Goal: Task Accomplishment & Management: Manage account settings

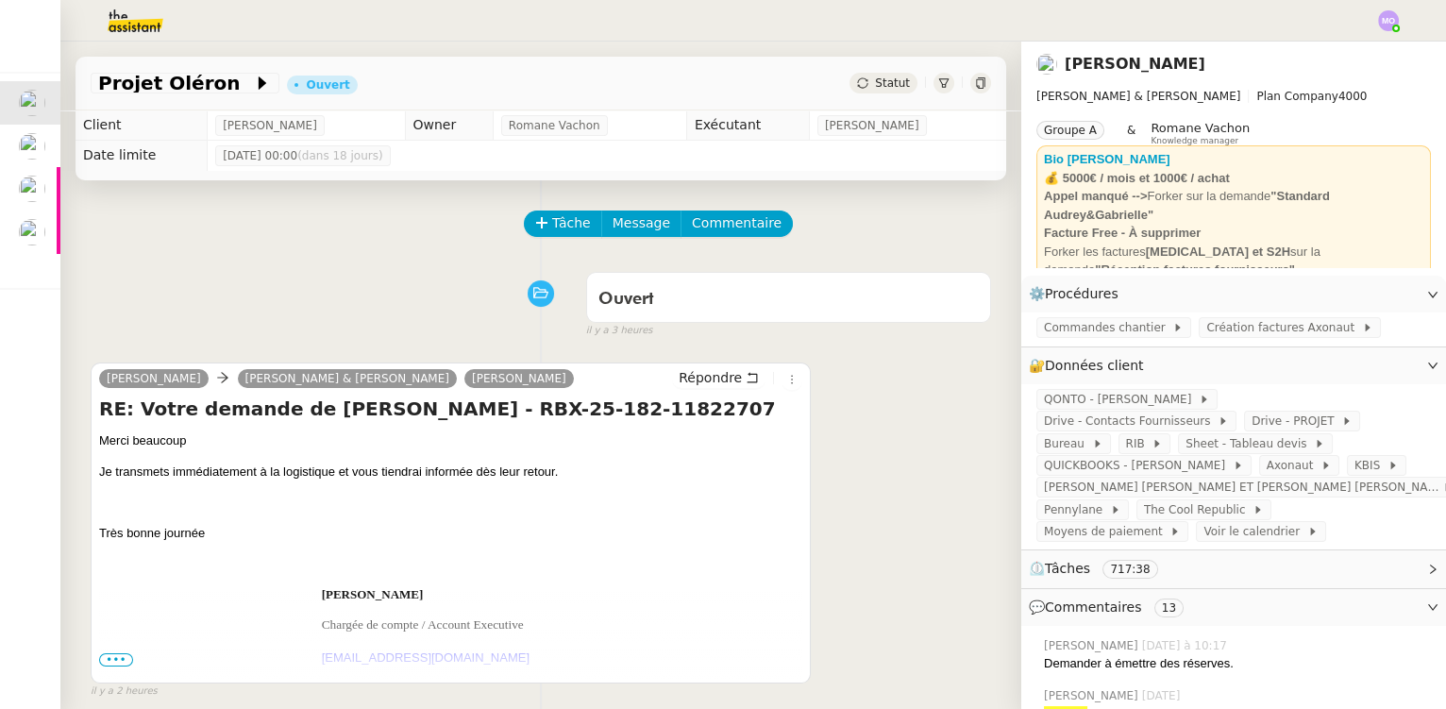
scroll to position [85, 0]
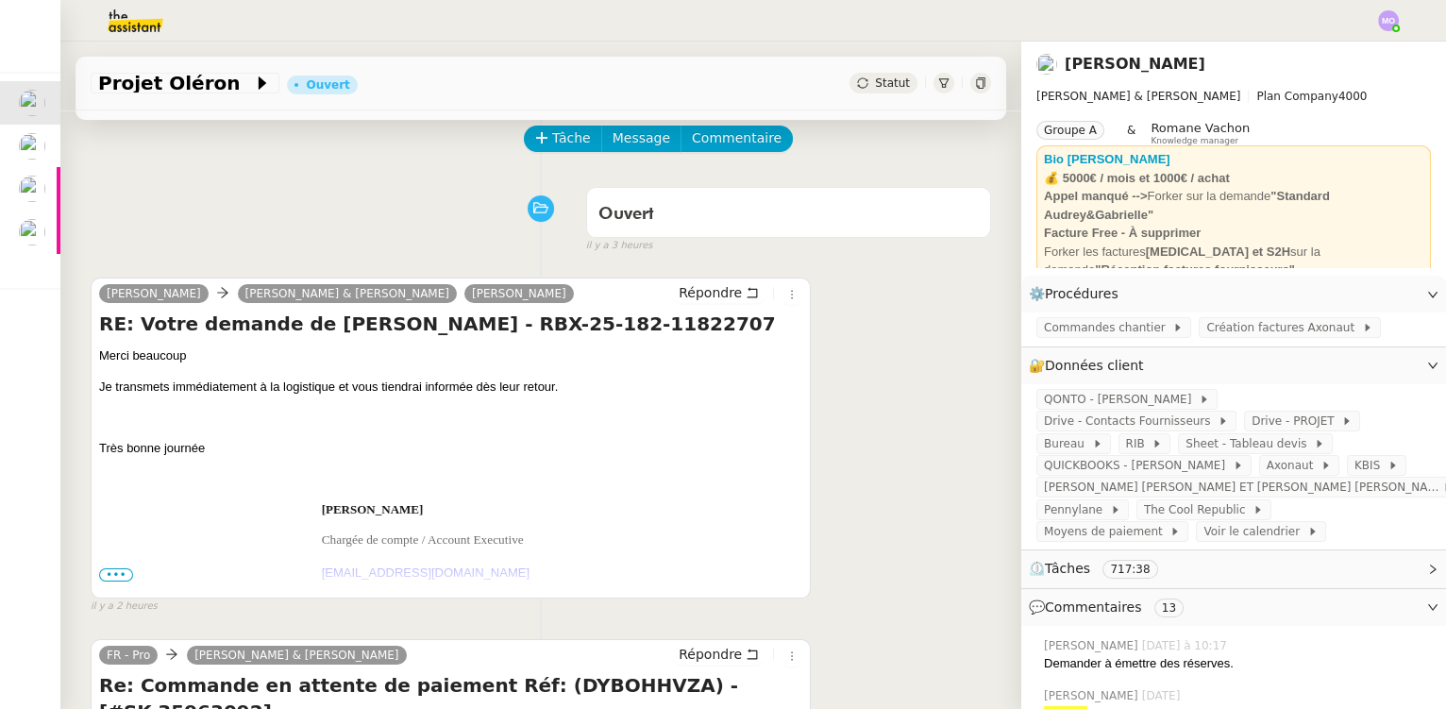
click at [139, 239] on div "Ouvert false il y a 3 heures" at bounding box center [541, 216] width 900 height 76
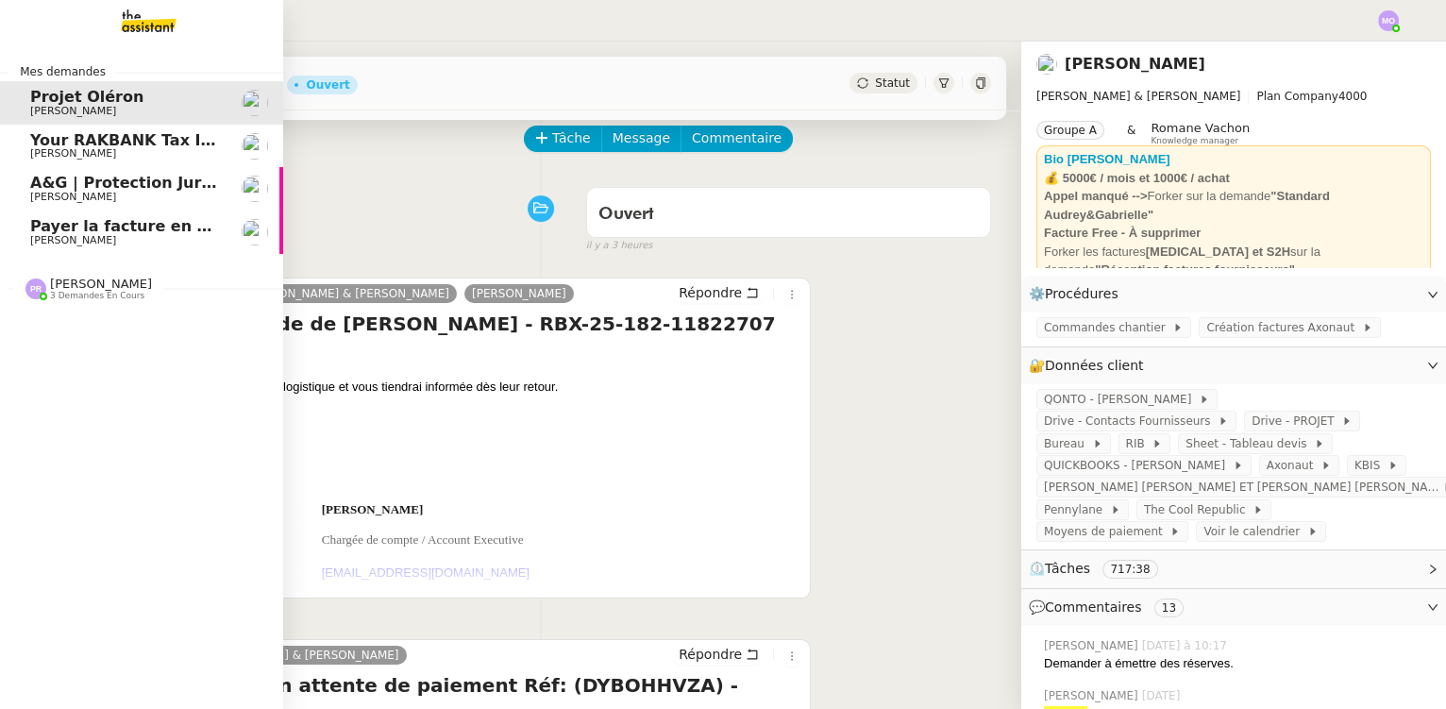
click at [81, 233] on span "Payer la facture en urgence" at bounding box center [148, 226] width 236 height 18
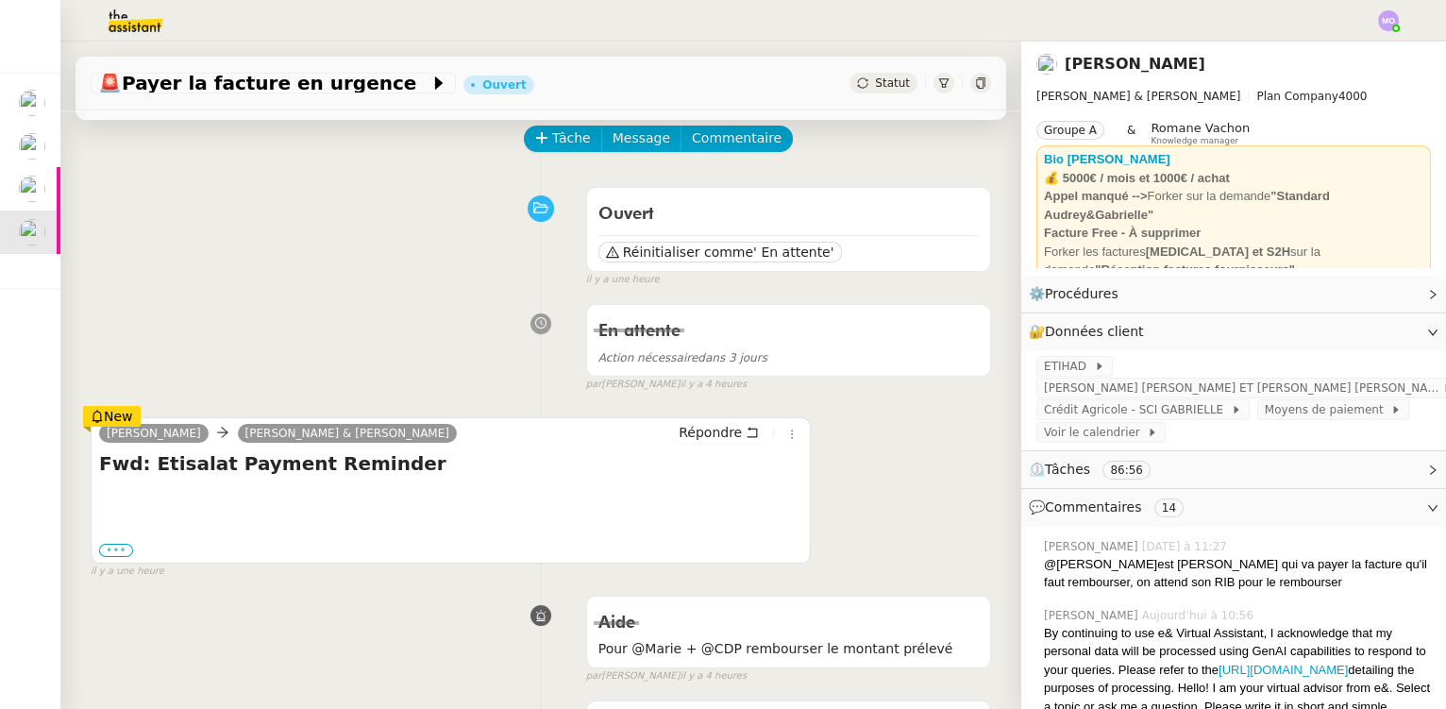
click at [112, 545] on label "•••" at bounding box center [116, 550] width 34 height 13
click at [0, 0] on input "•••" at bounding box center [0, 0] width 0 height 0
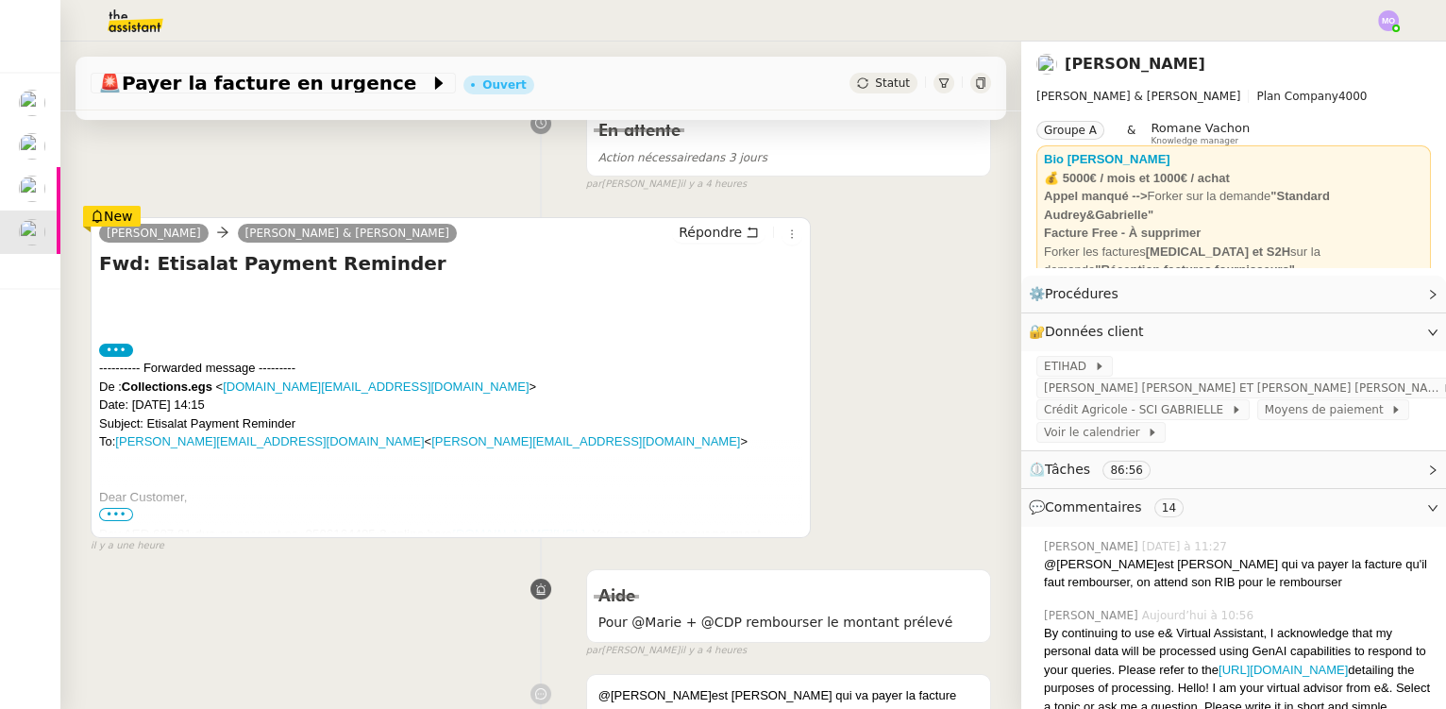
scroll to position [429, 0]
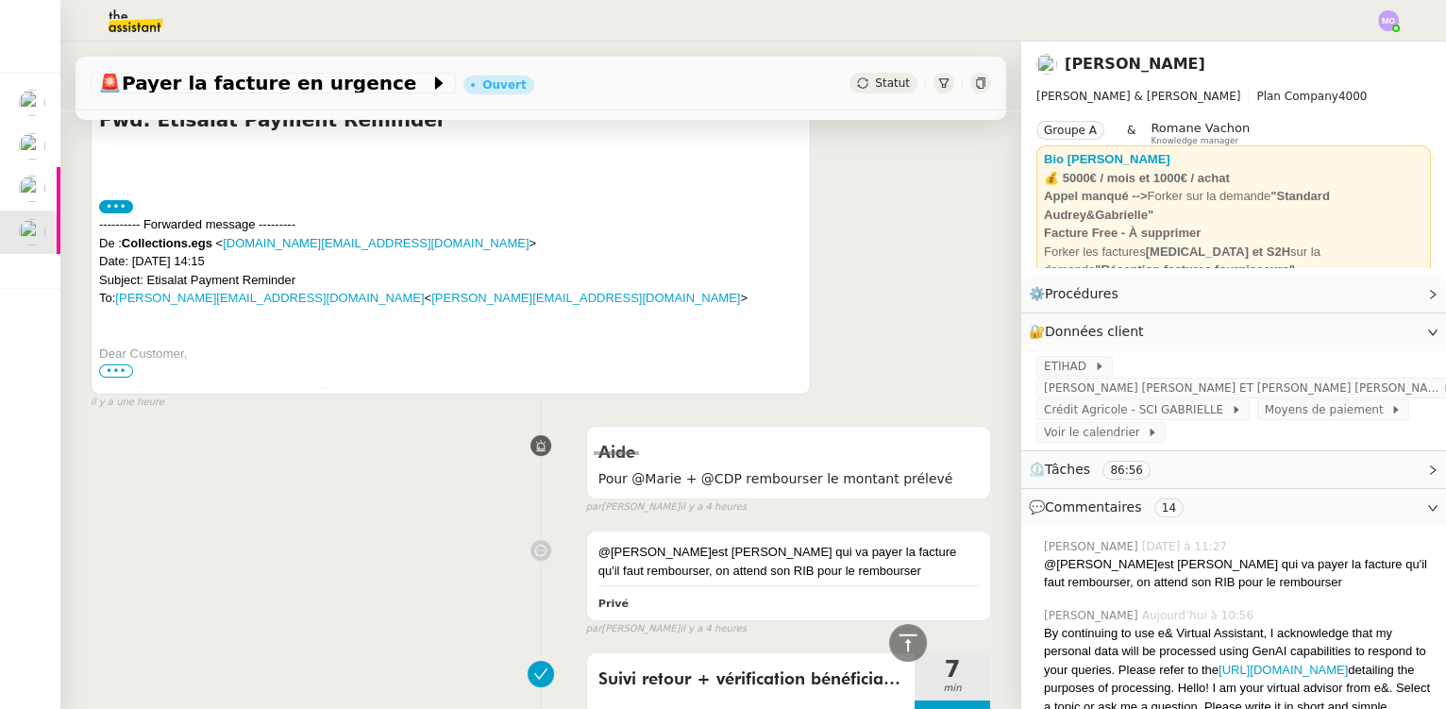
click at [126, 372] on span "•••" at bounding box center [116, 370] width 34 height 13
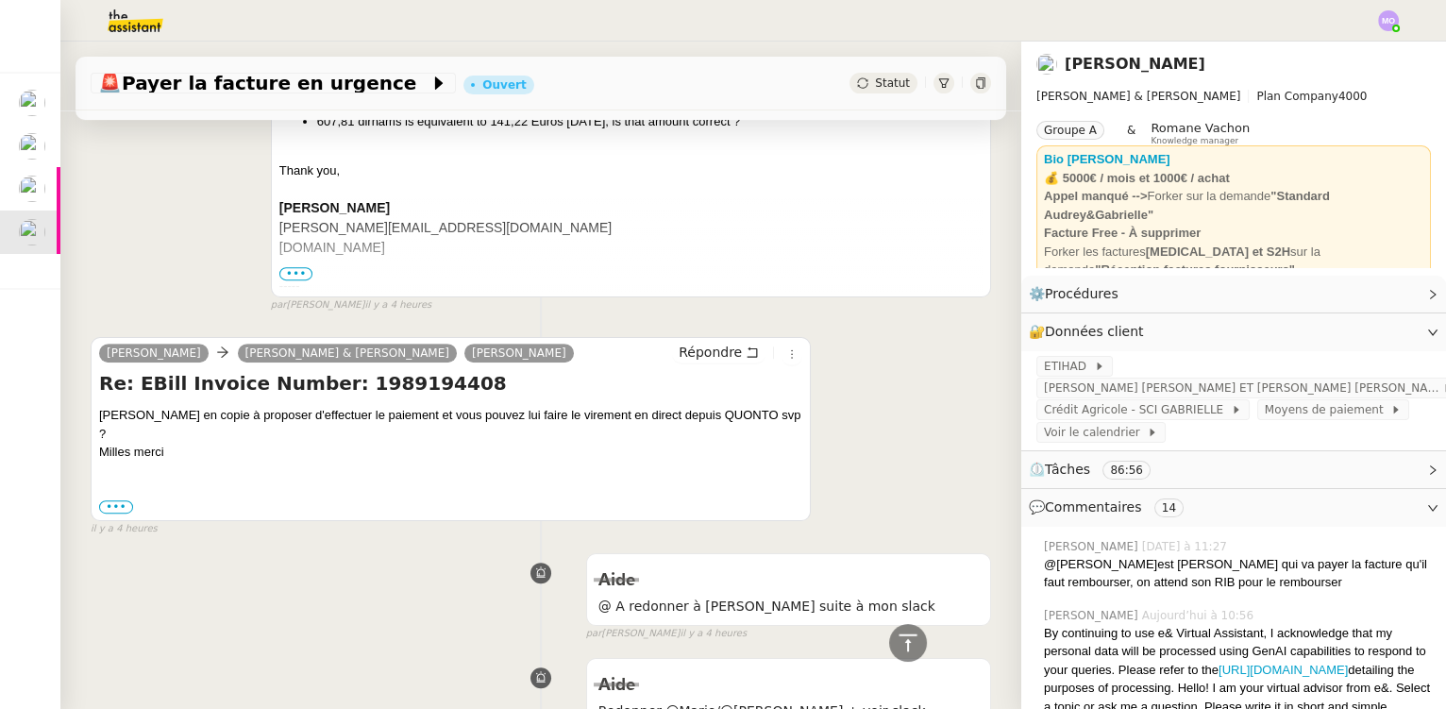
scroll to position [1716, 0]
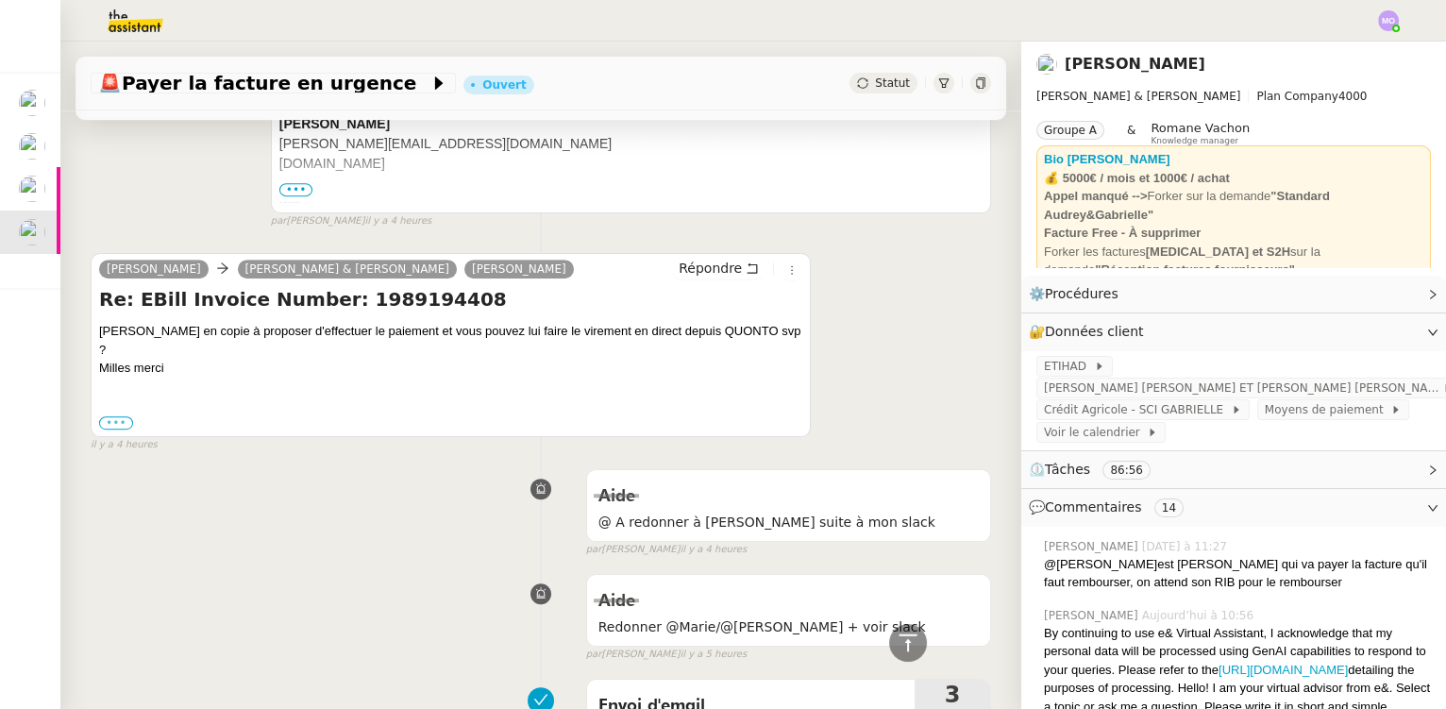
click at [115, 416] on label "•••" at bounding box center [116, 422] width 34 height 13
click at [0, 0] on input "•••" at bounding box center [0, 0] width 0 height 0
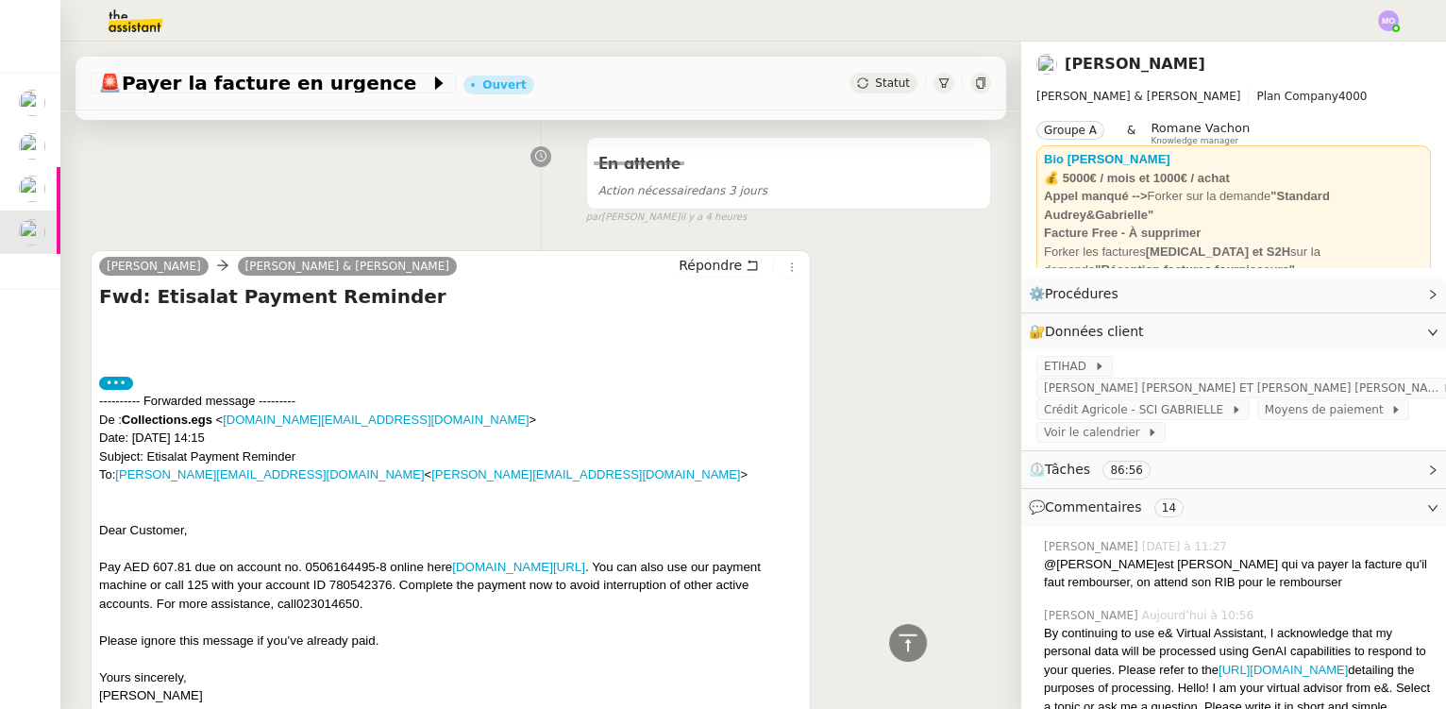
scroll to position [0, 0]
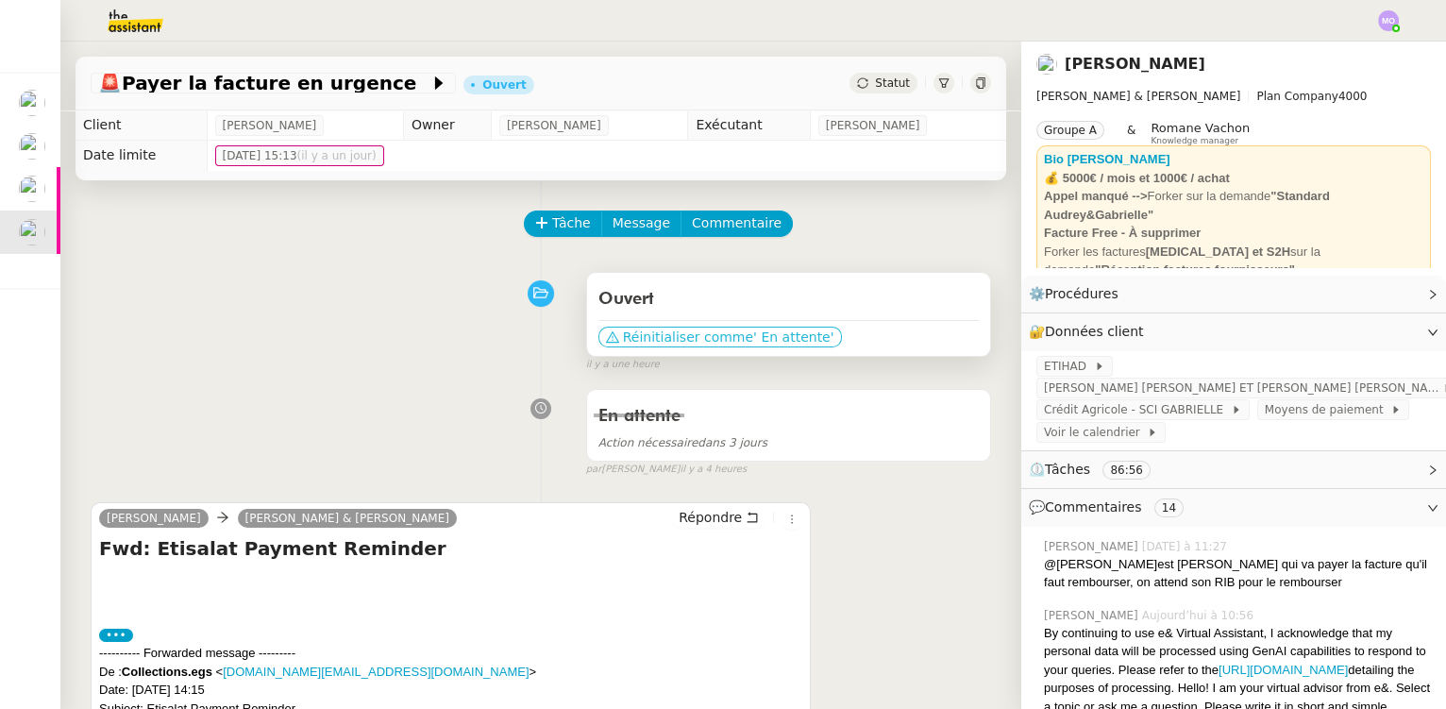
click at [695, 343] on span "Réinitialiser comme" at bounding box center [688, 337] width 130 height 19
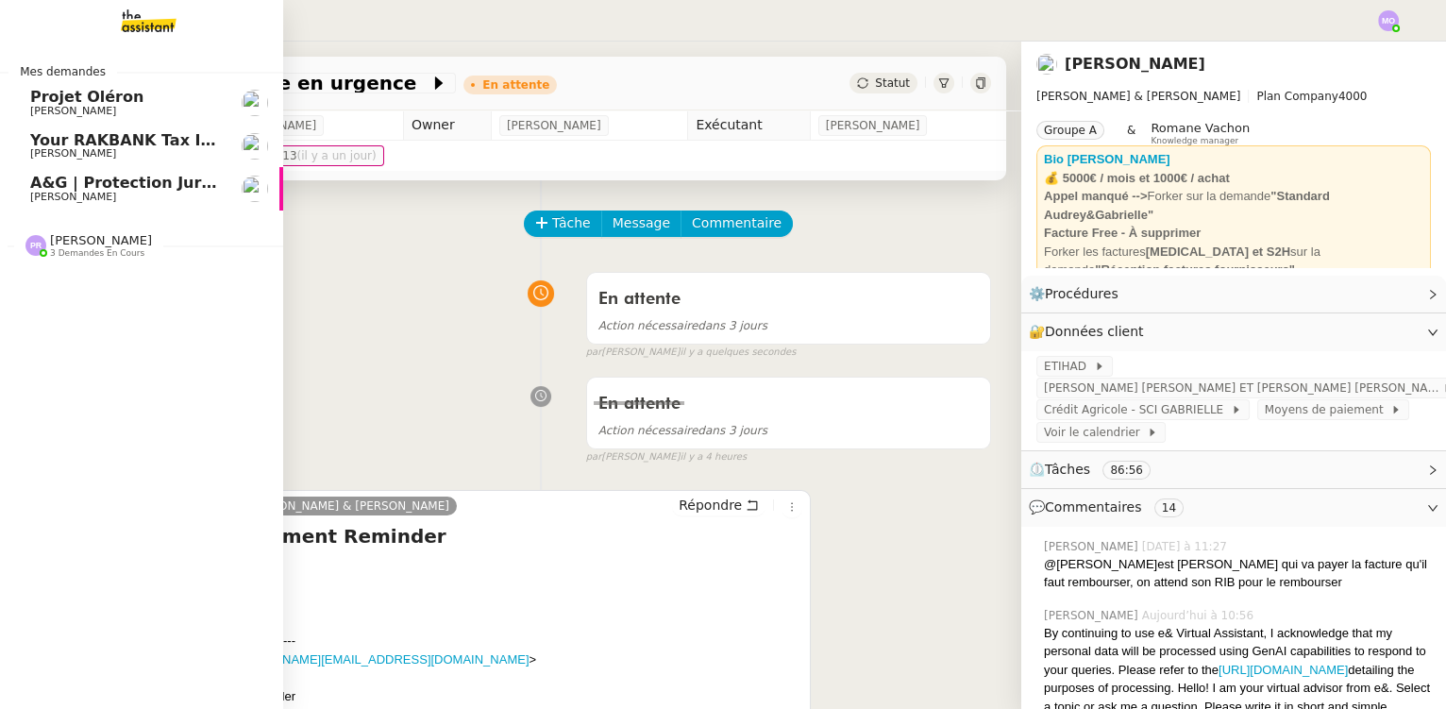
click at [146, 183] on span "A&G | Protection Juridique COVEA" at bounding box center [173, 183] width 287 height 18
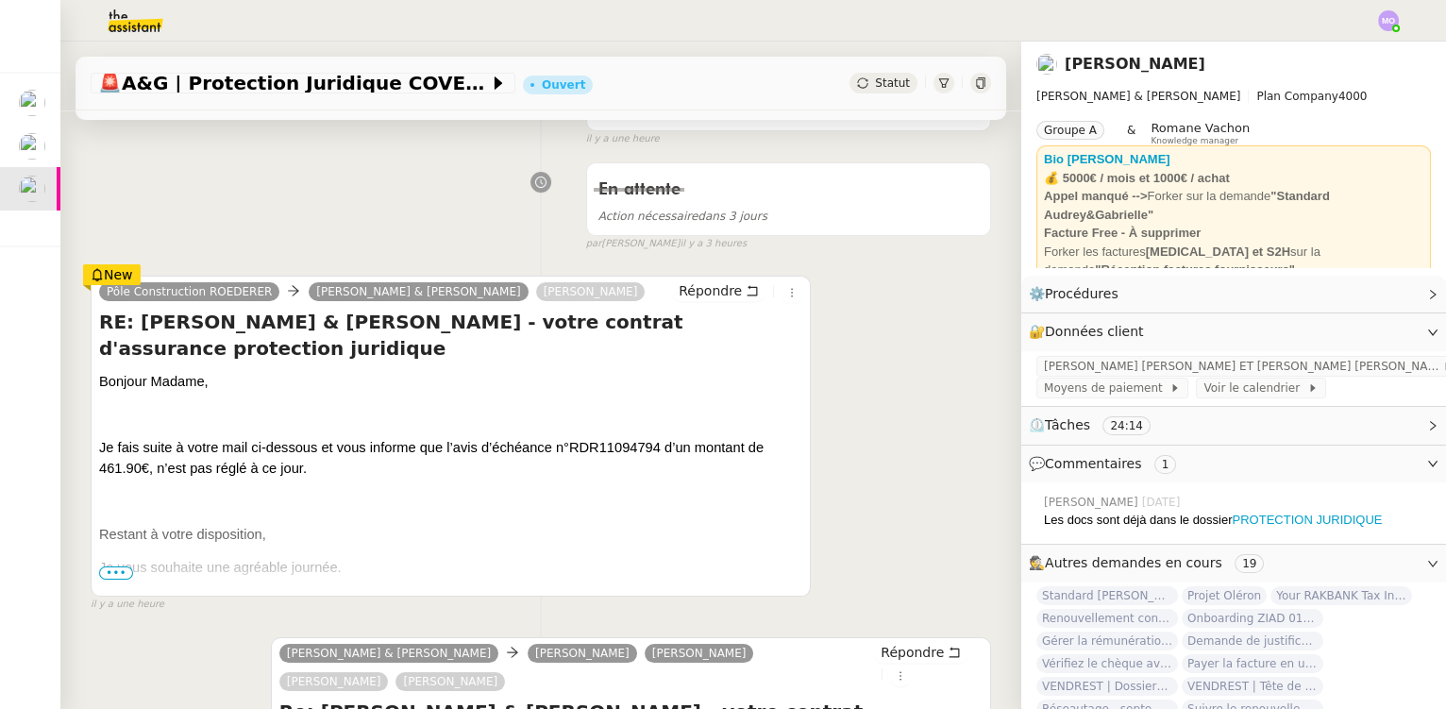
scroll to position [257, 0]
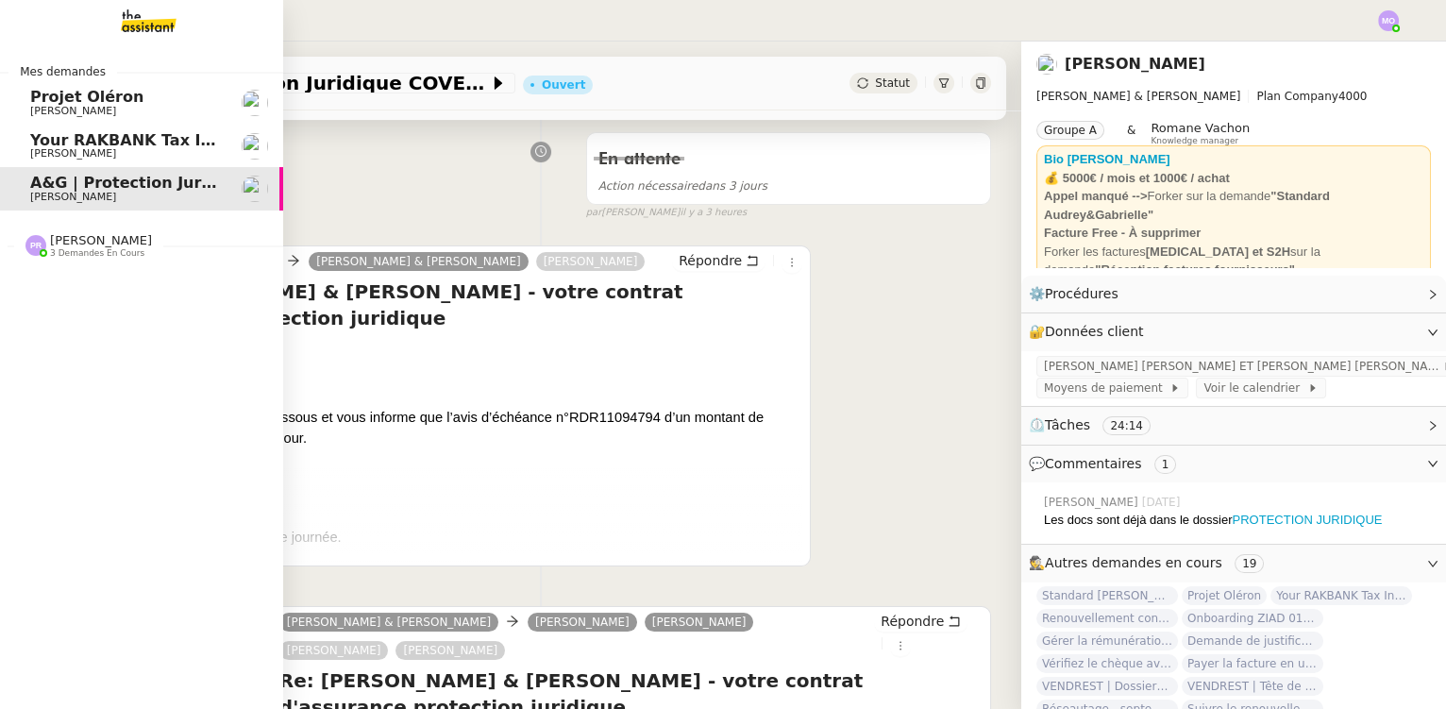
click at [140, 153] on span "[PERSON_NAME]" at bounding box center [125, 153] width 191 height 11
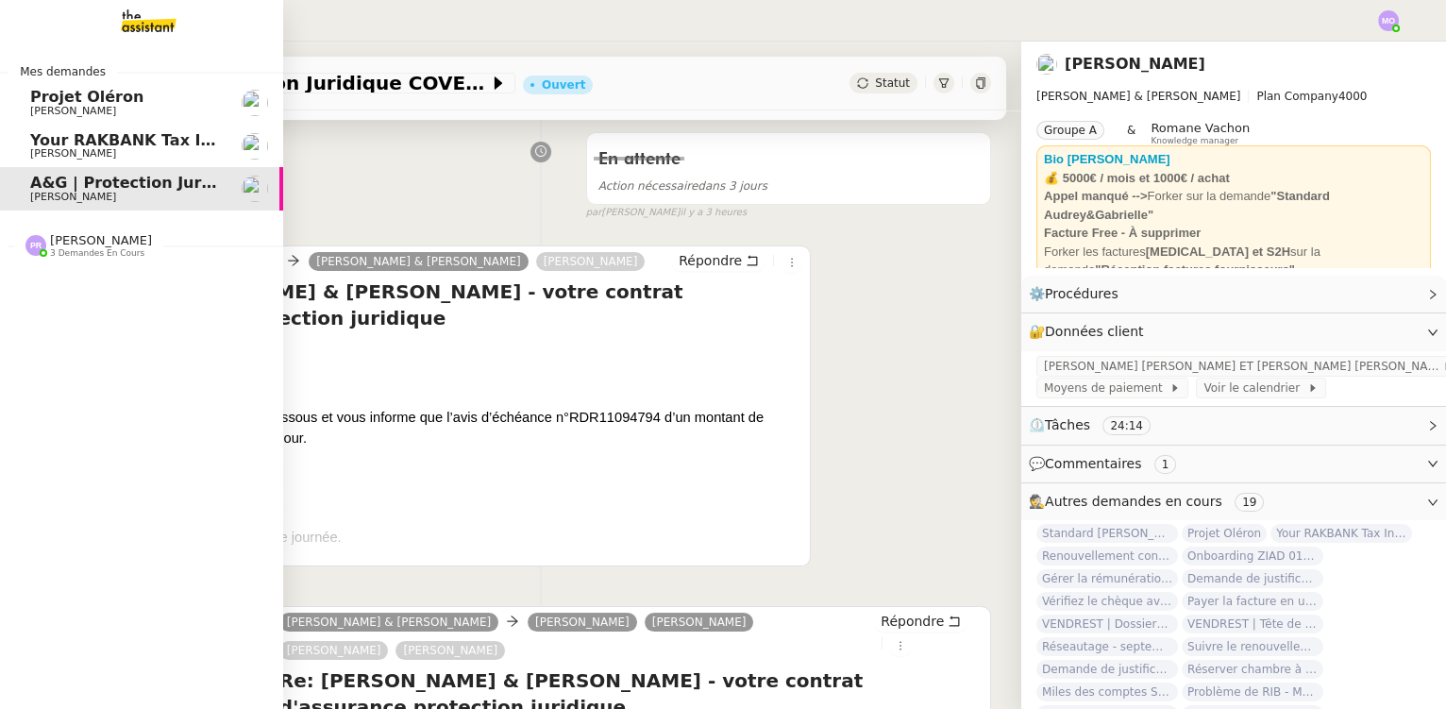
scroll to position [251, 0]
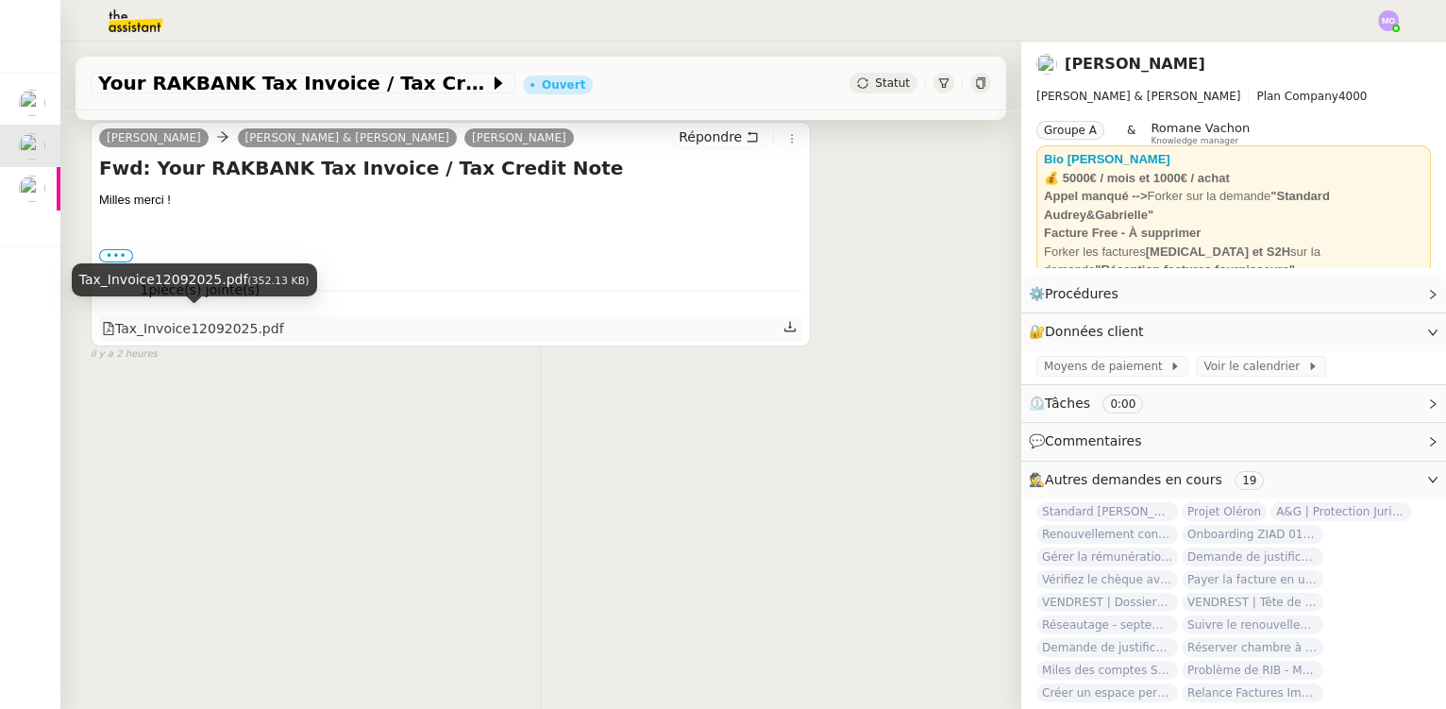
click at [163, 318] on div "Tax_Invoice12092025.pdf" at bounding box center [193, 329] width 182 height 22
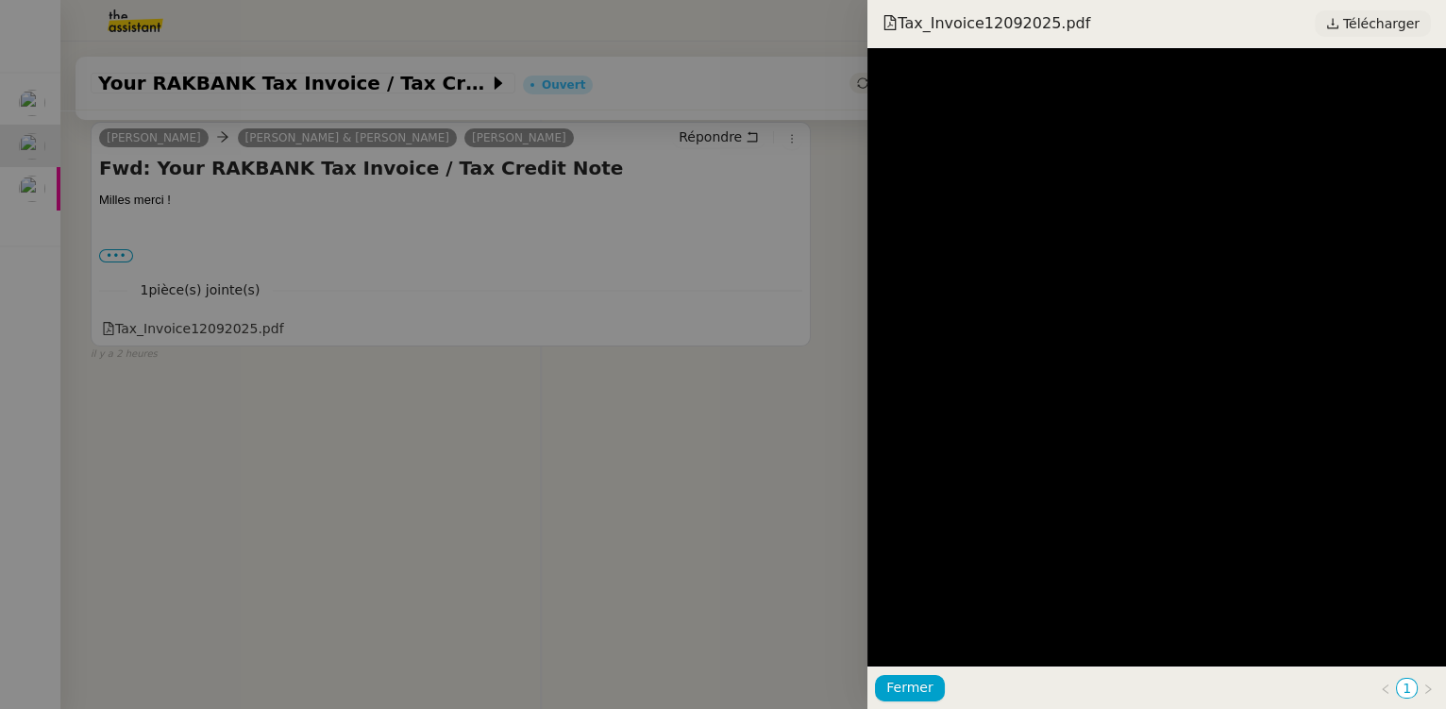
click at [1363, 22] on span "Télécharger" at bounding box center [1381, 23] width 76 height 25
click at [412, 340] on div at bounding box center [723, 354] width 1446 height 709
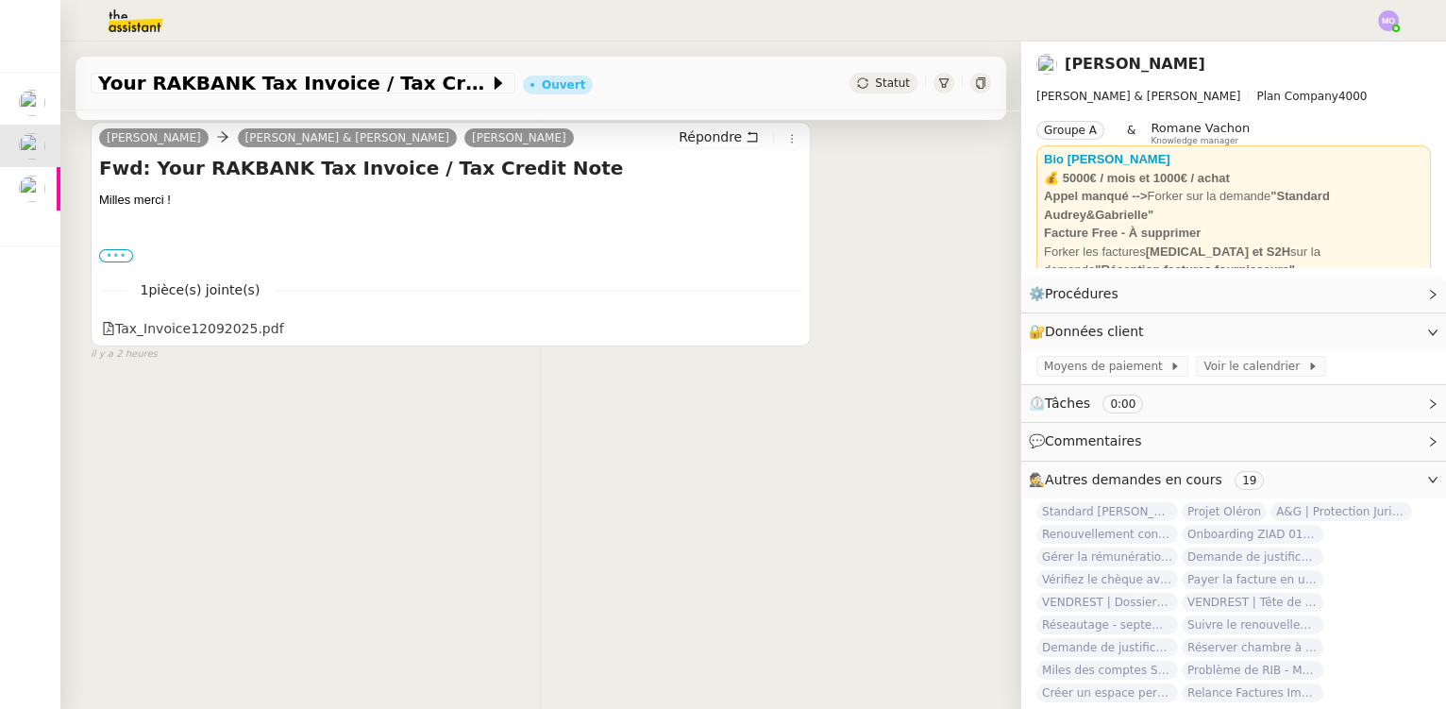
click at [117, 249] on label "•••" at bounding box center [116, 255] width 34 height 13
click at [0, 0] on input "•••" at bounding box center [0, 0] width 0 height 0
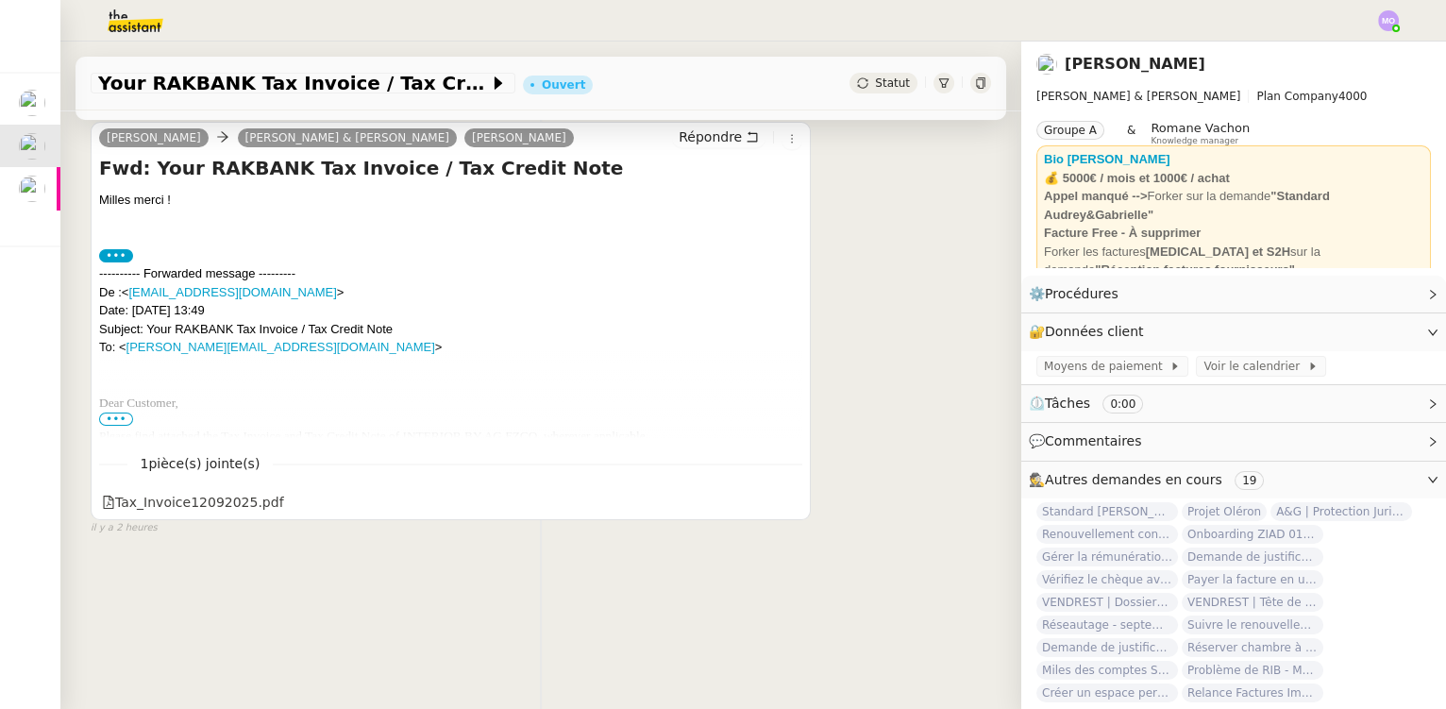
click at [114, 412] on span "•••" at bounding box center [116, 418] width 34 height 13
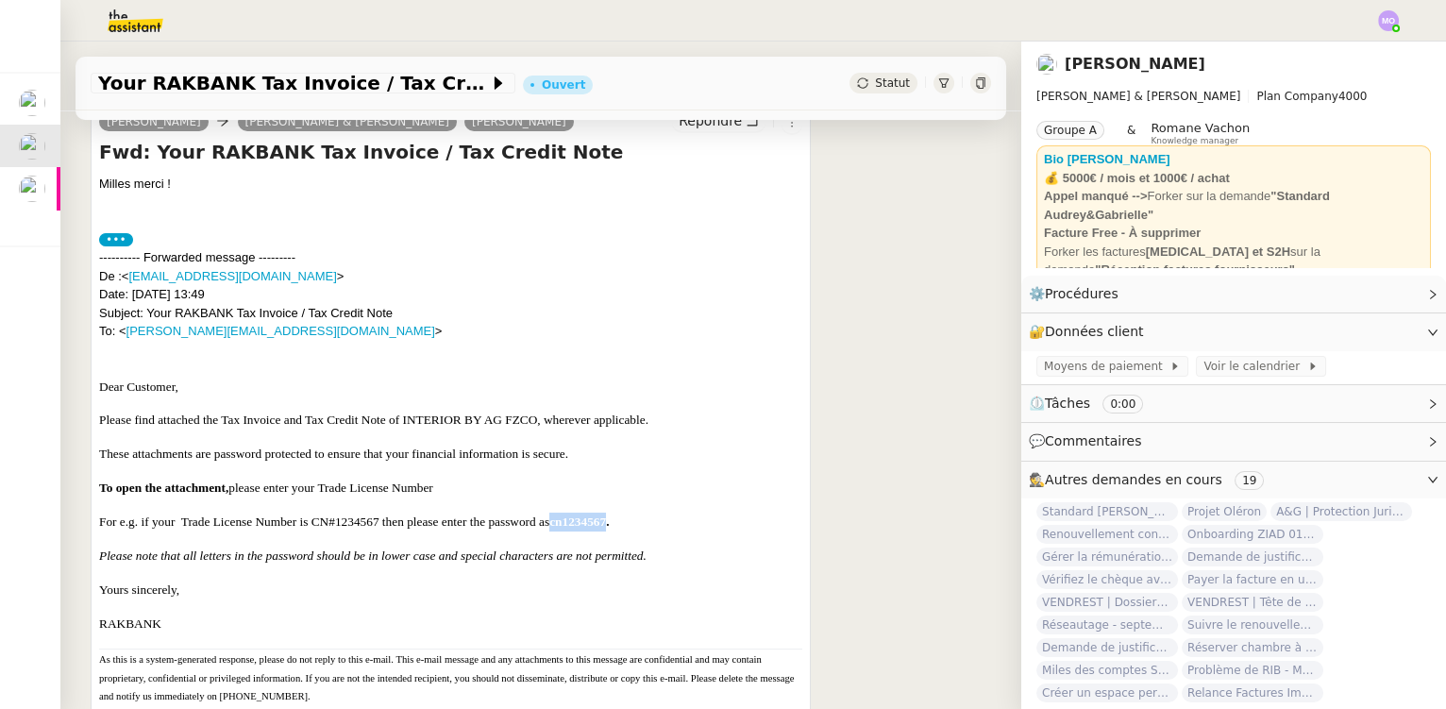
drag, startPoint x: 672, startPoint y: 528, endPoint x: 748, endPoint y: 527, distance: 76.5
click at [609, 527] on b "cn1234567." at bounding box center [578, 521] width 59 height 14
copy b "cn1234567"
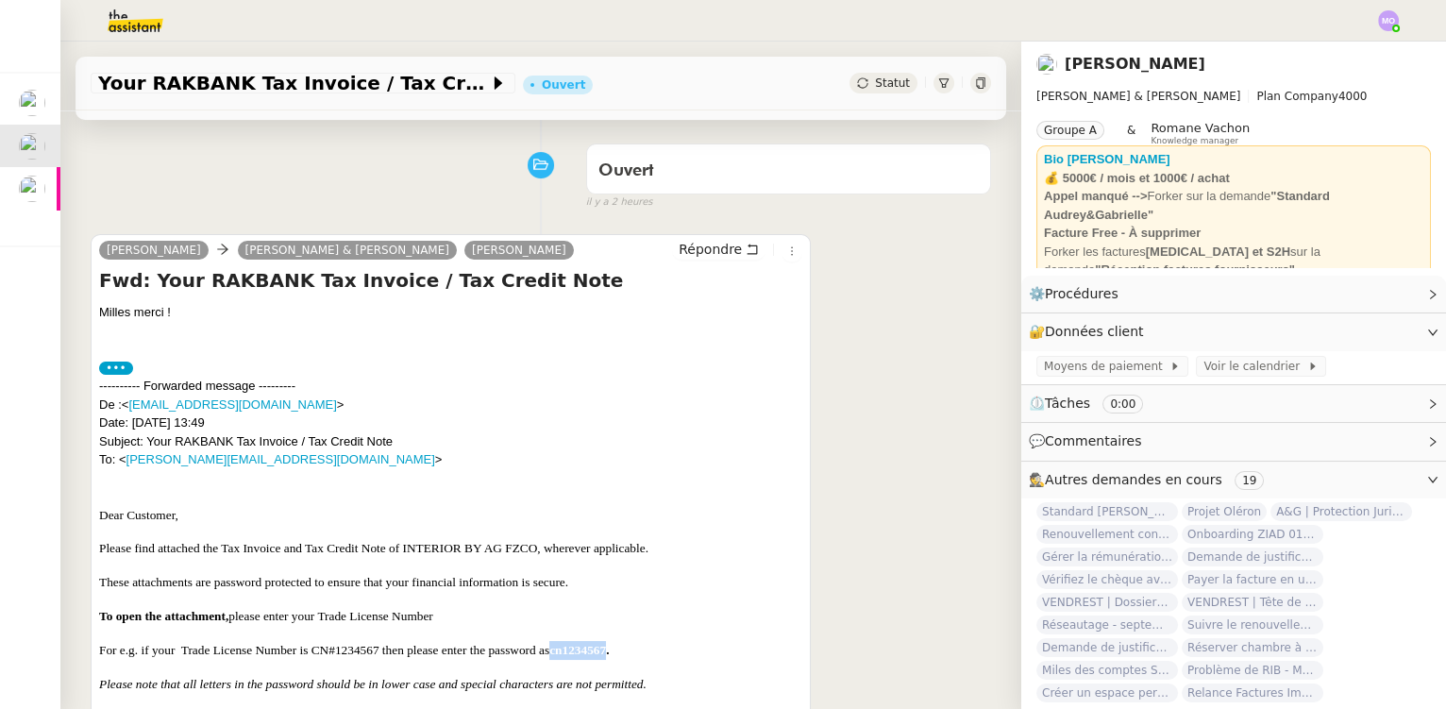
scroll to position [0, 0]
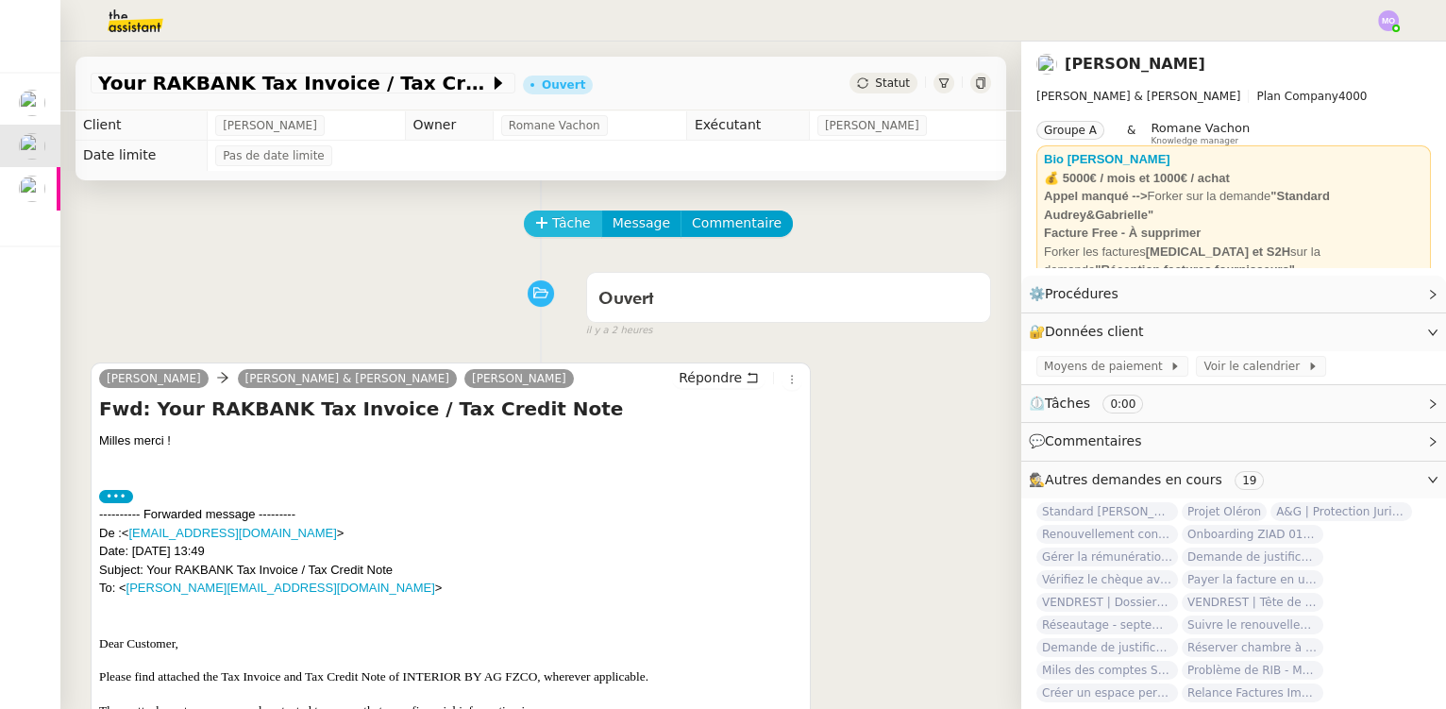
drag, startPoint x: 555, startPoint y: 226, endPoint x: 518, endPoint y: 231, distance: 37.2
click at [554, 226] on span "Tâche" at bounding box center [571, 223] width 39 height 22
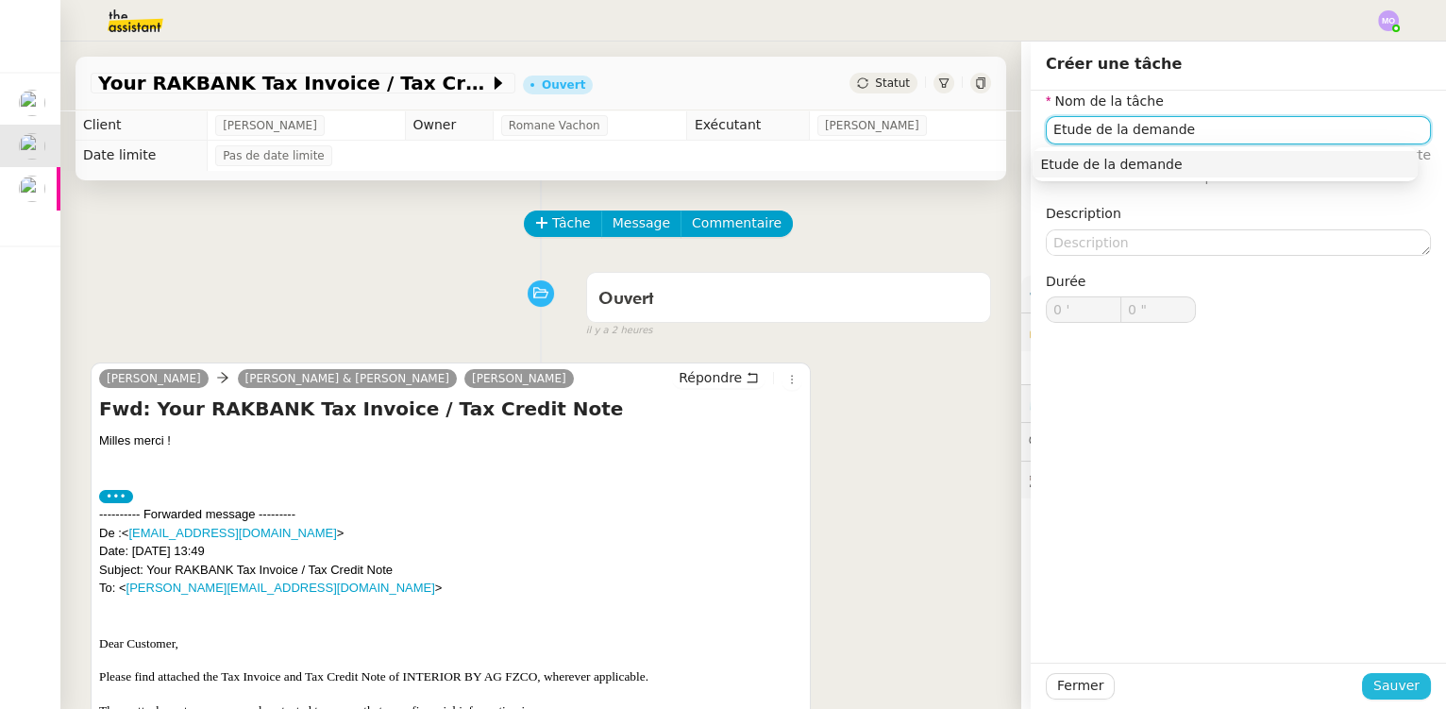
type input "Etude de la demande"
click at [1367, 685] on button "Sauver" at bounding box center [1396, 686] width 69 height 26
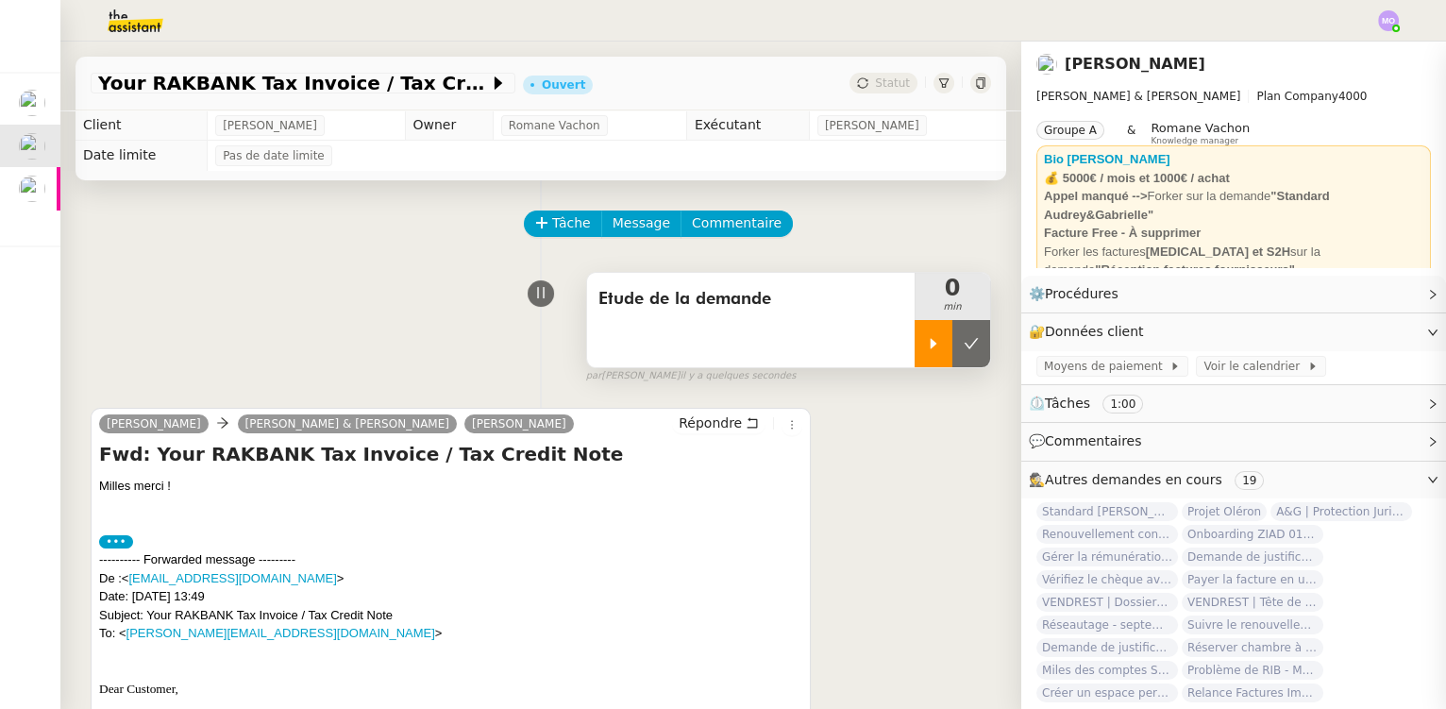
click at [915, 360] on div at bounding box center [934, 343] width 38 height 47
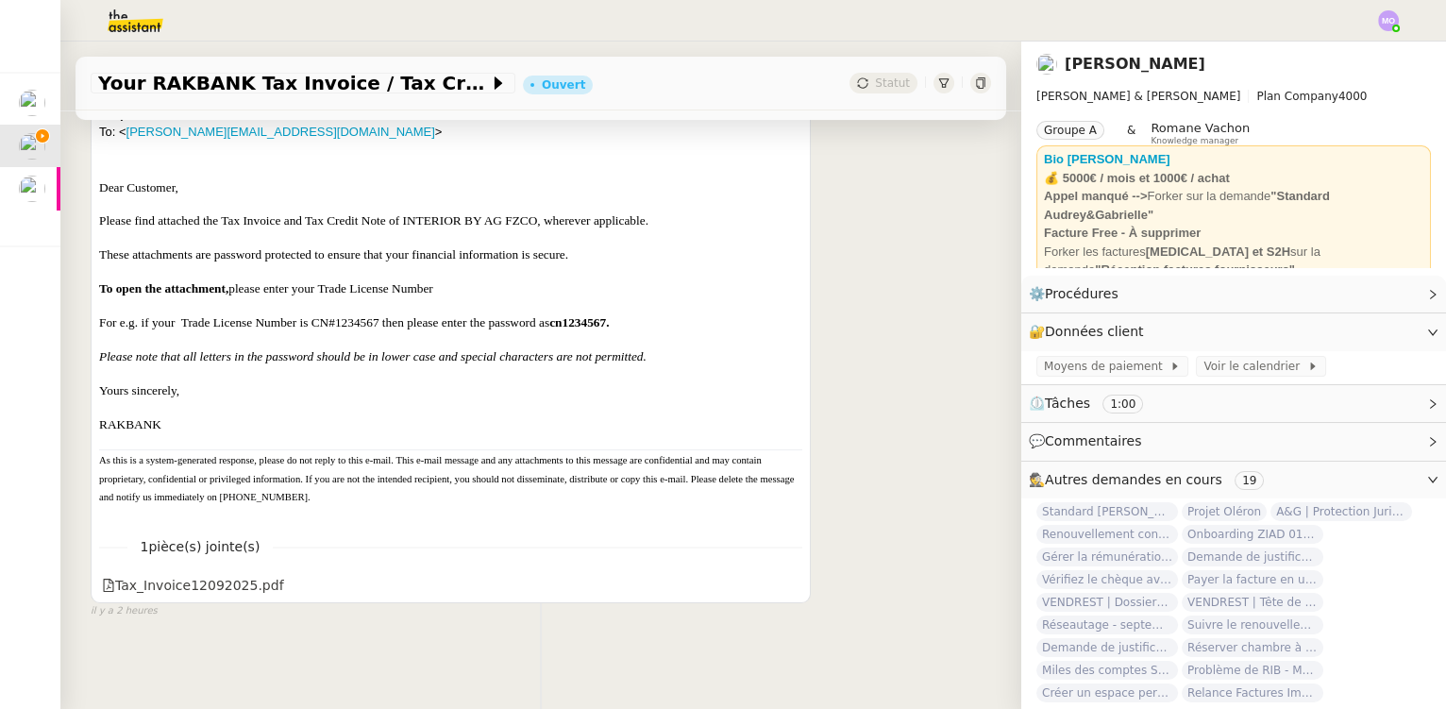
scroll to position [532, 0]
drag, startPoint x: 675, startPoint y: 294, endPoint x: 761, endPoint y: 292, distance: 85.9
click at [761, 313] on p "For e.g. if your Trade License Number is CN#1234567 then please enter the passw…" at bounding box center [450, 322] width 703 height 19
copy b "cn1234567."
click at [453, 419] on p "RAKBANK" at bounding box center [450, 424] width 703 height 19
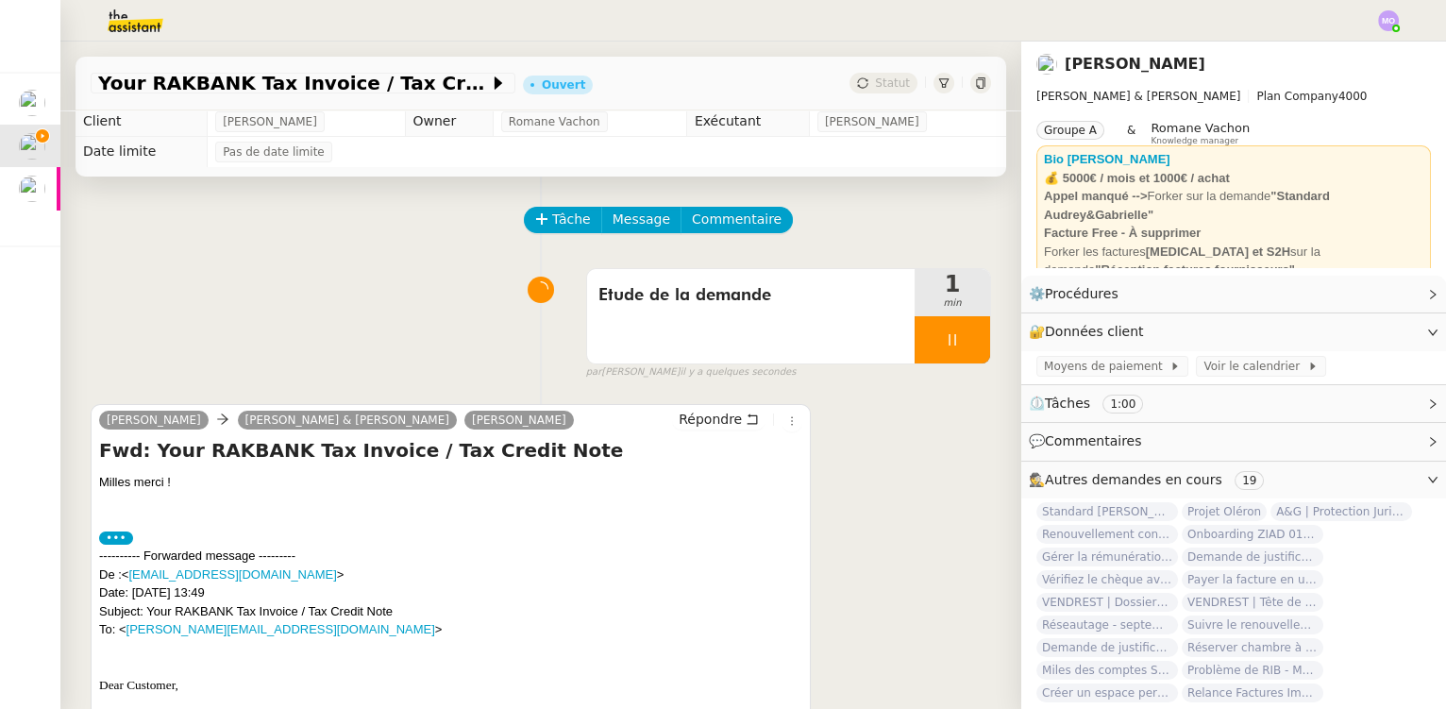
scroll to position [0, 0]
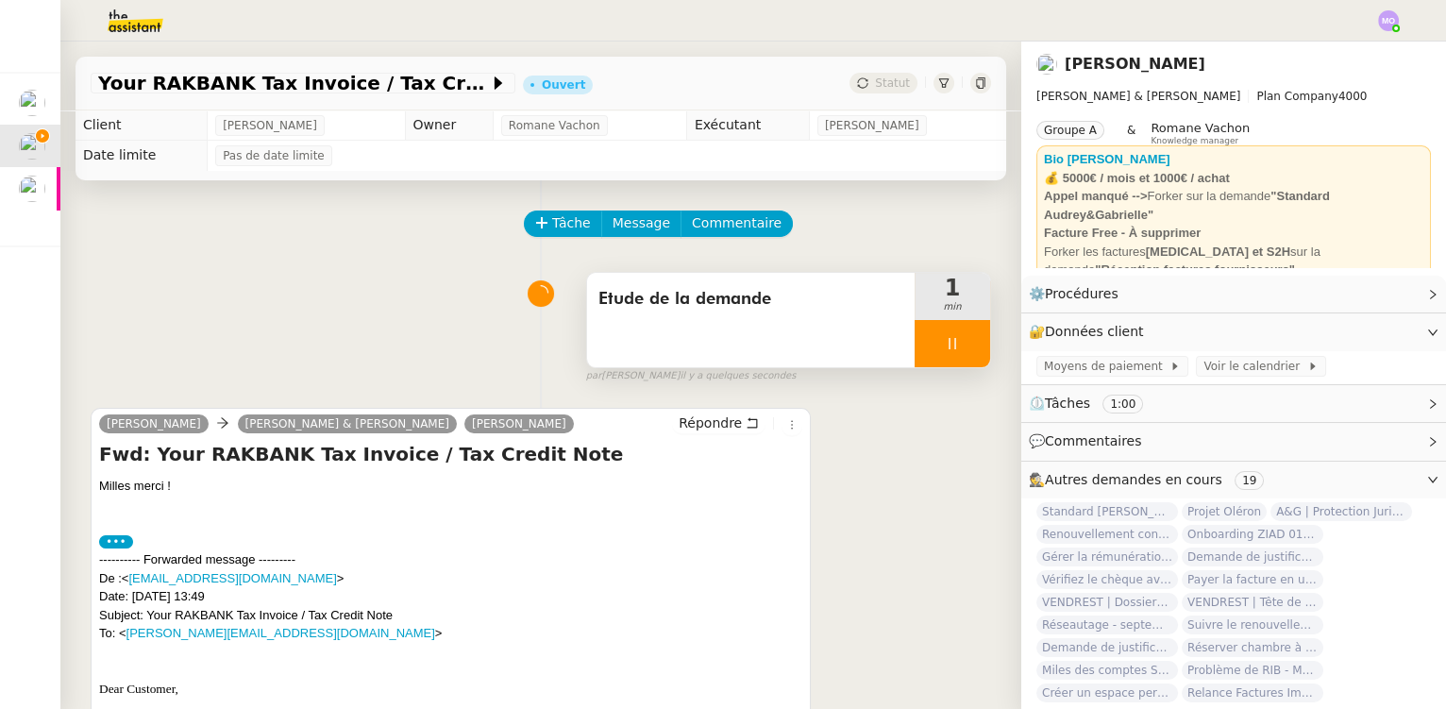
click at [946, 348] on div at bounding box center [953, 343] width 76 height 47
click at [964, 348] on icon at bounding box center [971, 343] width 15 height 15
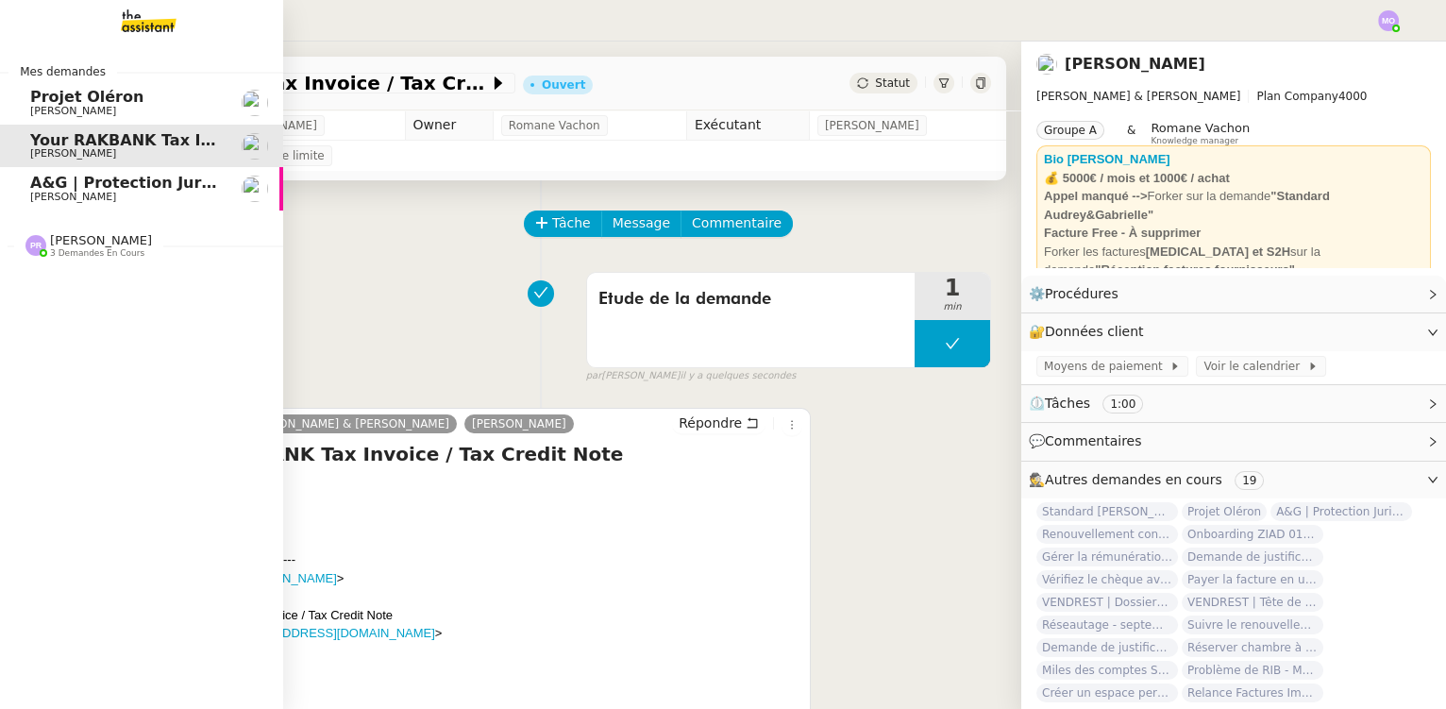
click at [152, 110] on span "[PERSON_NAME]" at bounding box center [125, 111] width 191 height 11
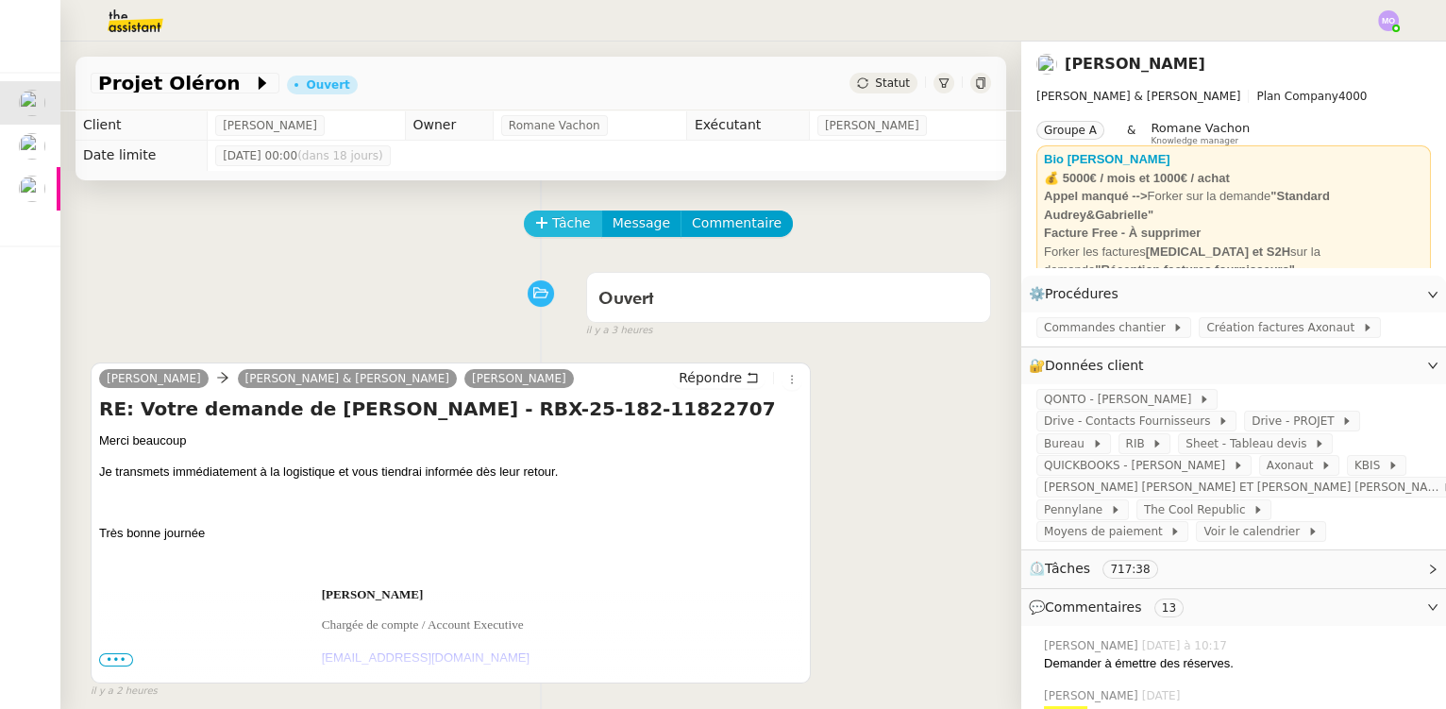
click at [552, 228] on span "Tâche" at bounding box center [571, 223] width 39 height 22
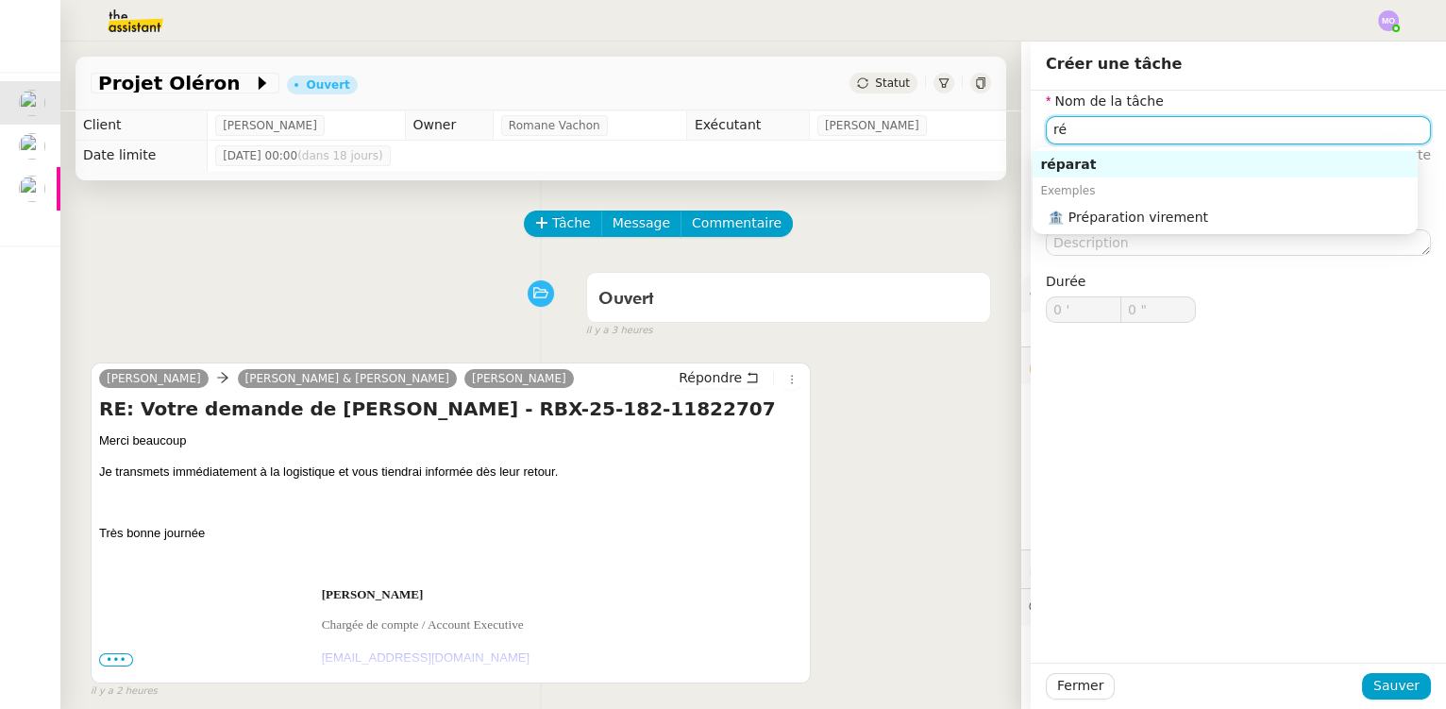
type input "r"
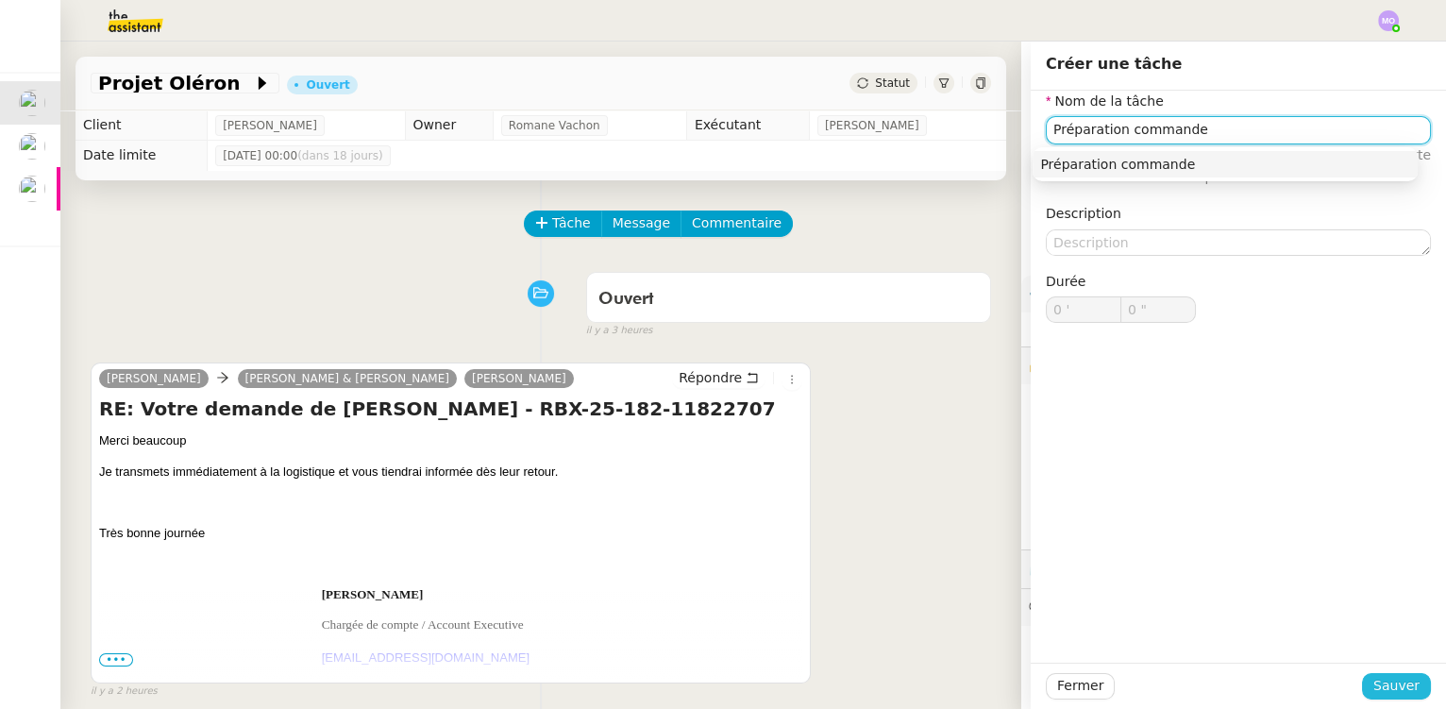
type input "Préparation commande"
click at [1362, 683] on button "Sauver" at bounding box center [1396, 686] width 69 height 26
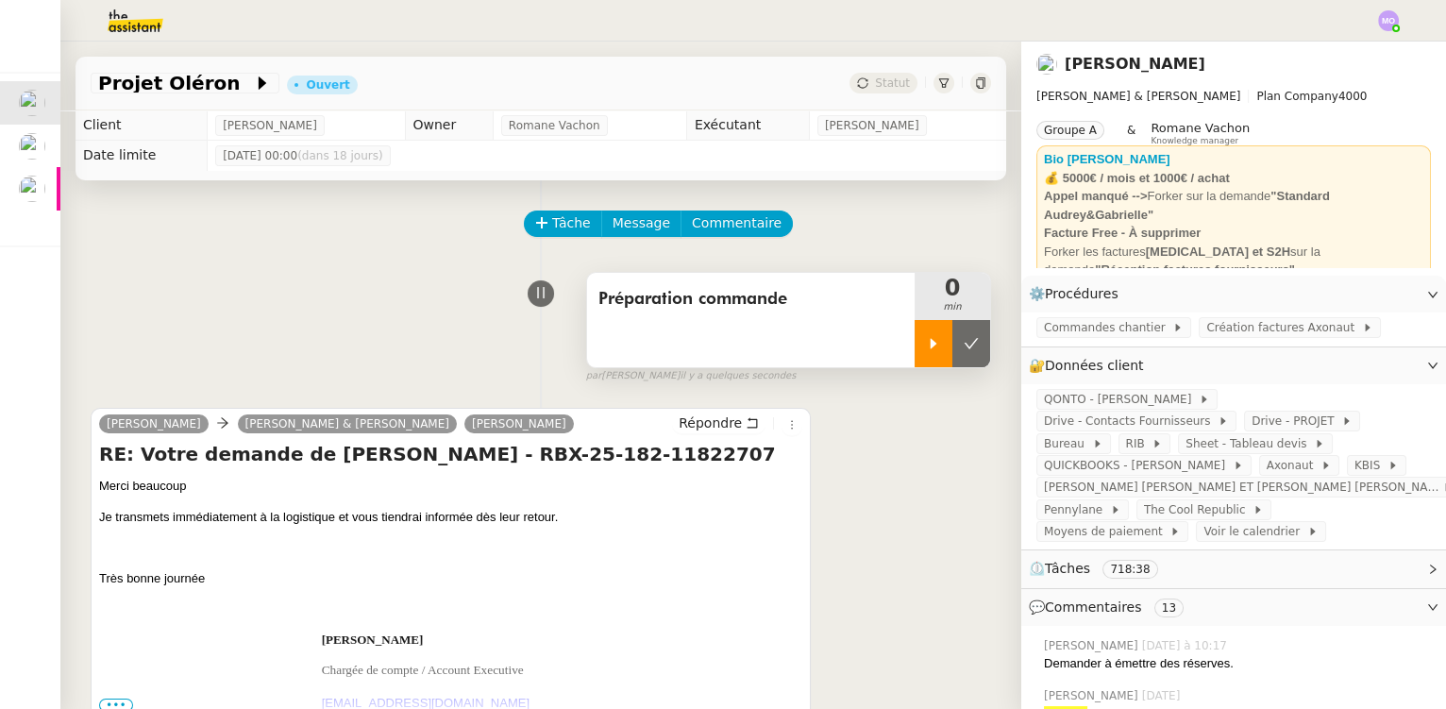
click at [915, 346] on div at bounding box center [934, 343] width 38 height 47
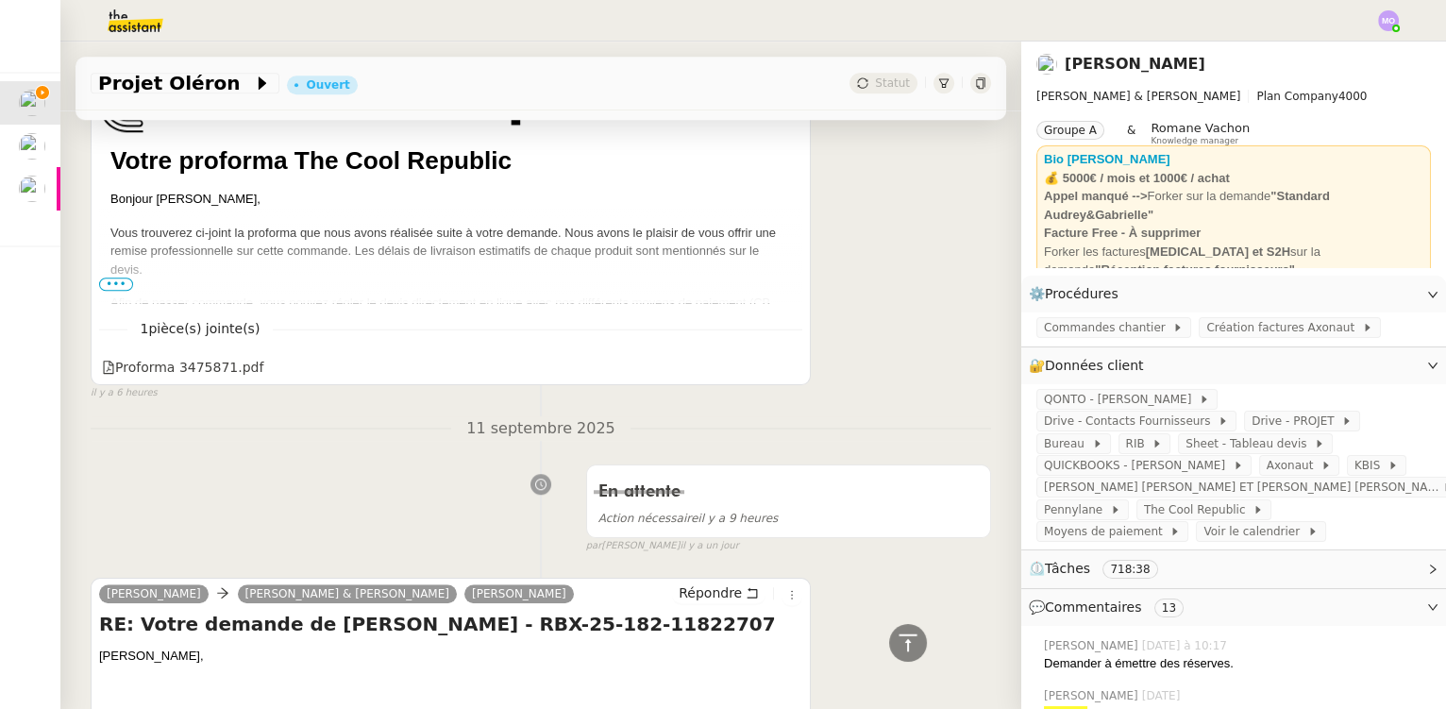
scroll to position [3002, 0]
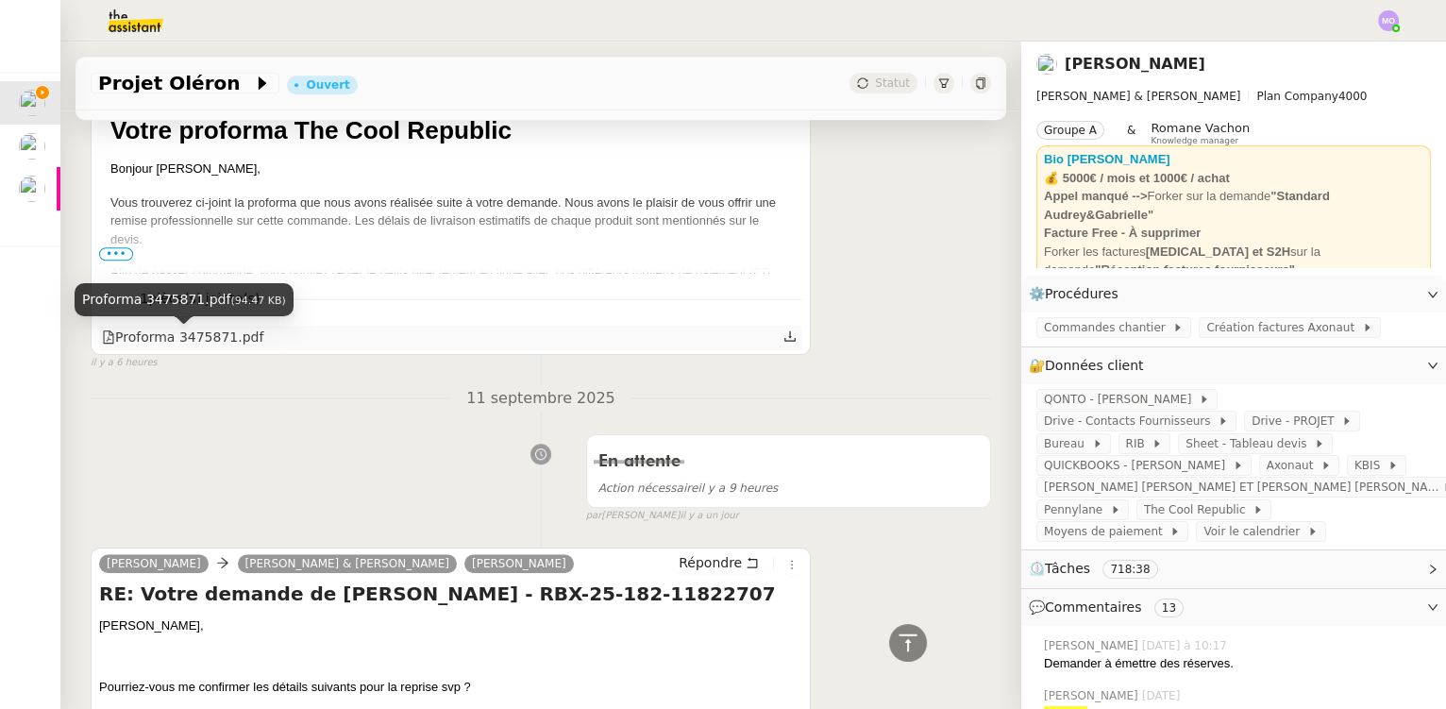
click at [229, 347] on div "Proforma 3475871.pdf" at bounding box center [182, 338] width 161 height 22
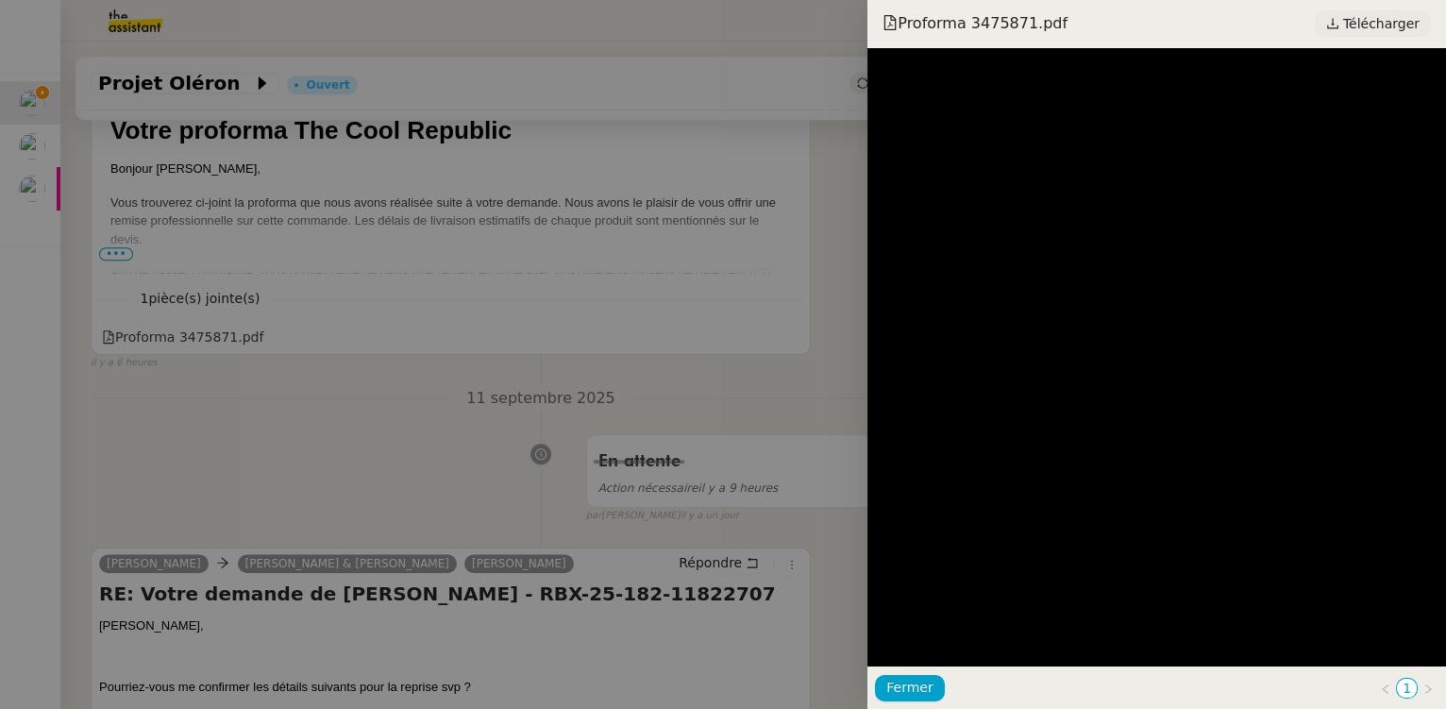
click at [1374, 28] on span "Télécharger" at bounding box center [1381, 23] width 76 height 25
click at [642, 333] on div at bounding box center [723, 354] width 1446 height 709
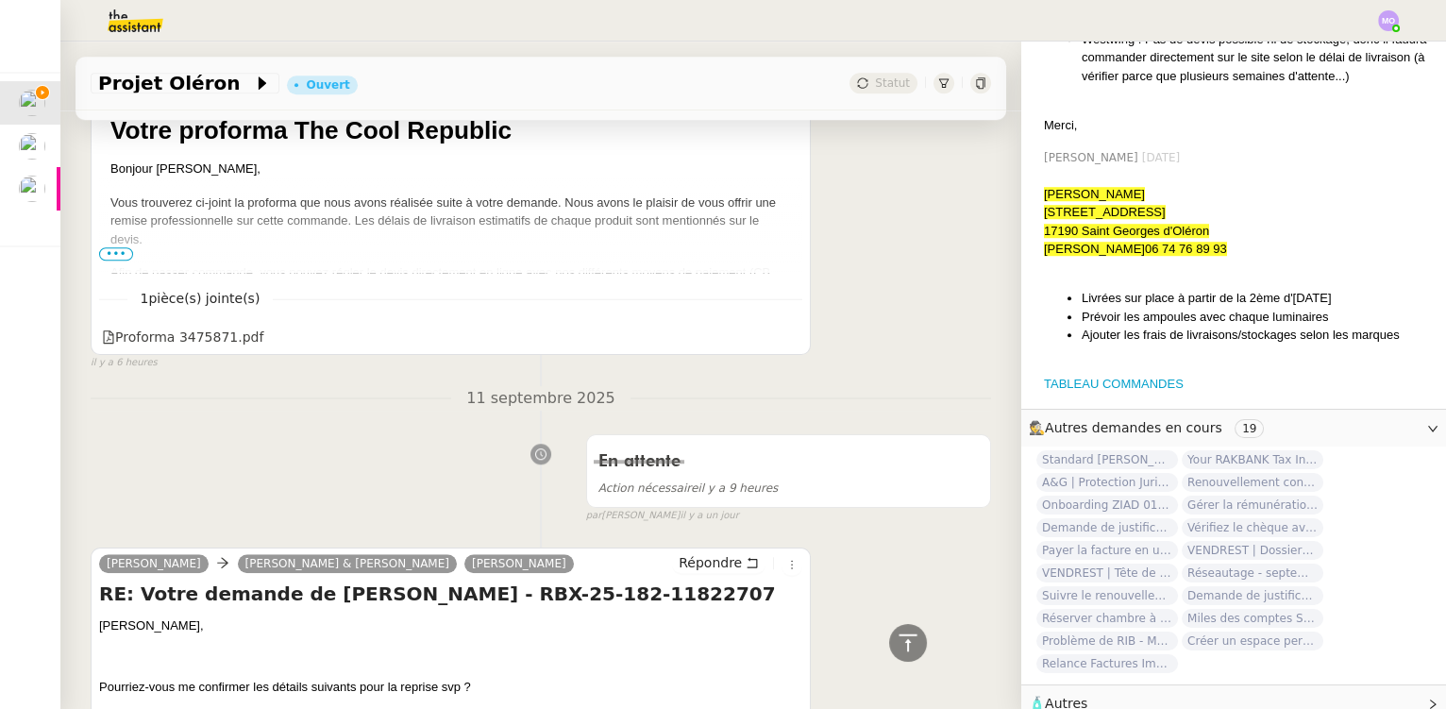
scroll to position [2853, 0]
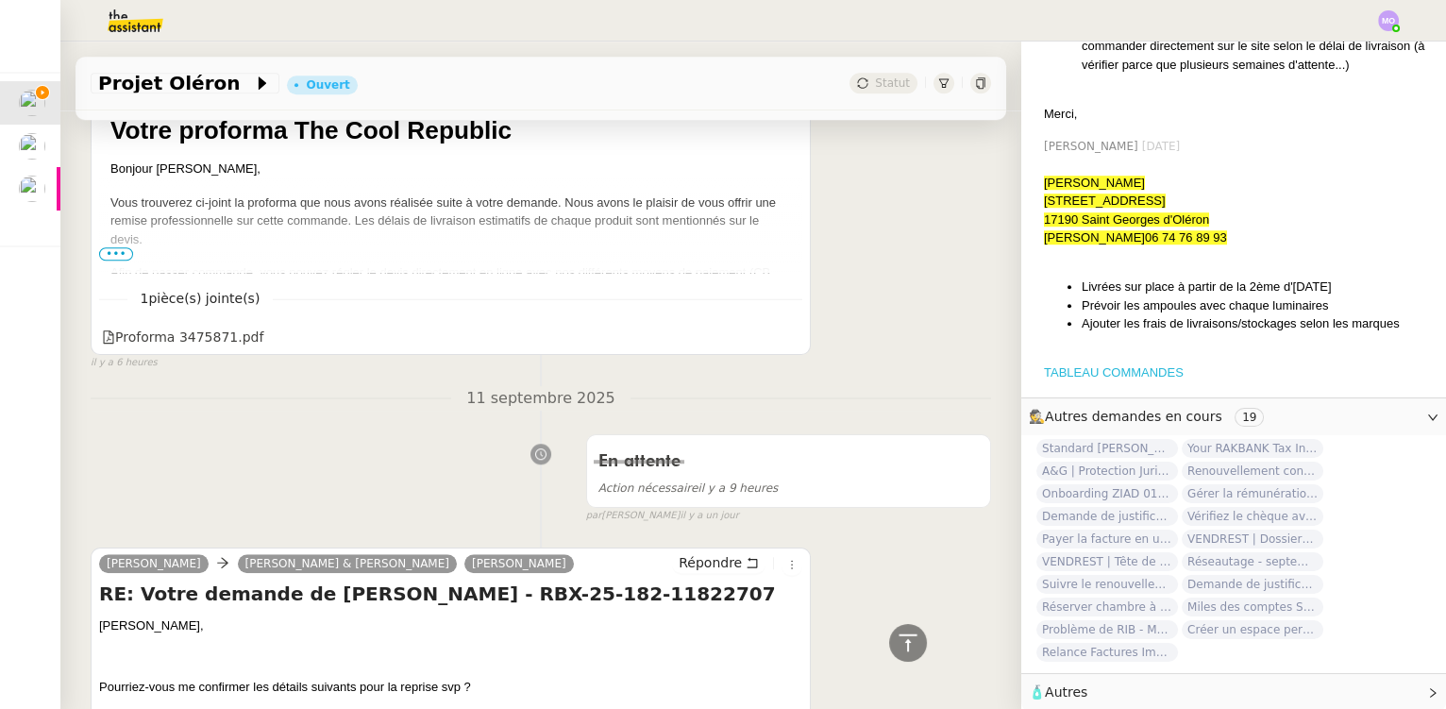
click at [1084, 366] on link "TABLEAU COMMANDES" at bounding box center [1114, 372] width 140 height 14
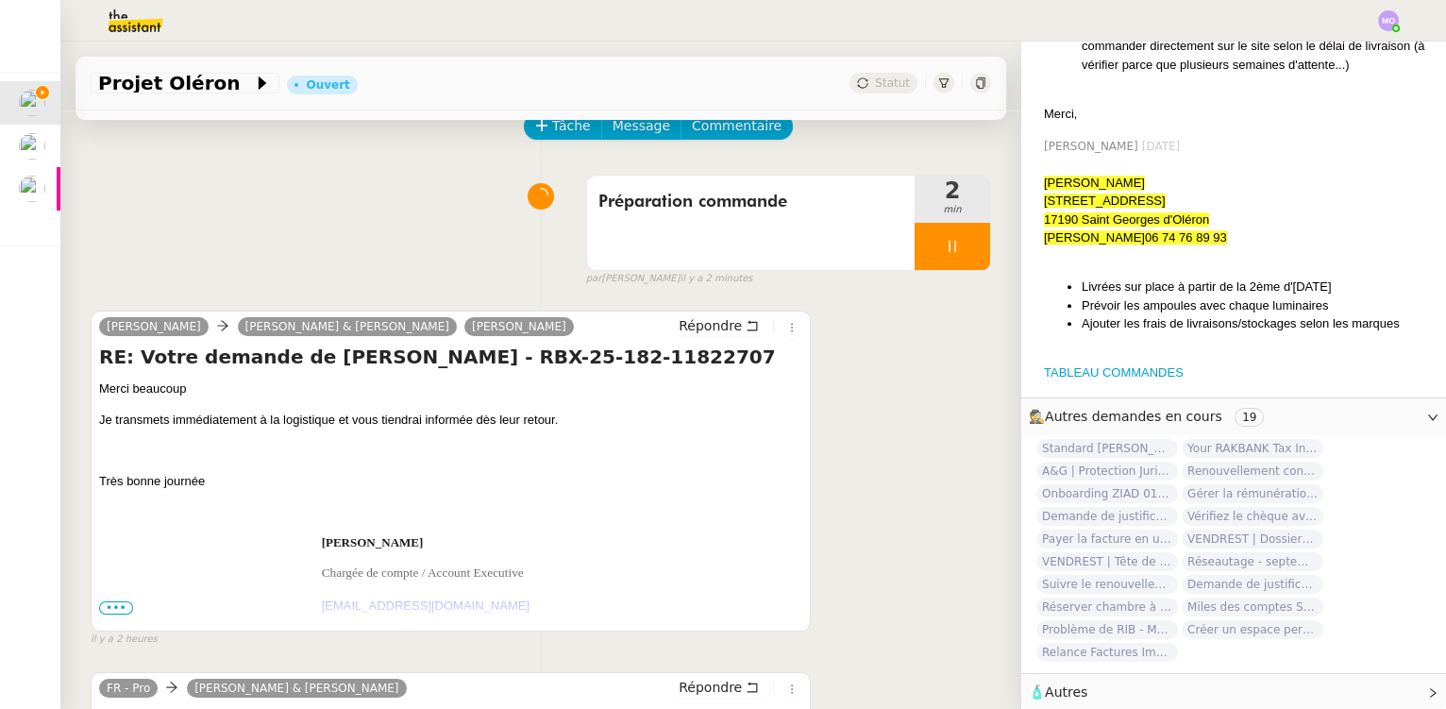
scroll to position [0, 0]
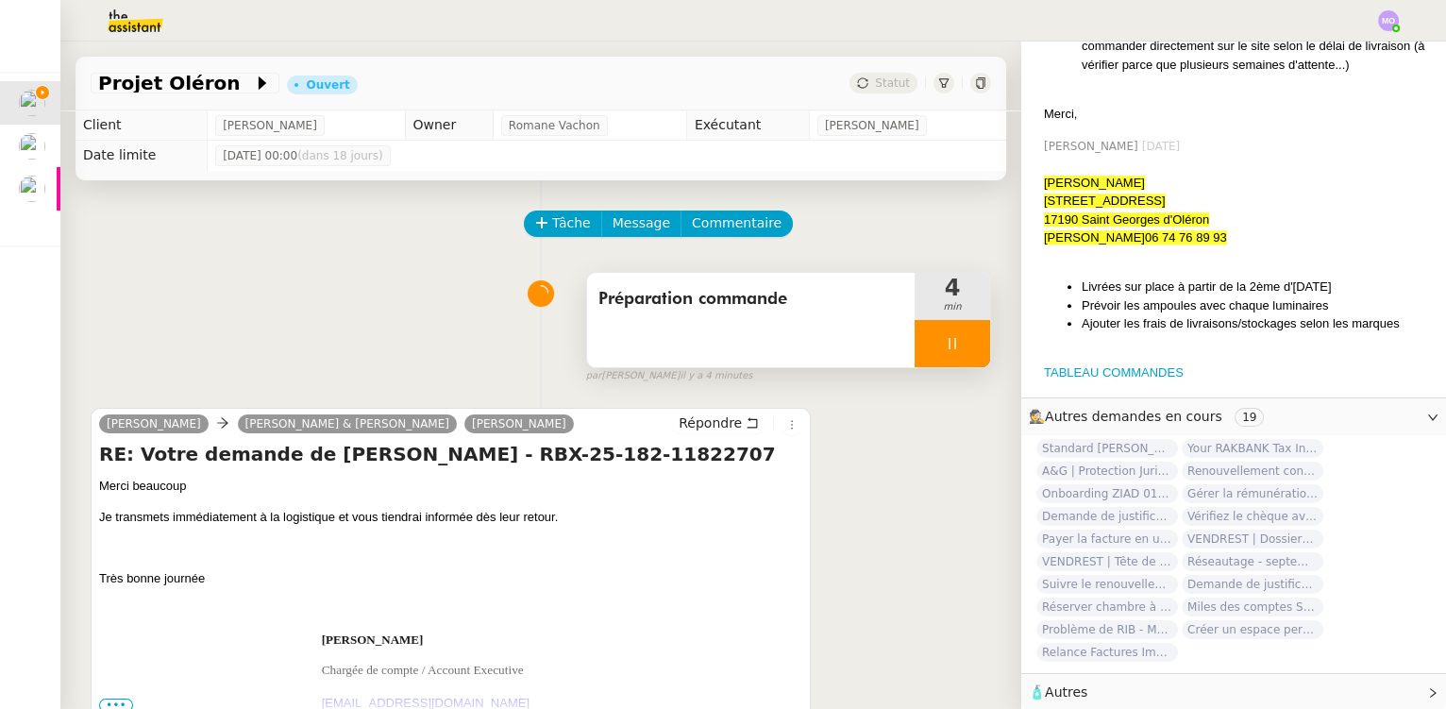
click at [657, 287] on span "Préparation commande" at bounding box center [750, 299] width 305 height 28
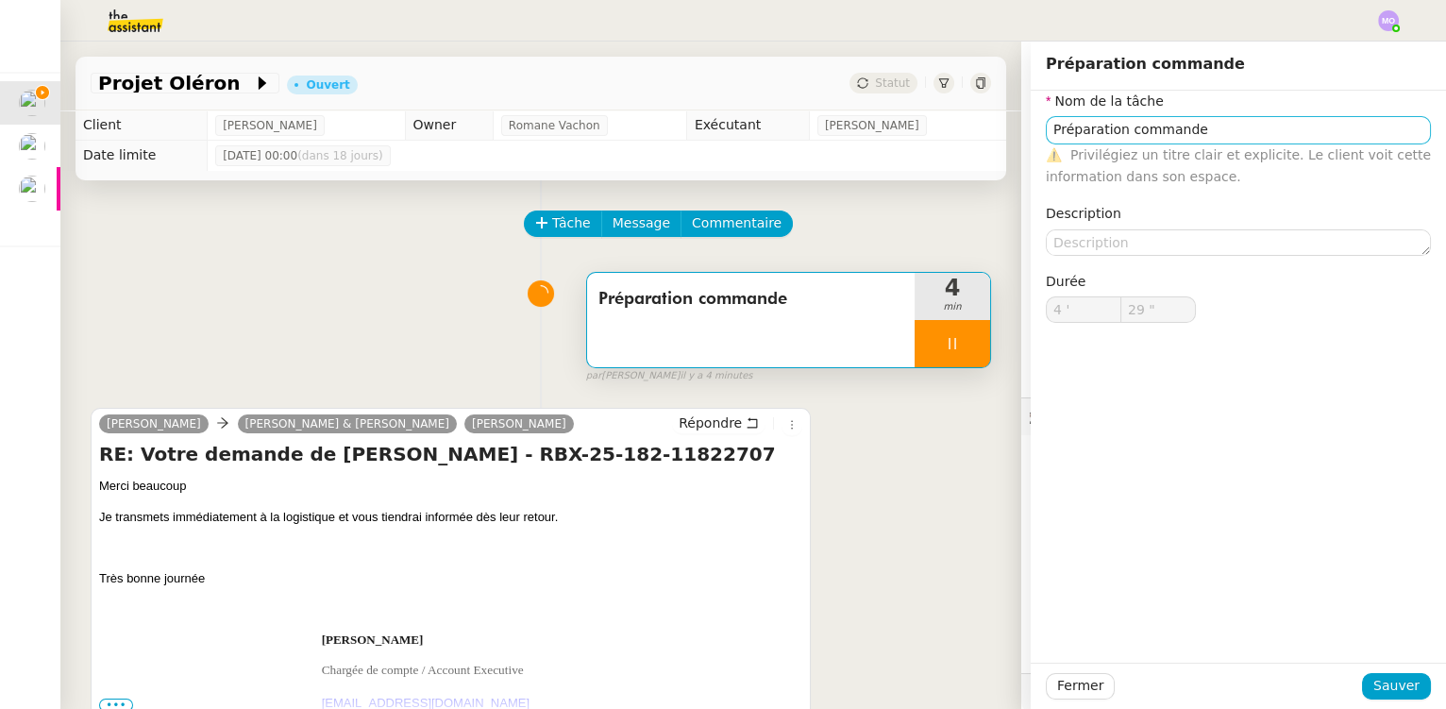
type input "30 ""
click at [1206, 126] on input "Préparation commande" at bounding box center [1238, 129] width 385 height 27
type input "Préparation commande"
type input "31 ""
type input "Préparation commande TCR"
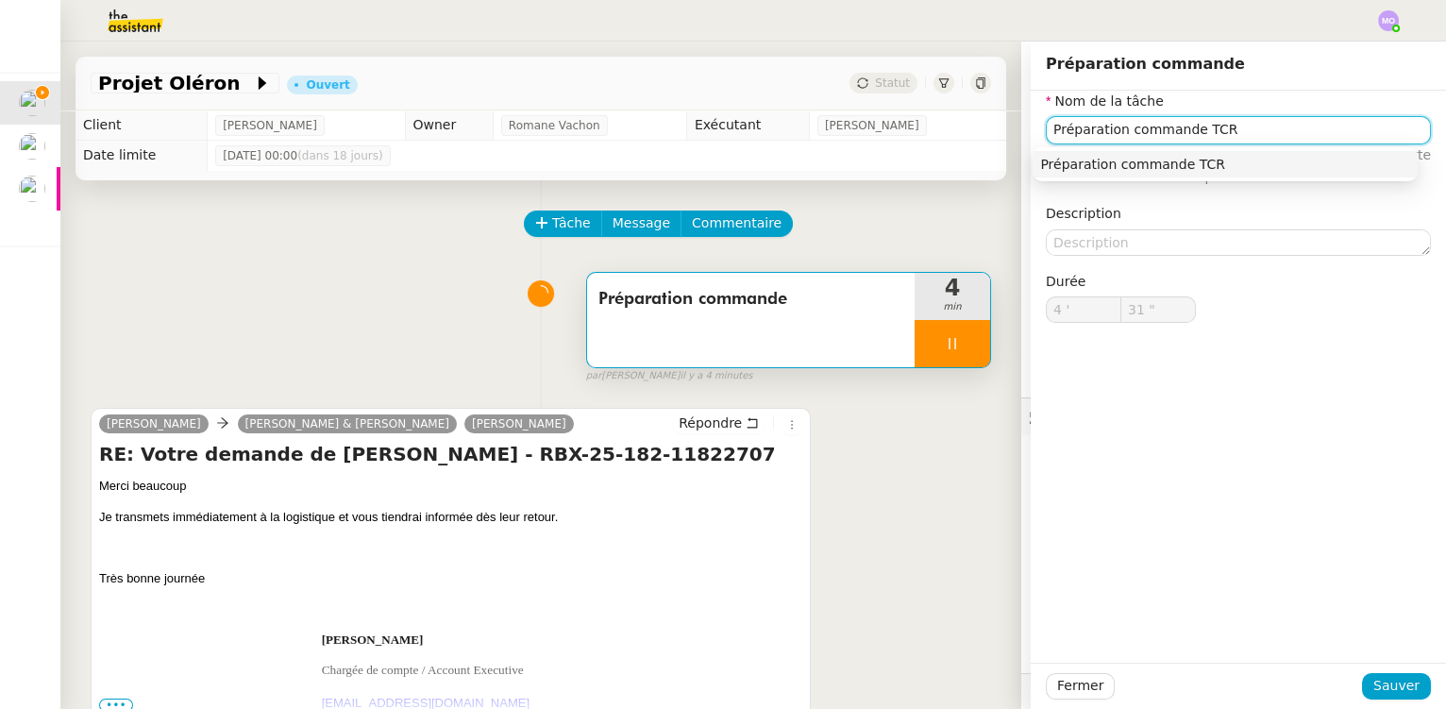
type input "32 ""
type input "Préparation commande TCR"
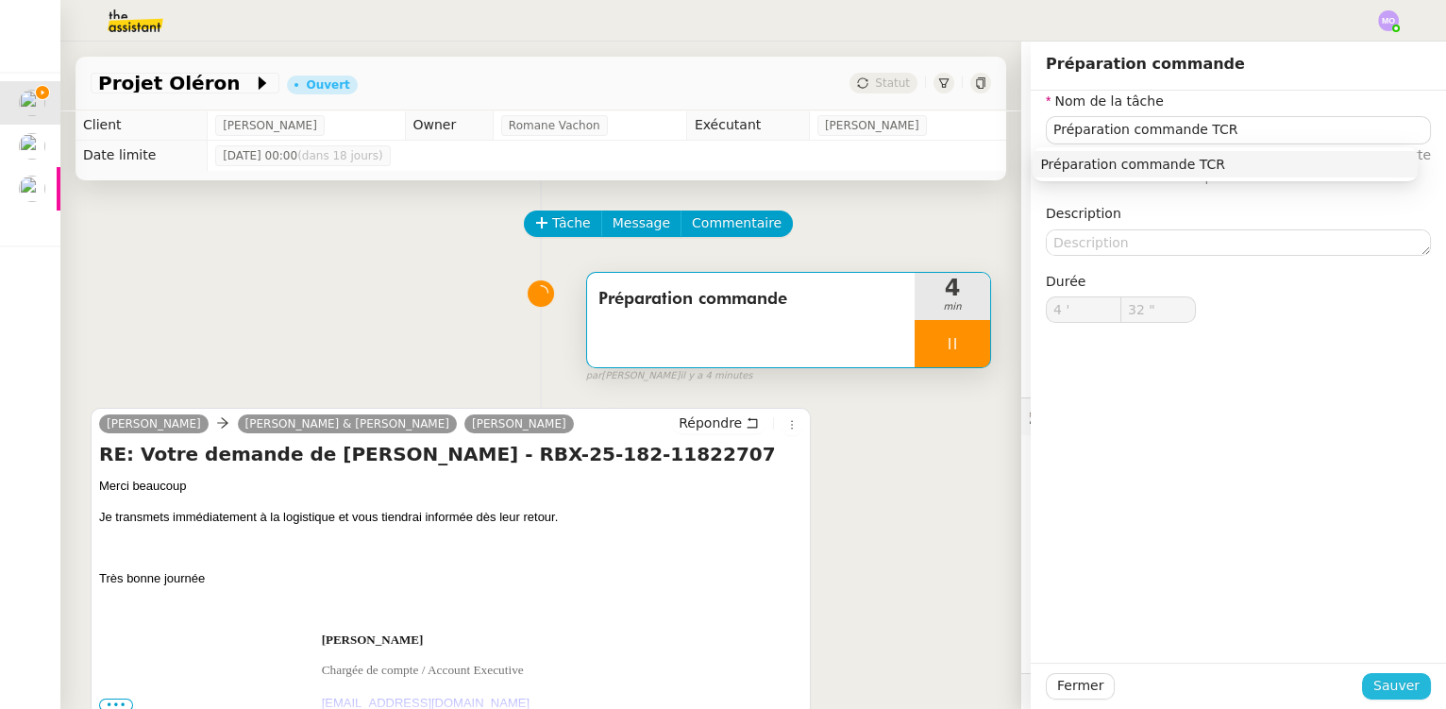
click at [1380, 683] on span "Sauver" at bounding box center [1396, 686] width 46 height 22
type input "33 ""
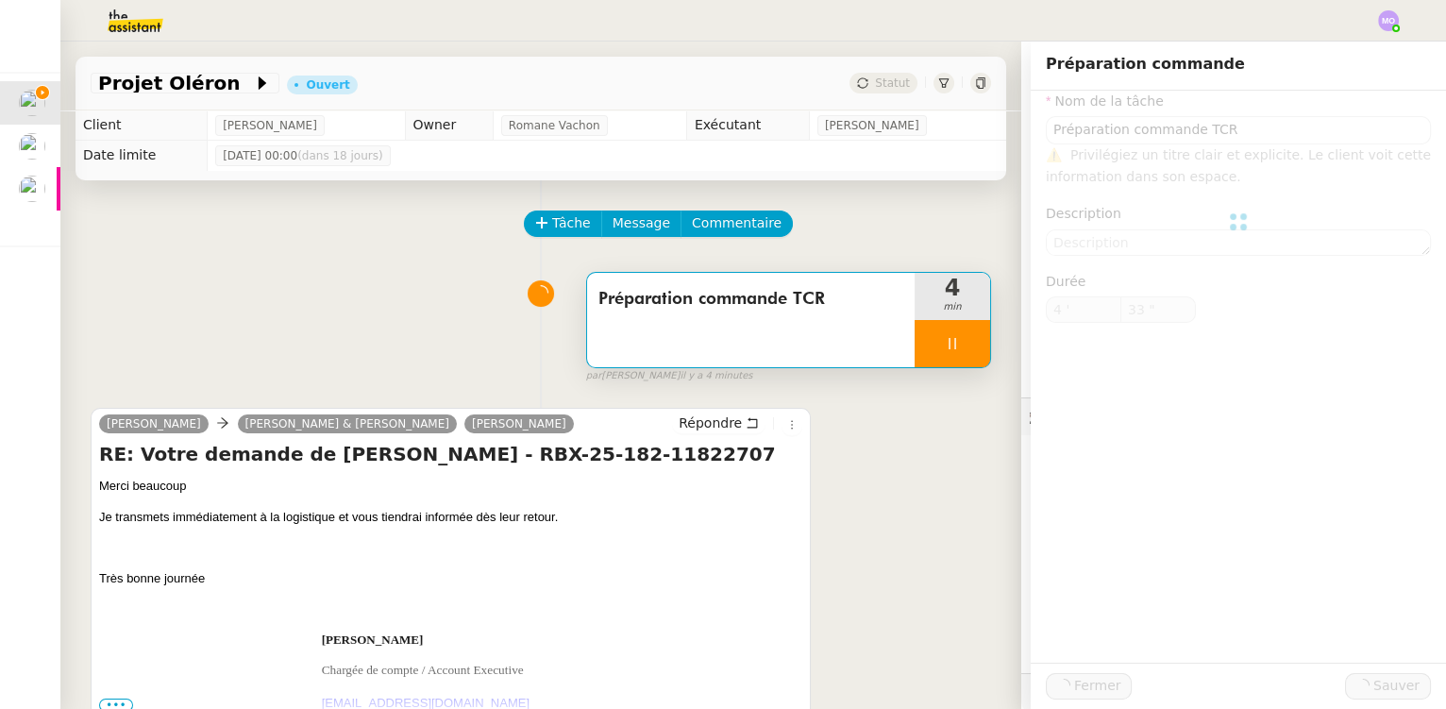
type input "Préparation commande TCR"
type input "4 '"
type input "33 ""
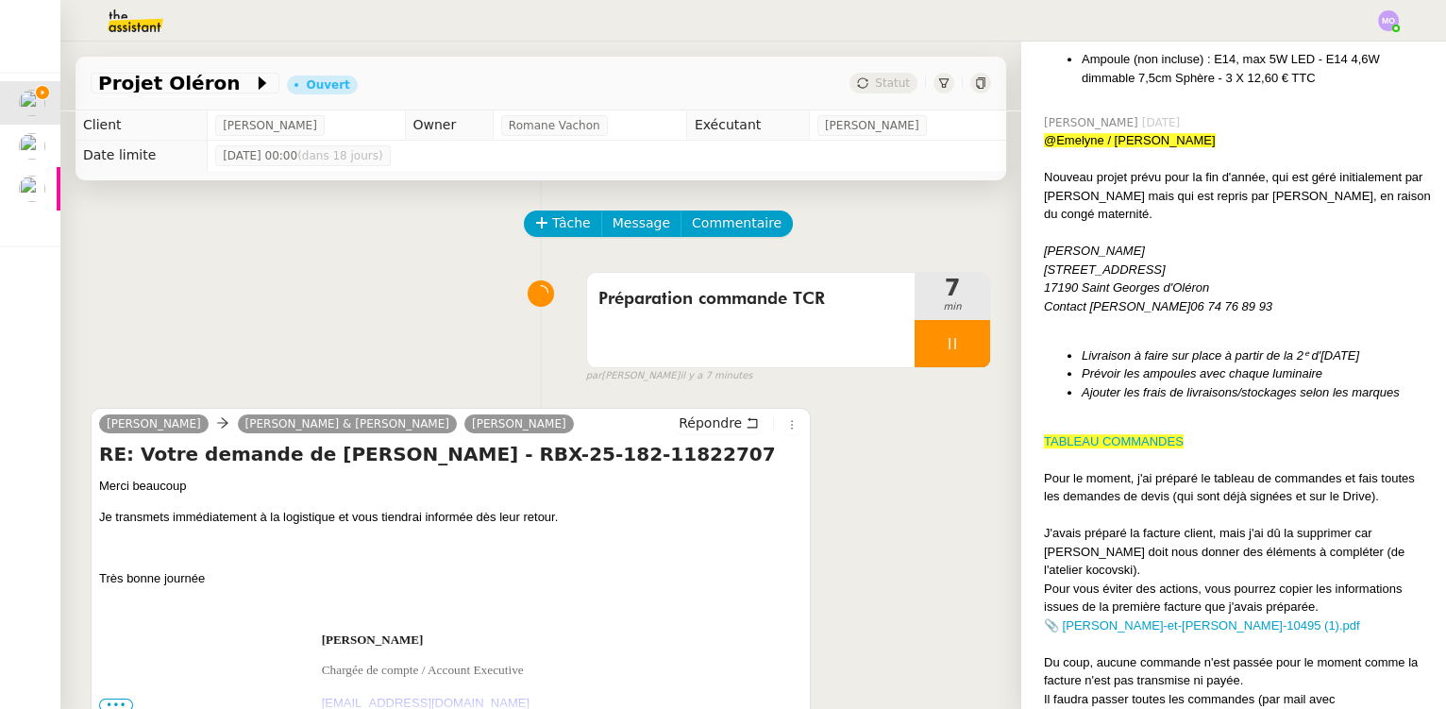
scroll to position [2081, 0]
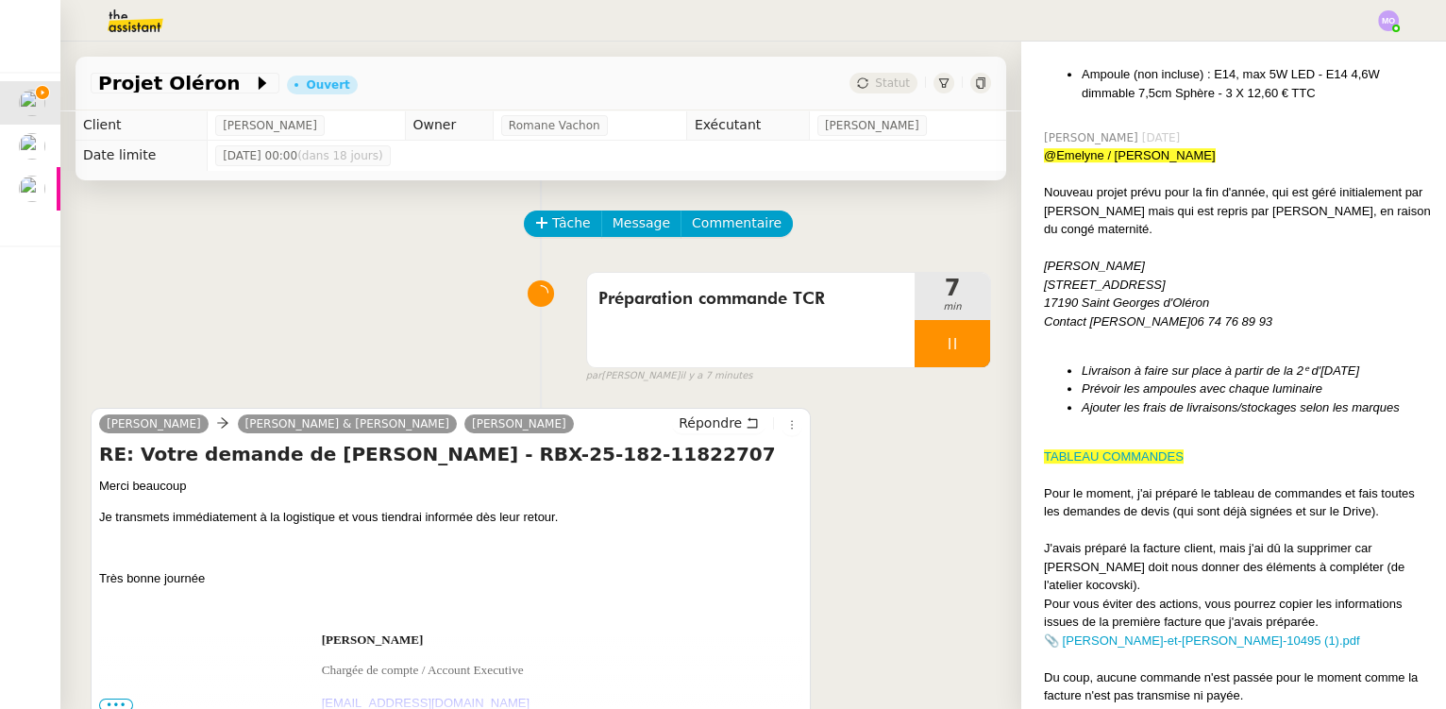
click at [1190, 314] on ringoverc2c-number-84e06f14122c "06 74 76 89 93" at bounding box center [1231, 321] width 82 height 14
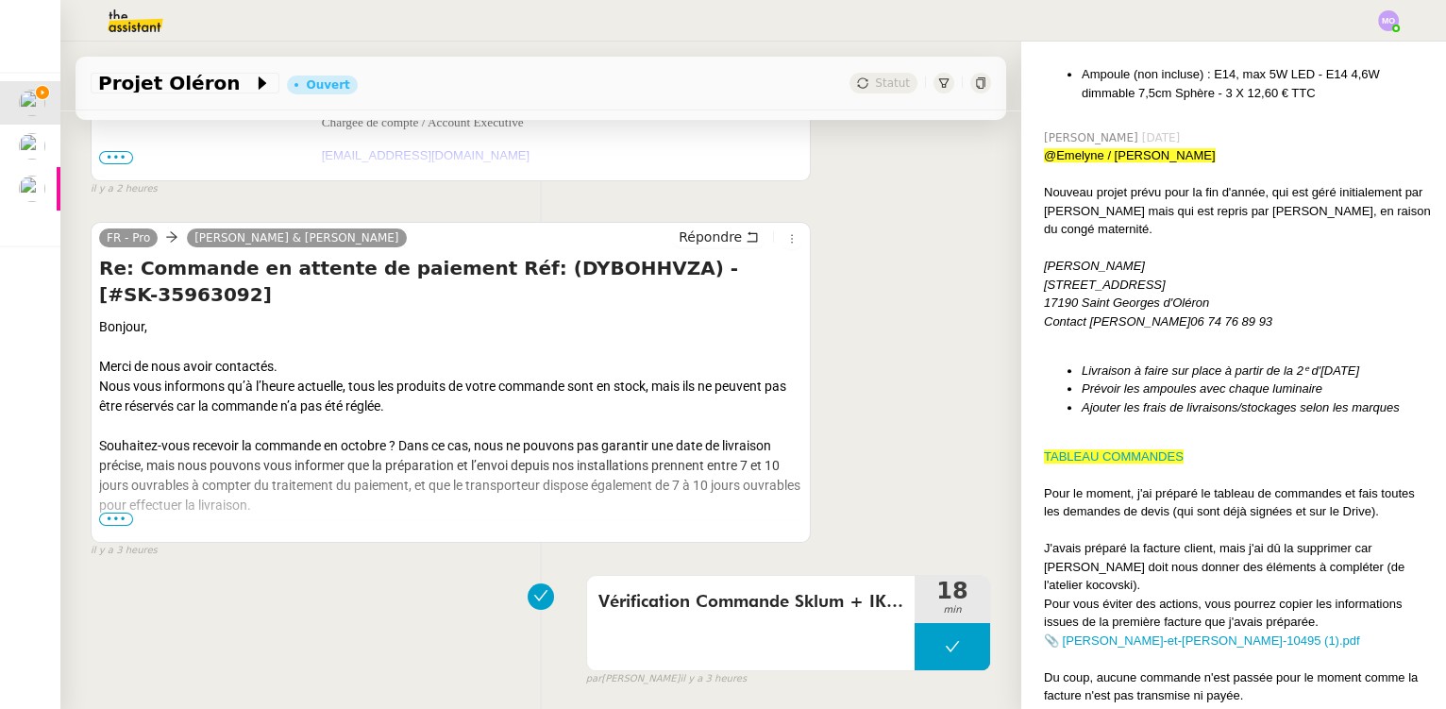
scroll to position [600, 0]
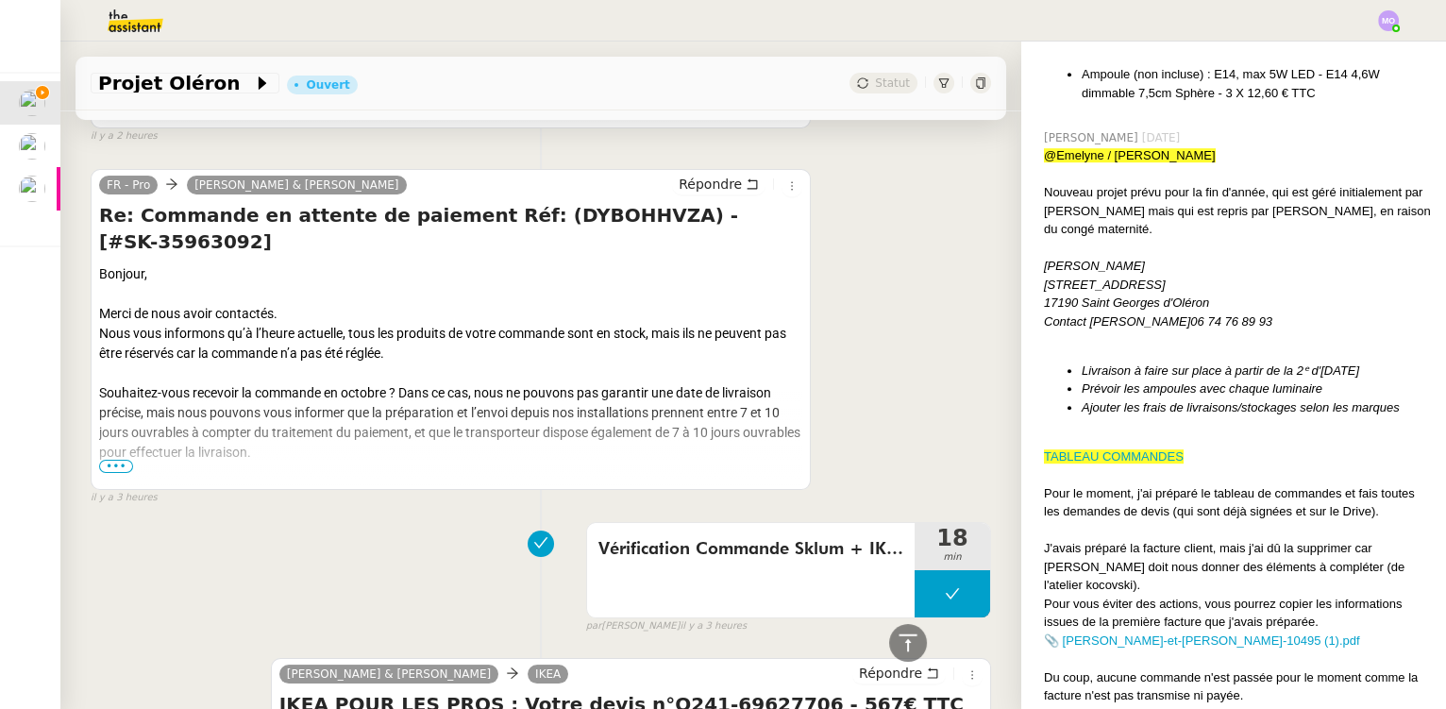
click at [112, 473] on span "•••" at bounding box center [116, 466] width 34 height 13
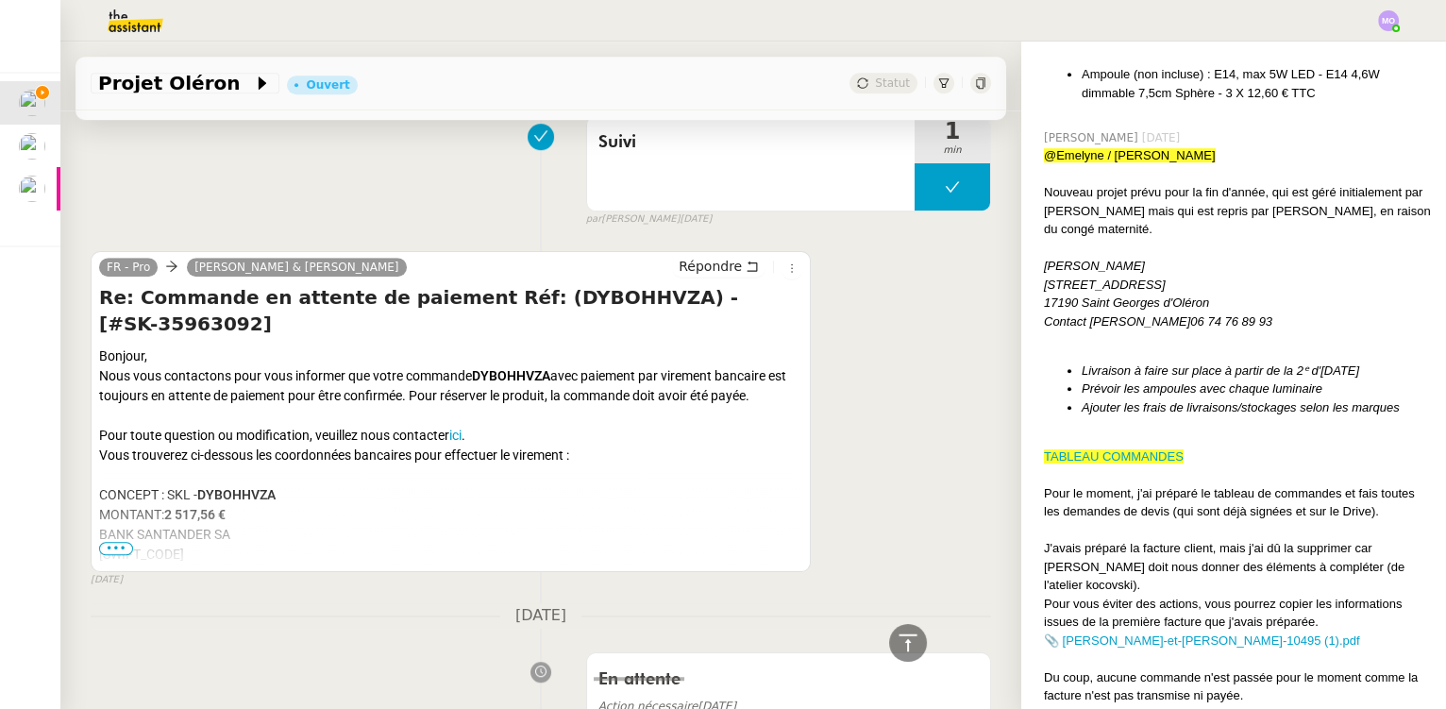
scroll to position [16474, 0]
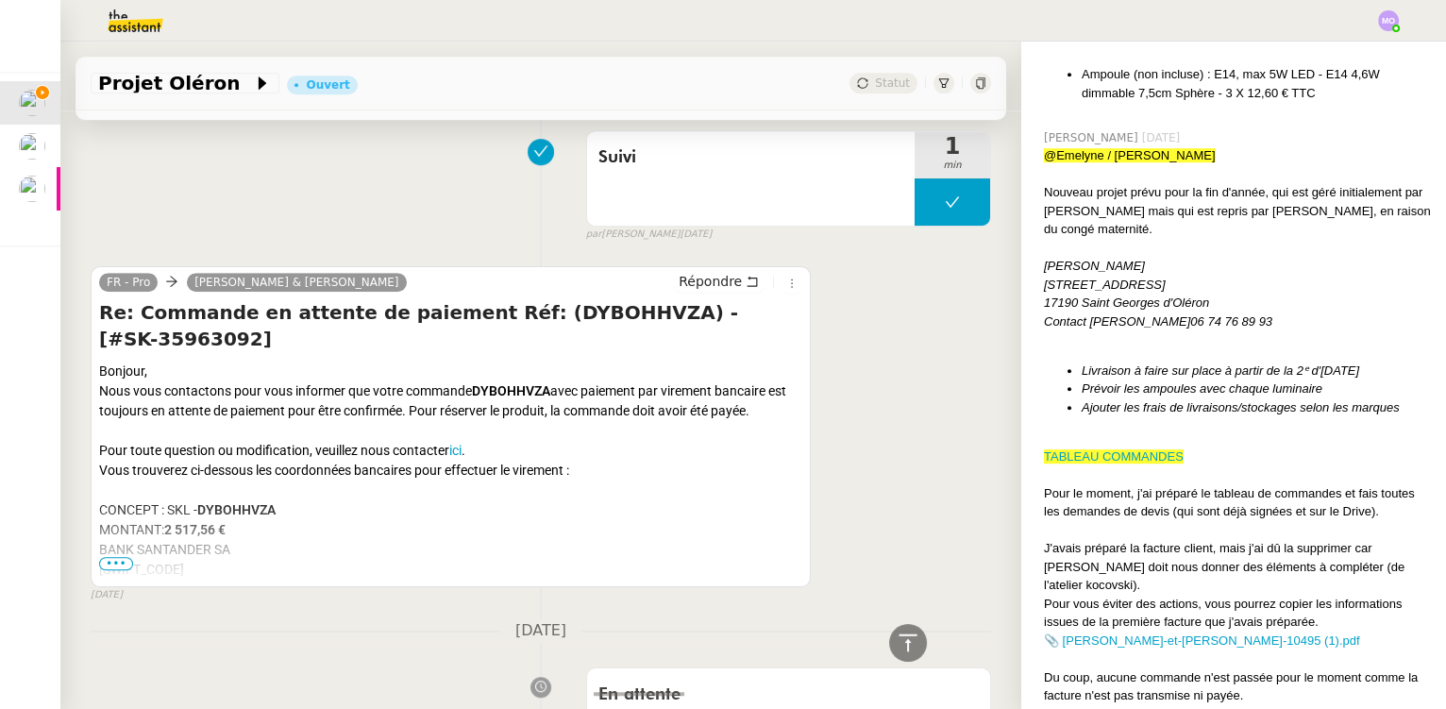
click at [119, 570] on span "•••" at bounding box center [116, 563] width 34 height 13
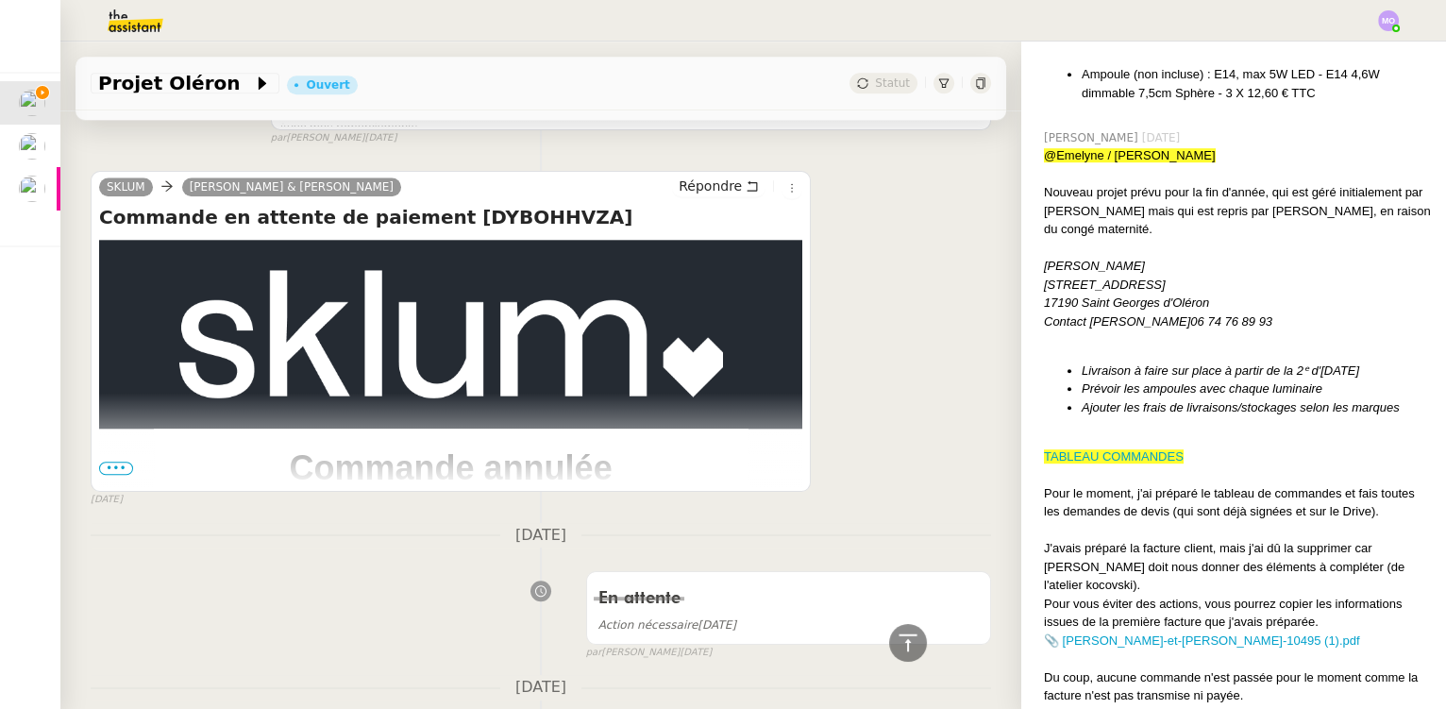
scroll to position [18276, 0]
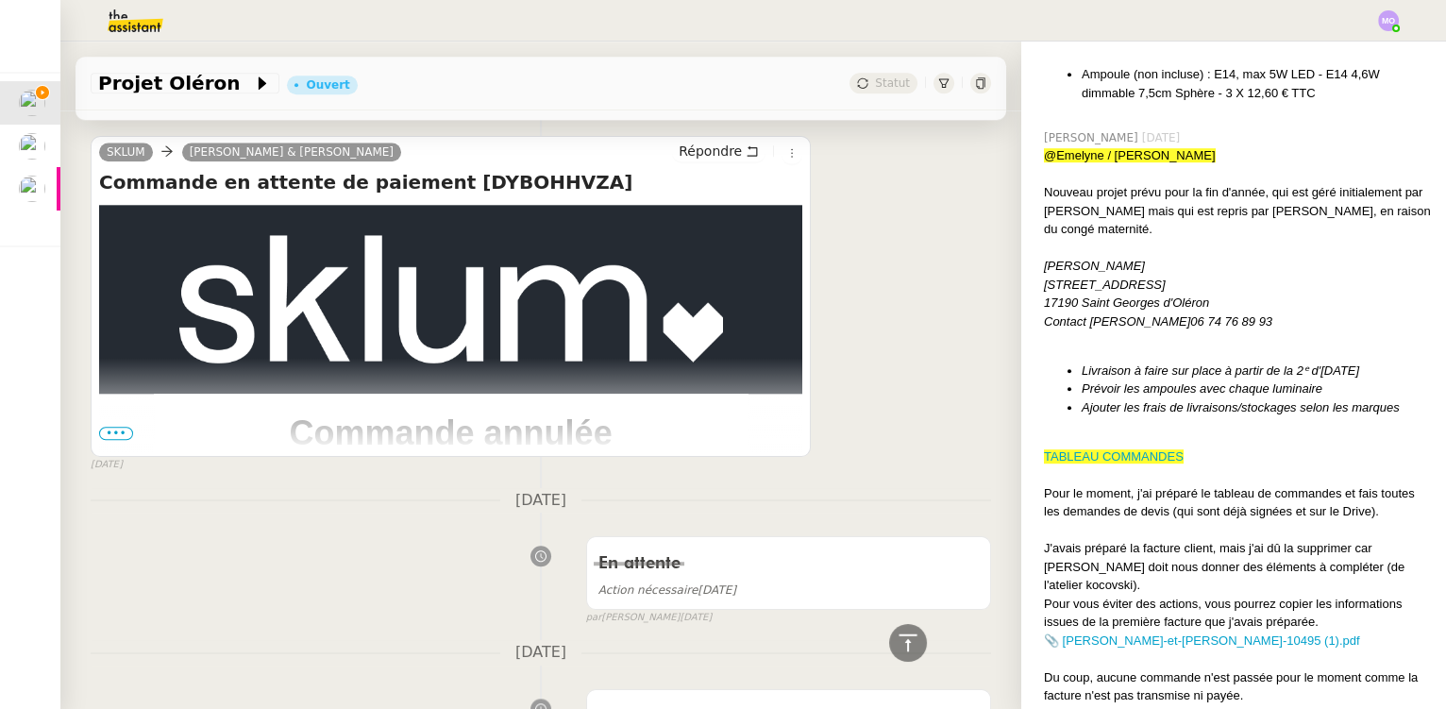
click at [118, 427] on span "•••" at bounding box center [116, 433] width 34 height 13
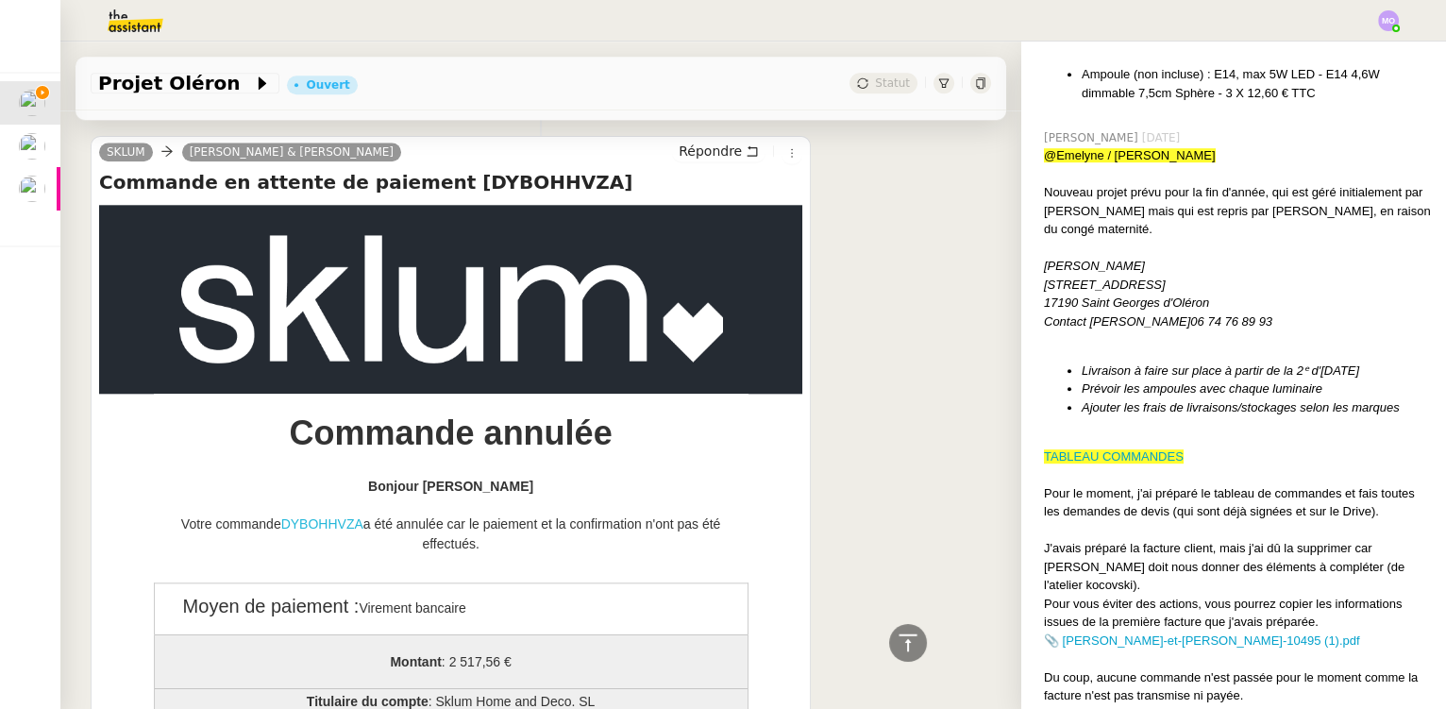
click at [302, 516] on link "DYBOHHVZA" at bounding box center [322, 523] width 82 height 15
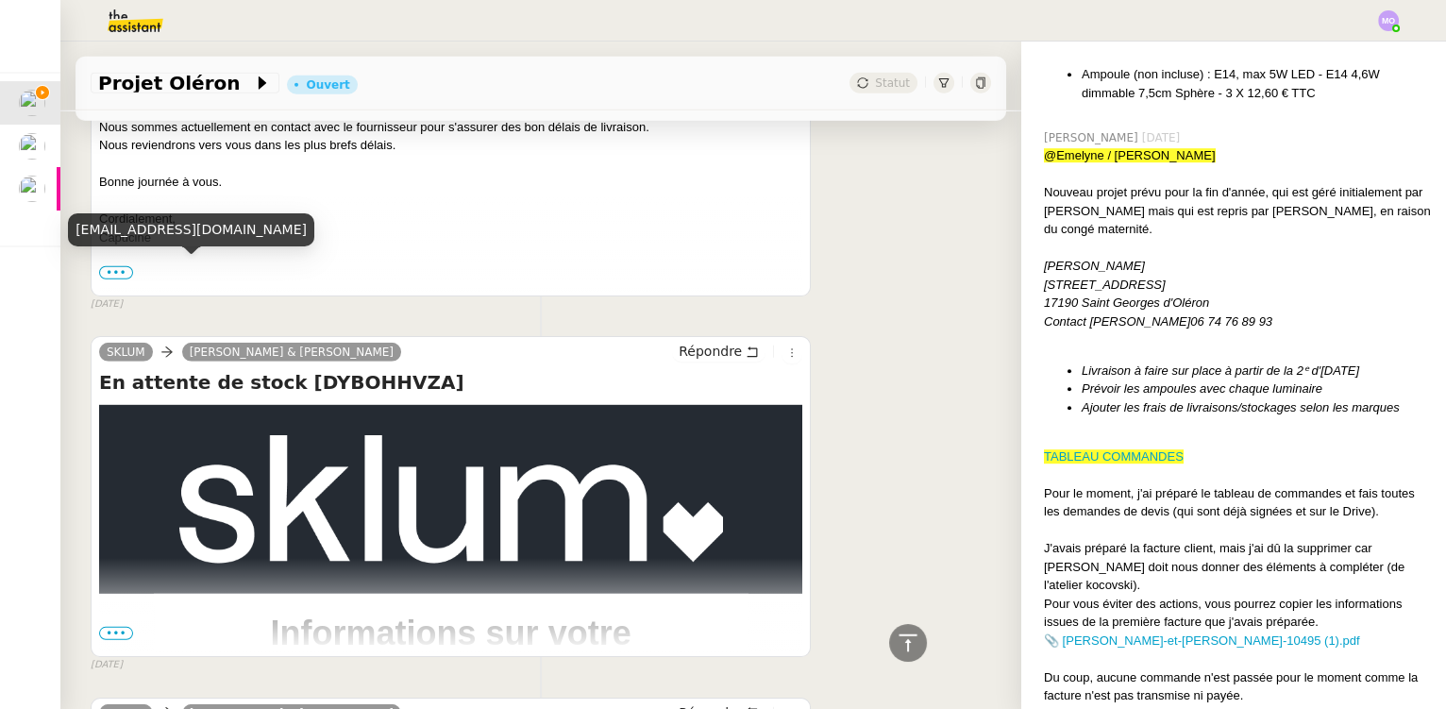
scroll to position [25319, 0]
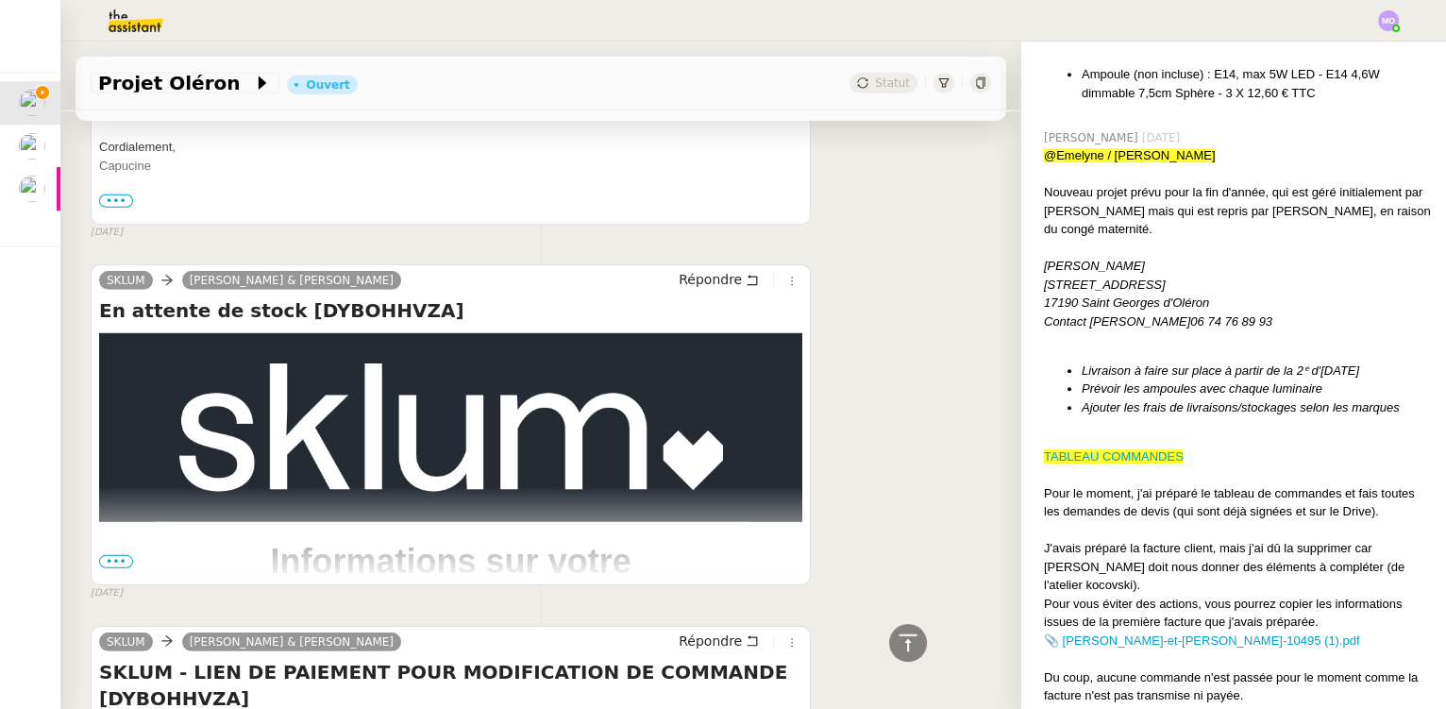
click at [123, 555] on span "•••" at bounding box center [116, 561] width 34 height 13
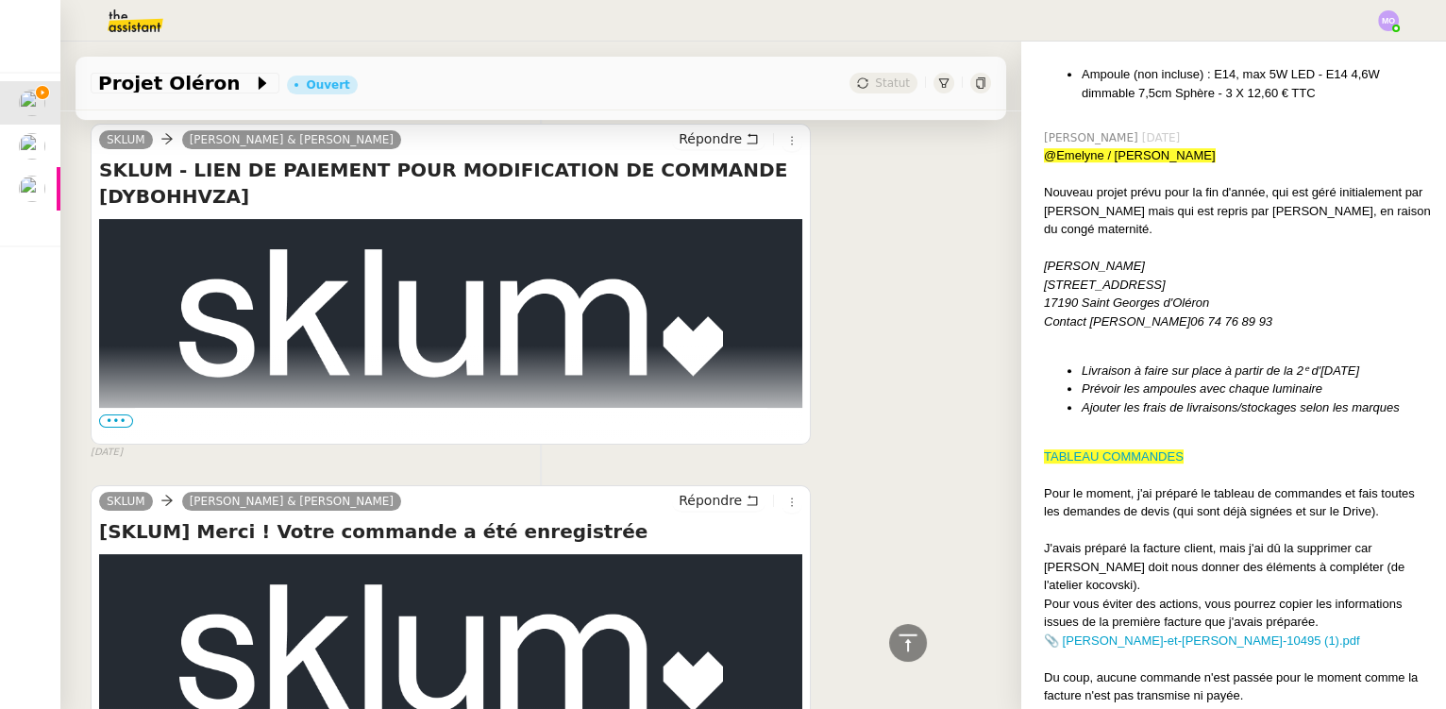
scroll to position [29438, 0]
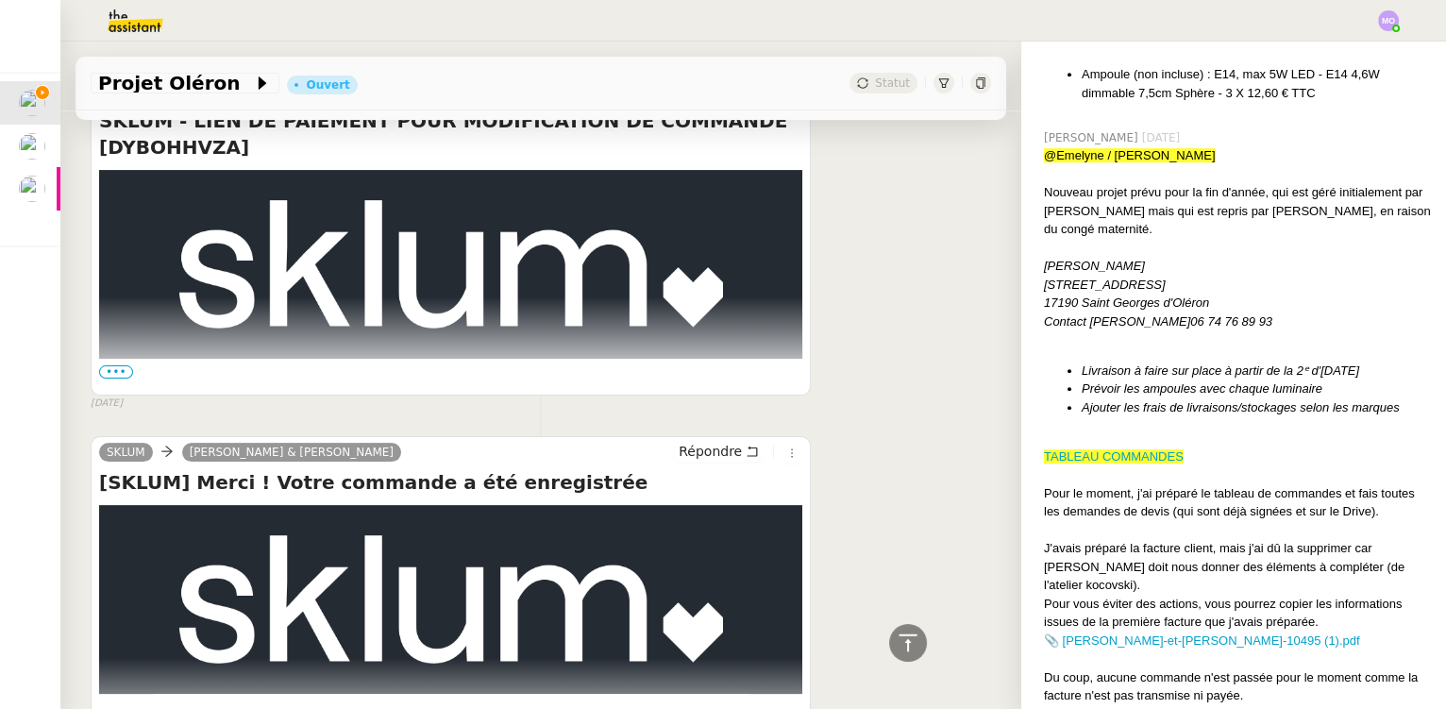
click at [114, 365] on span "•••" at bounding box center [116, 371] width 34 height 13
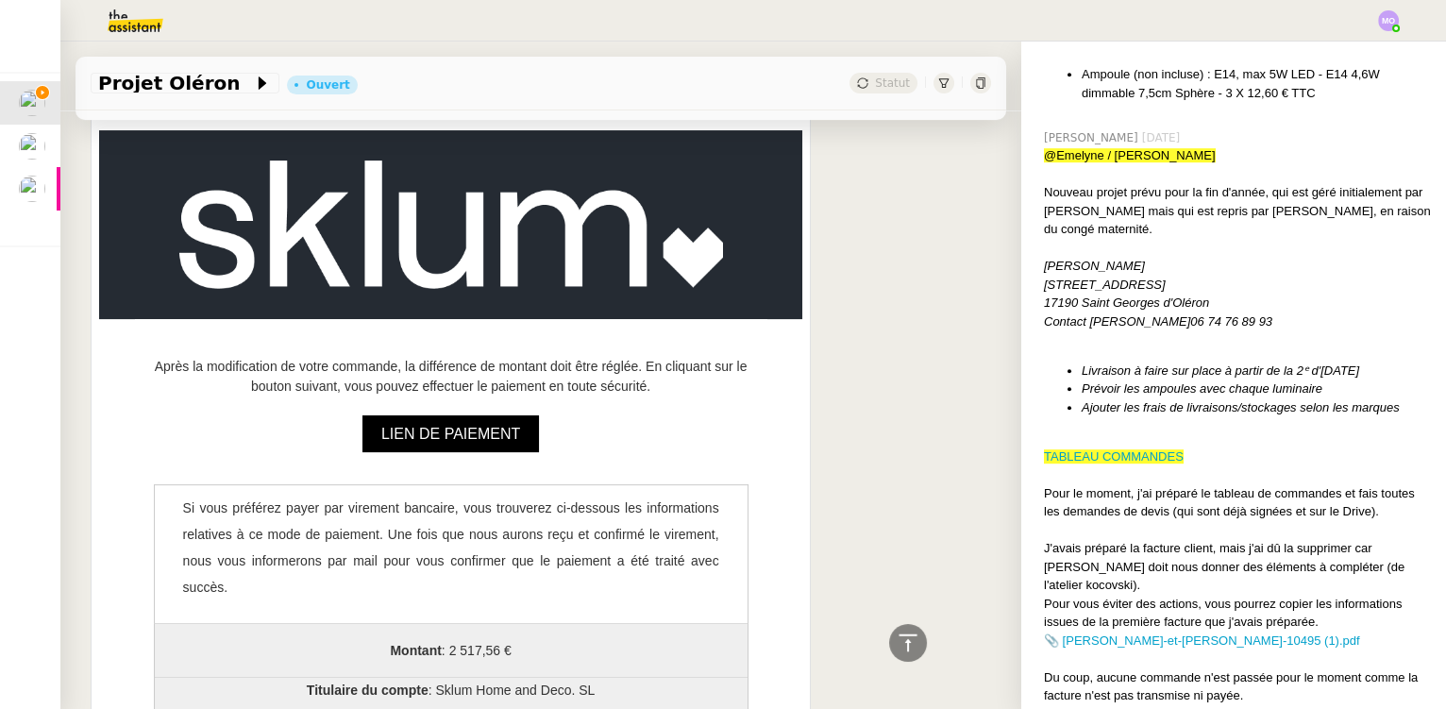
scroll to position [29524, 0]
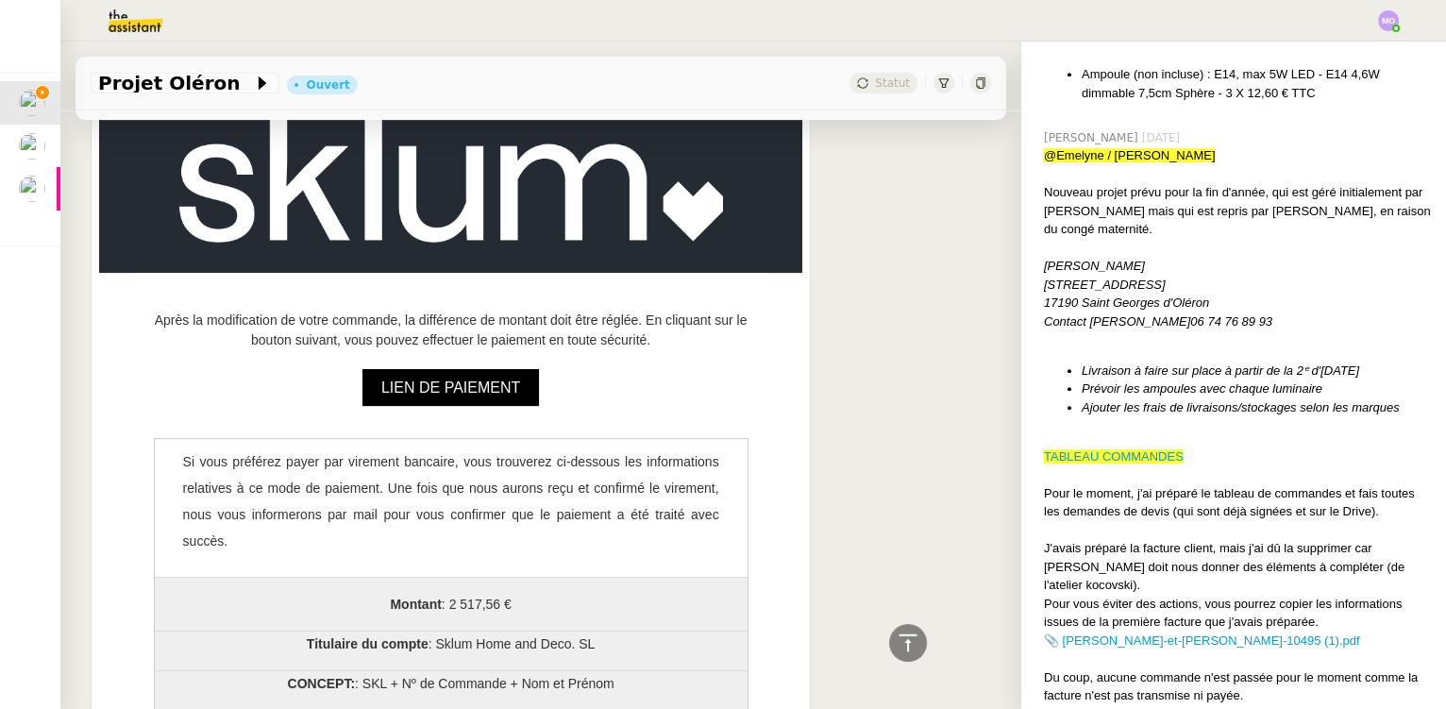
click at [412, 369] on link "LIEN DE PAIEMENT" at bounding box center [450, 387] width 177 height 37
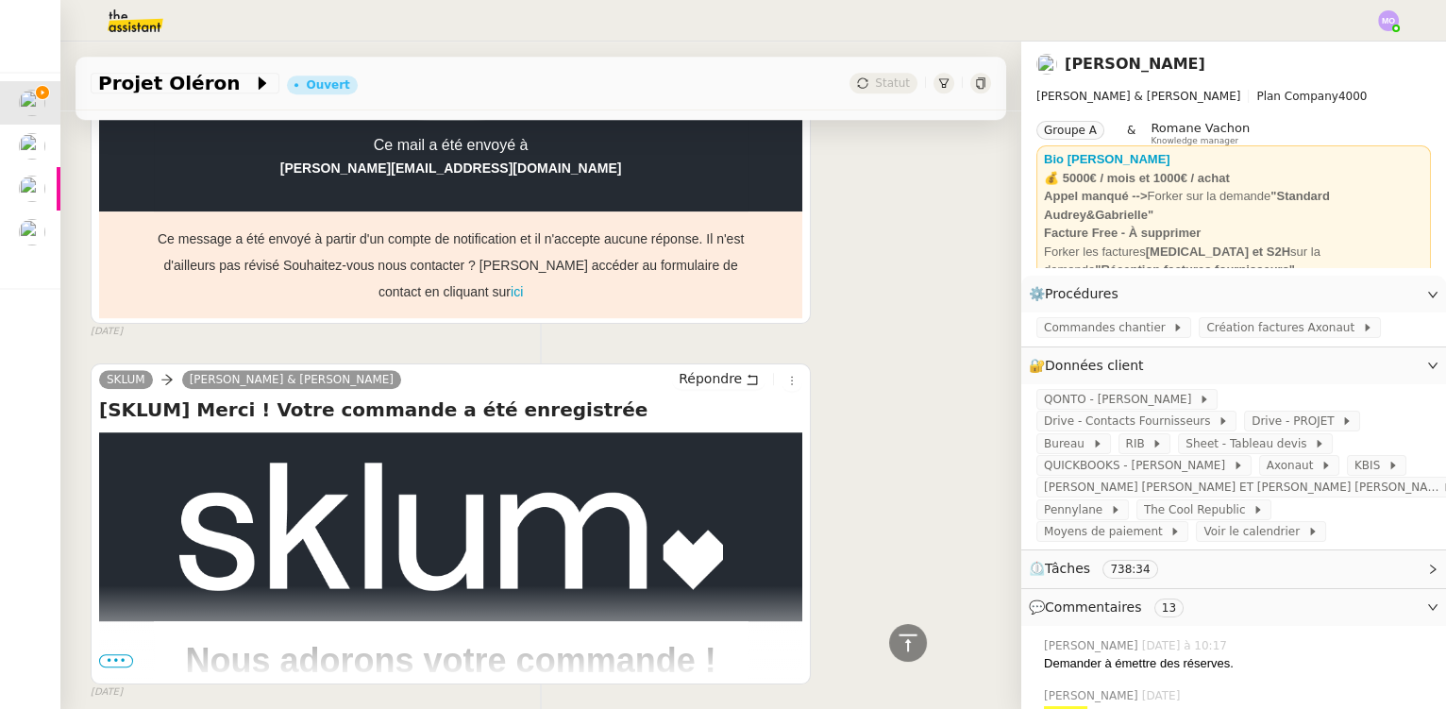
scroll to position [31086, 0]
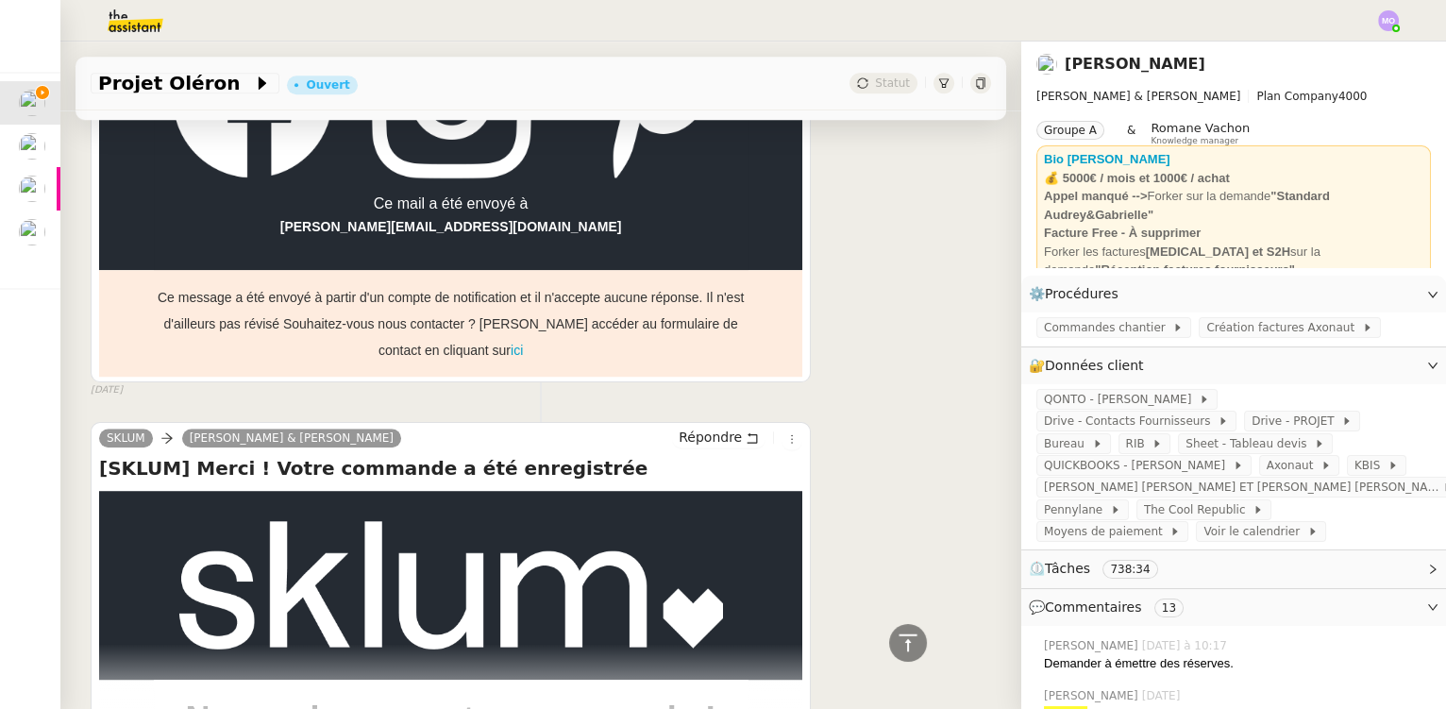
click at [118, 708] on span "•••" at bounding box center [116, 719] width 34 height 13
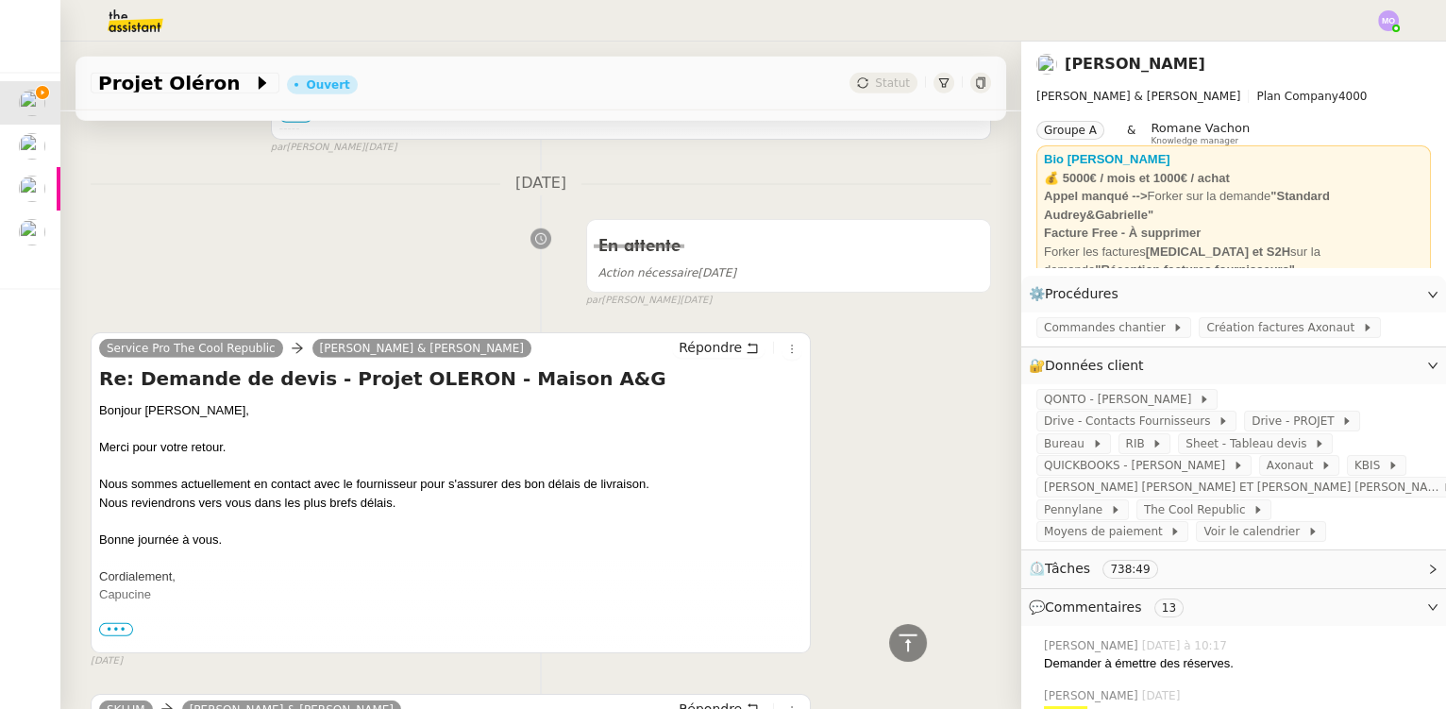
scroll to position [25766, 0]
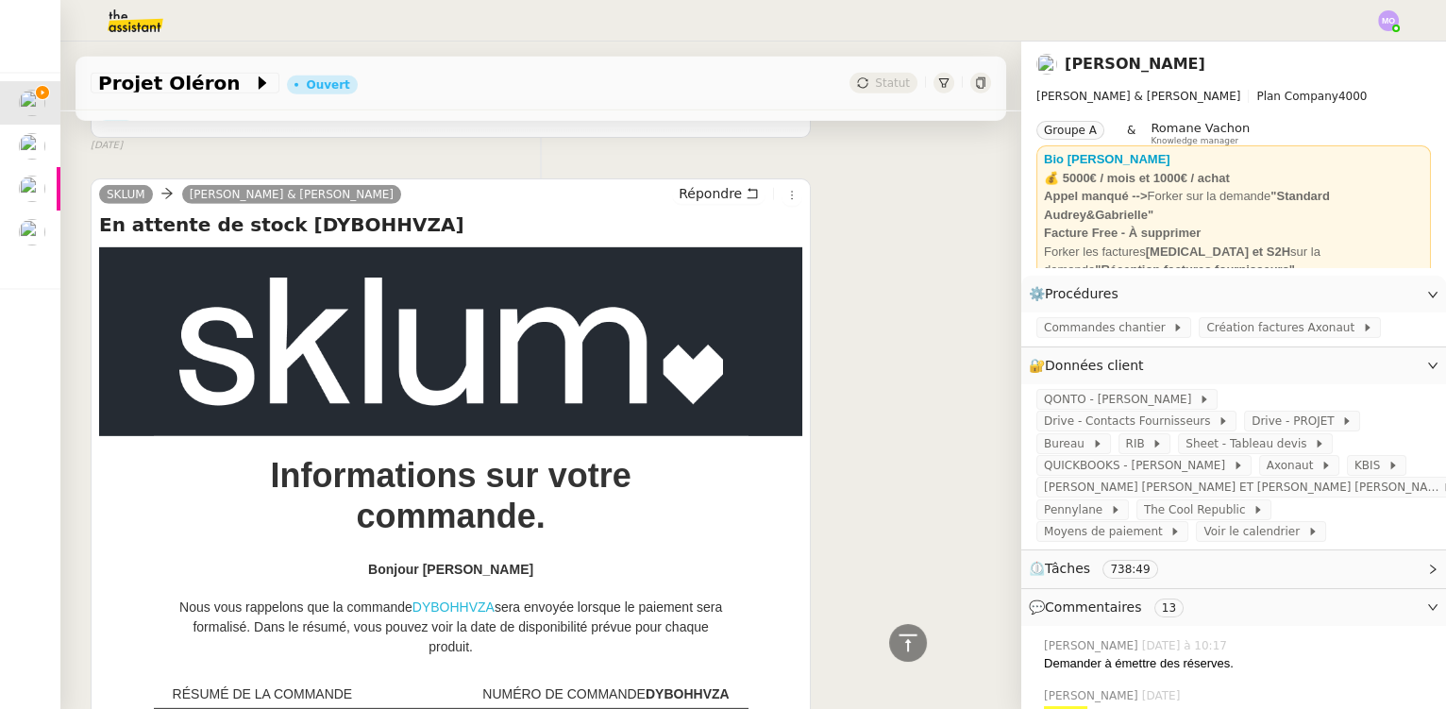
click at [443, 599] on link "DYBOHHVZA" at bounding box center [453, 606] width 82 height 15
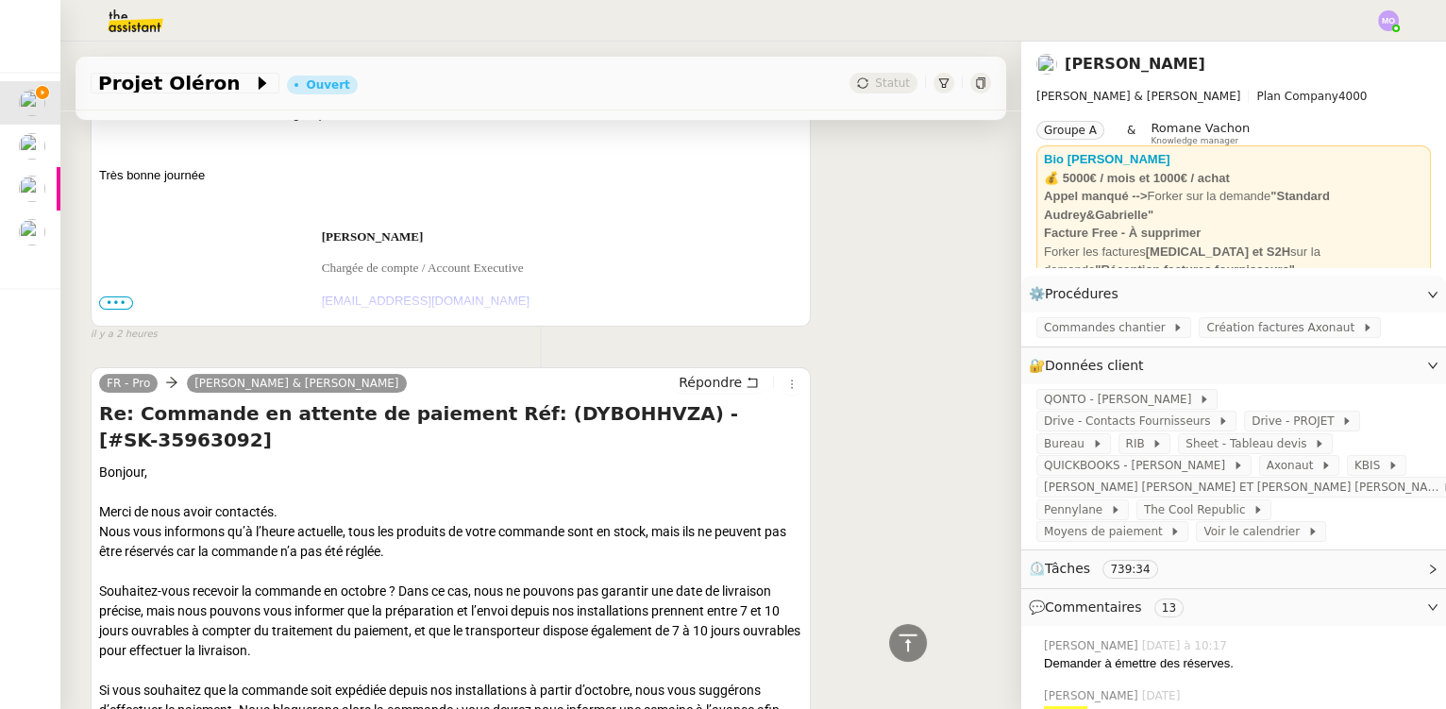
scroll to position [1287, 0]
click at [715, 378] on span "Répondre" at bounding box center [710, 380] width 63 height 19
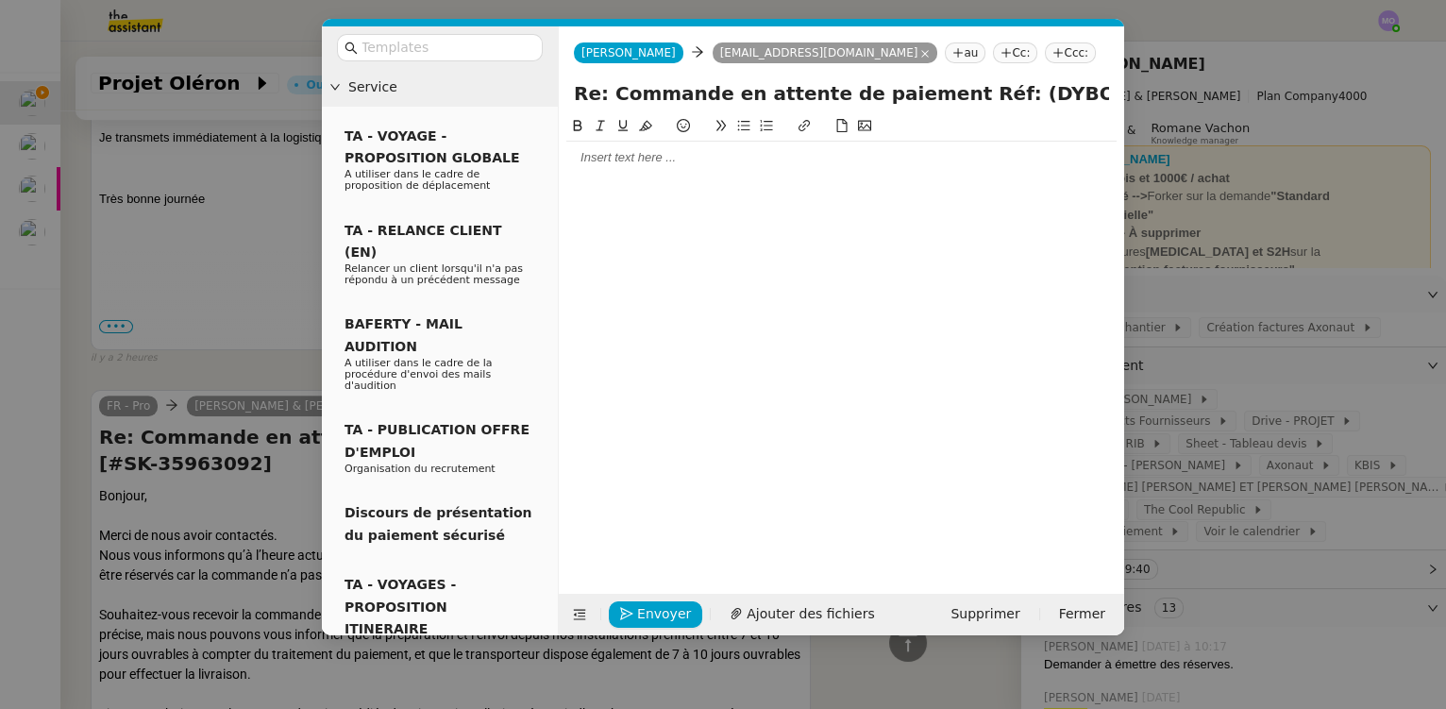
scroll to position [1435, 0]
click at [627, 172] on div at bounding box center [841, 158] width 550 height 32
click at [211, 504] on nz-modal-container "Service TA - VOYAGE - PROPOSITION GLOBALE A utiliser dans le cadre de propositi…" at bounding box center [723, 354] width 1446 height 709
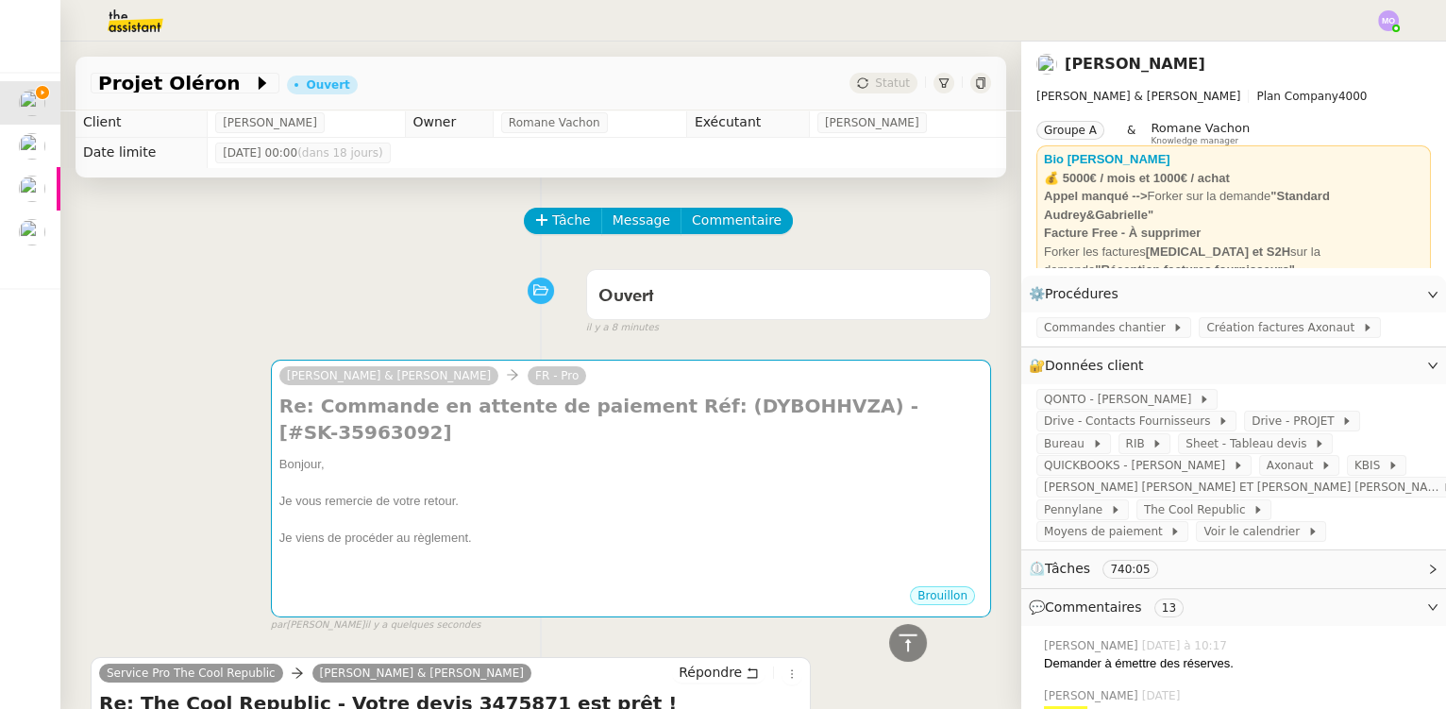
scroll to position [0, 0]
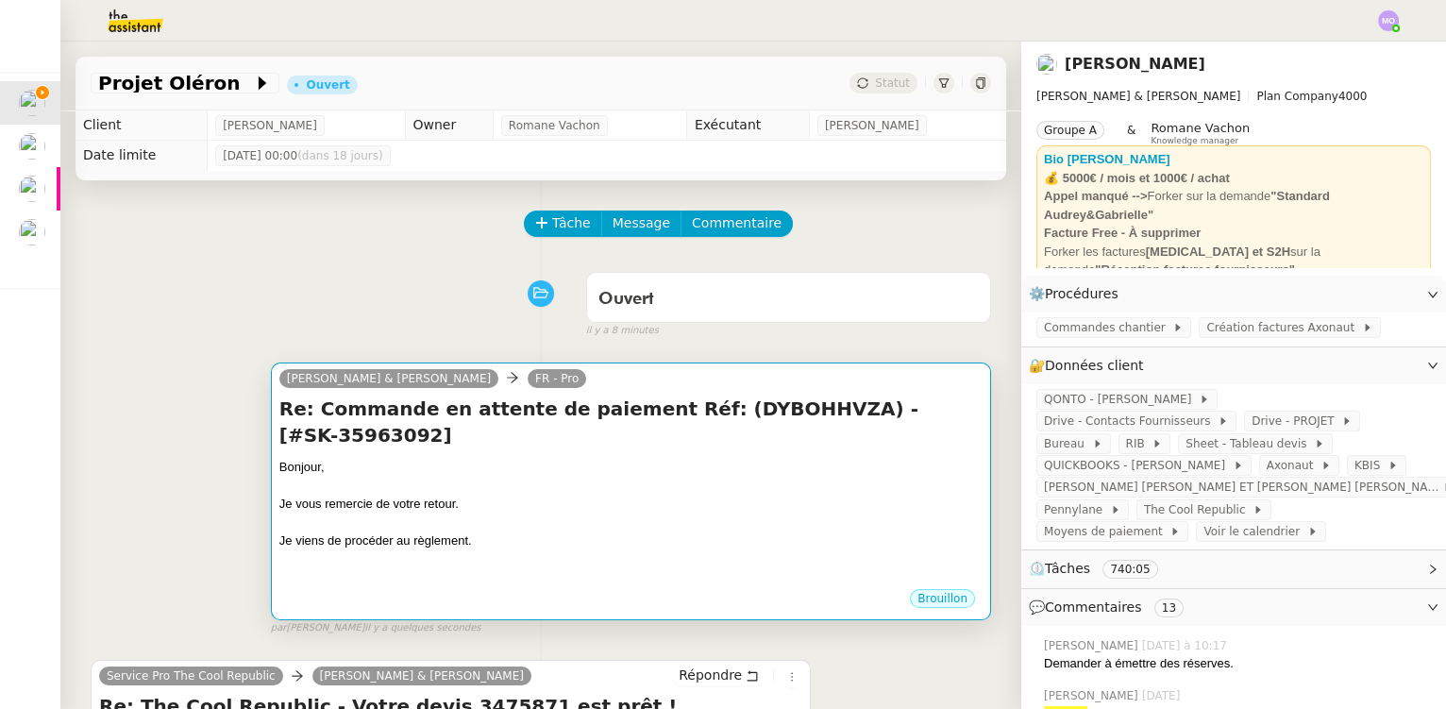
click at [518, 495] on div "Je vous remercie de votre retour." at bounding box center [630, 504] width 703 height 19
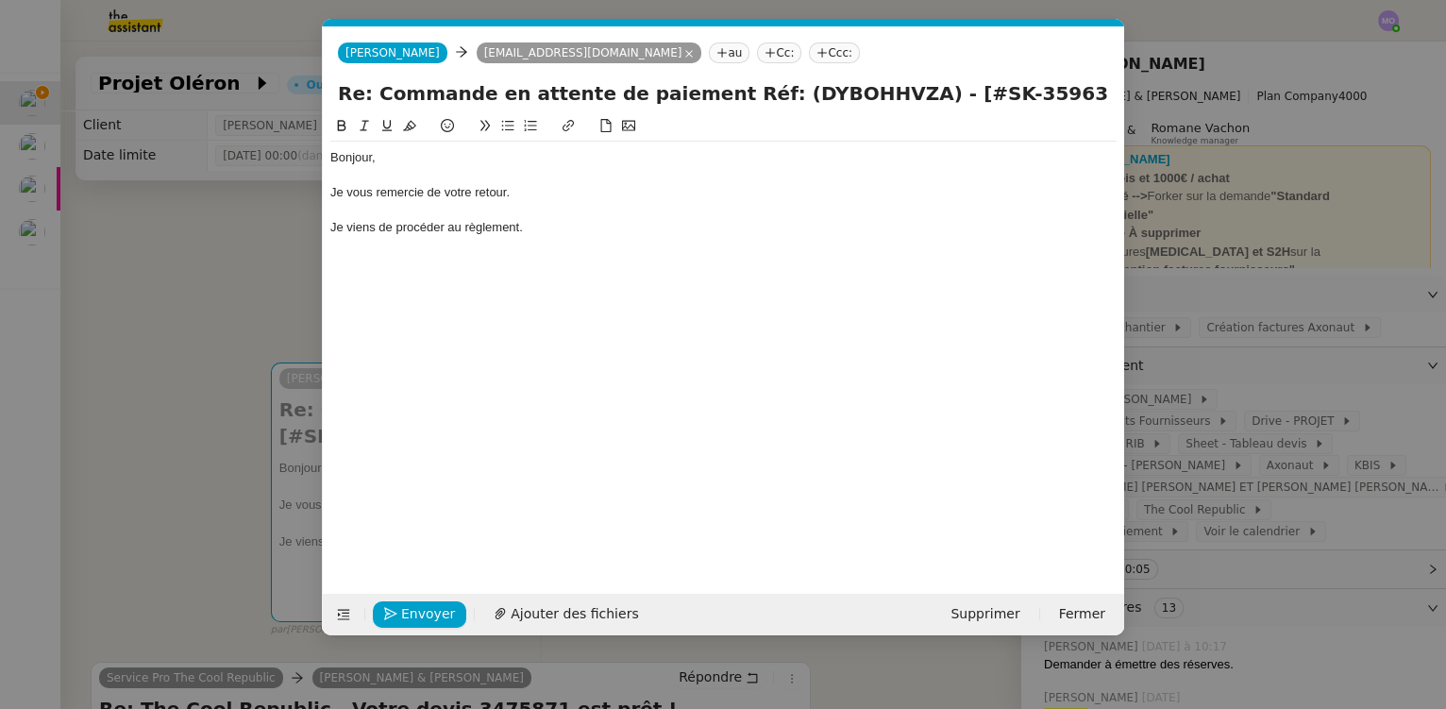
scroll to position [0, 40]
click at [540, 221] on div "Je viens de procéder au règlement." at bounding box center [723, 227] width 786 height 17
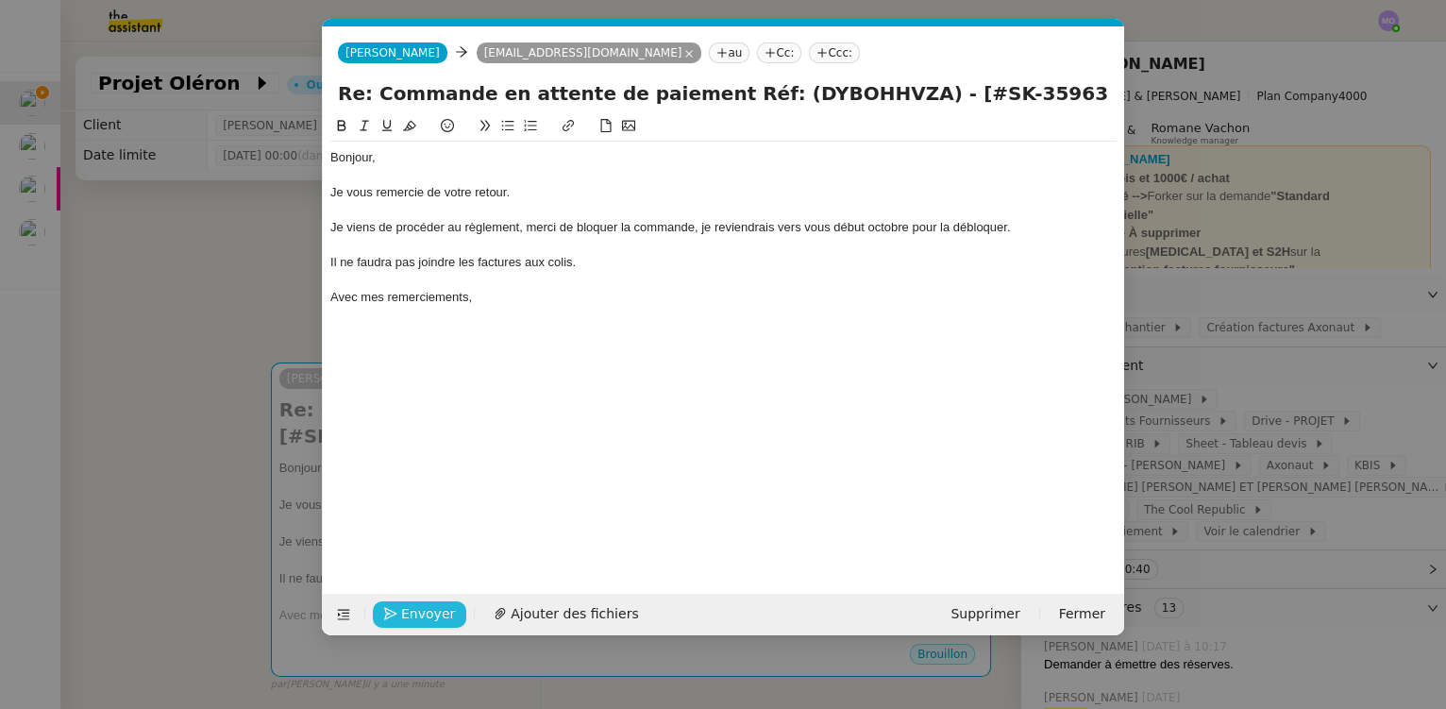
click at [401, 610] on span "Envoyer" at bounding box center [428, 614] width 54 height 22
click at [403, 611] on span "Confirmer l'envoi" at bounding box center [457, 614] width 113 height 22
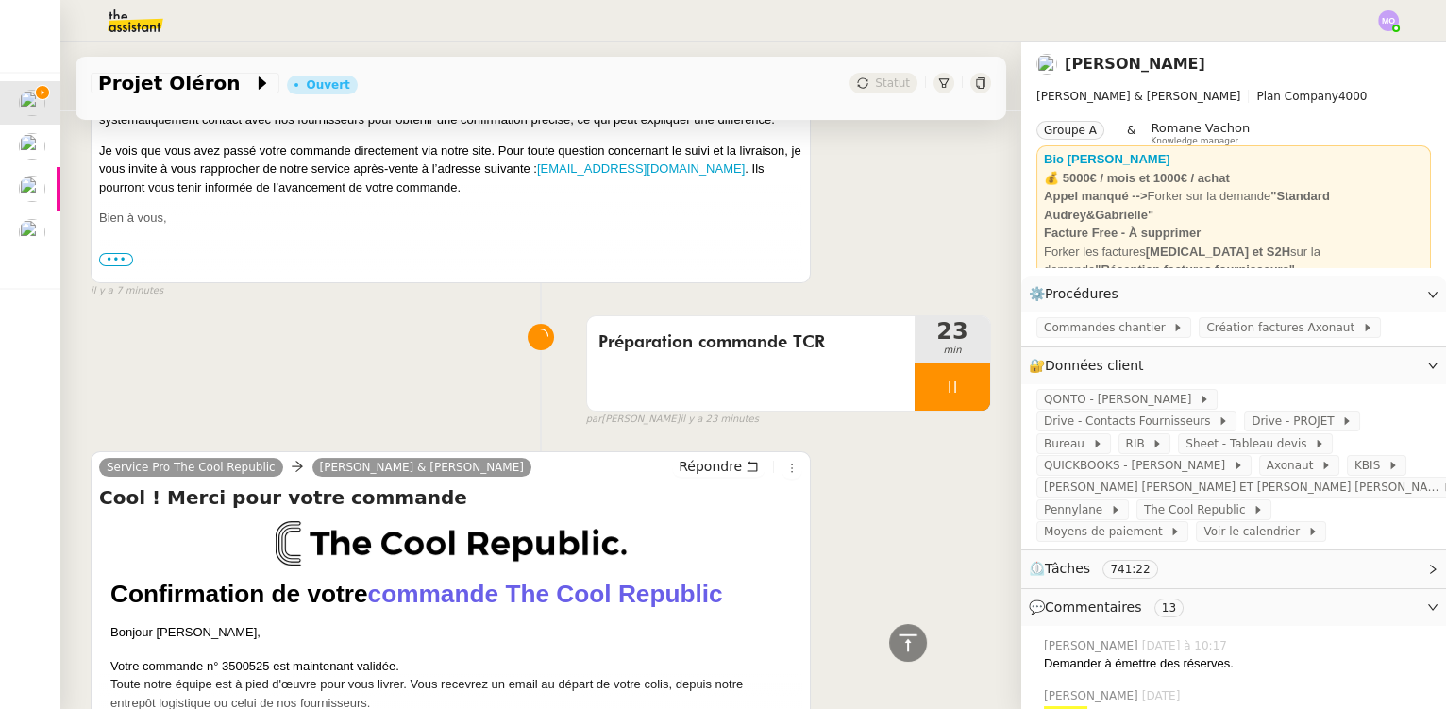
scroll to position [772, 0]
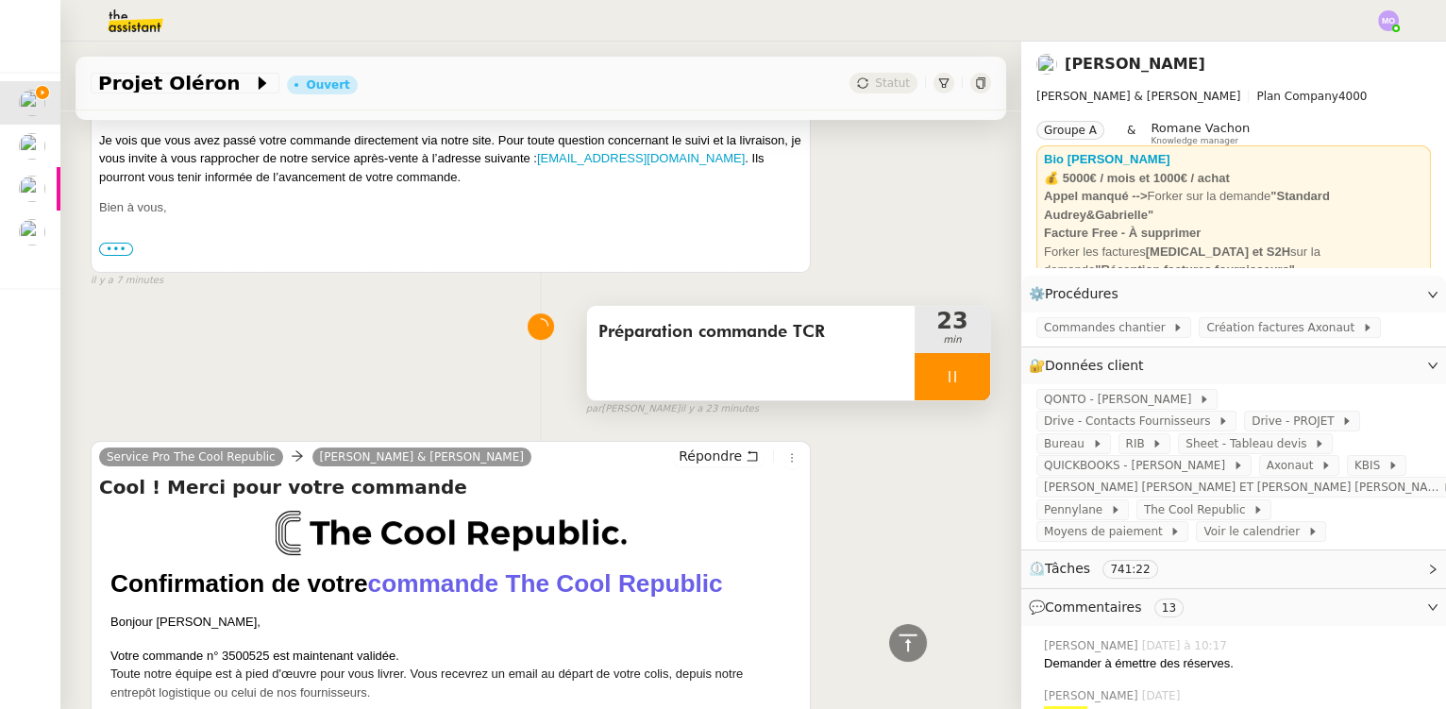
click at [830, 331] on span "Préparation commande TCR" at bounding box center [750, 332] width 305 height 28
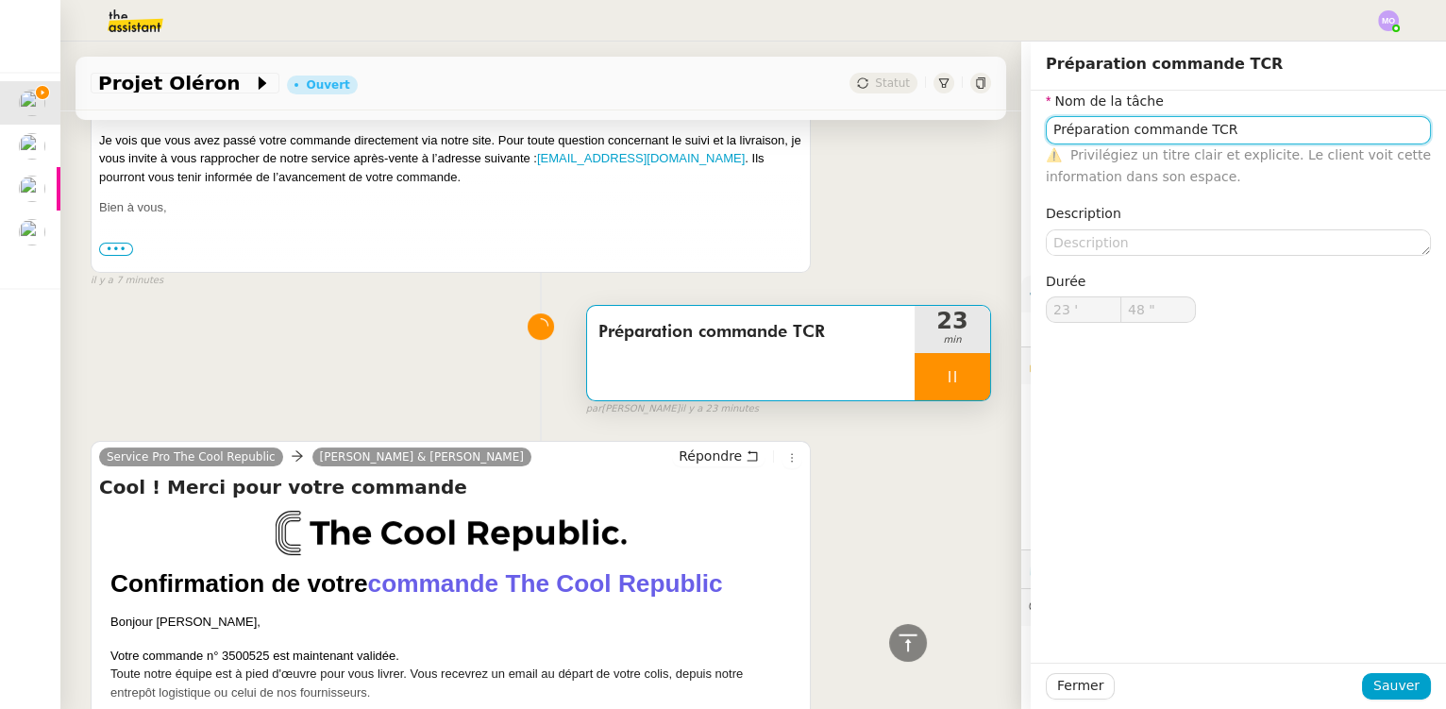
click at [1248, 133] on input "Préparation commande TCR" at bounding box center [1238, 129] width 385 height 27
type input "Préparation commande TCR +"
type input "49 ""
type input "Préparation commande TCR + Règ"
type input "50 ""
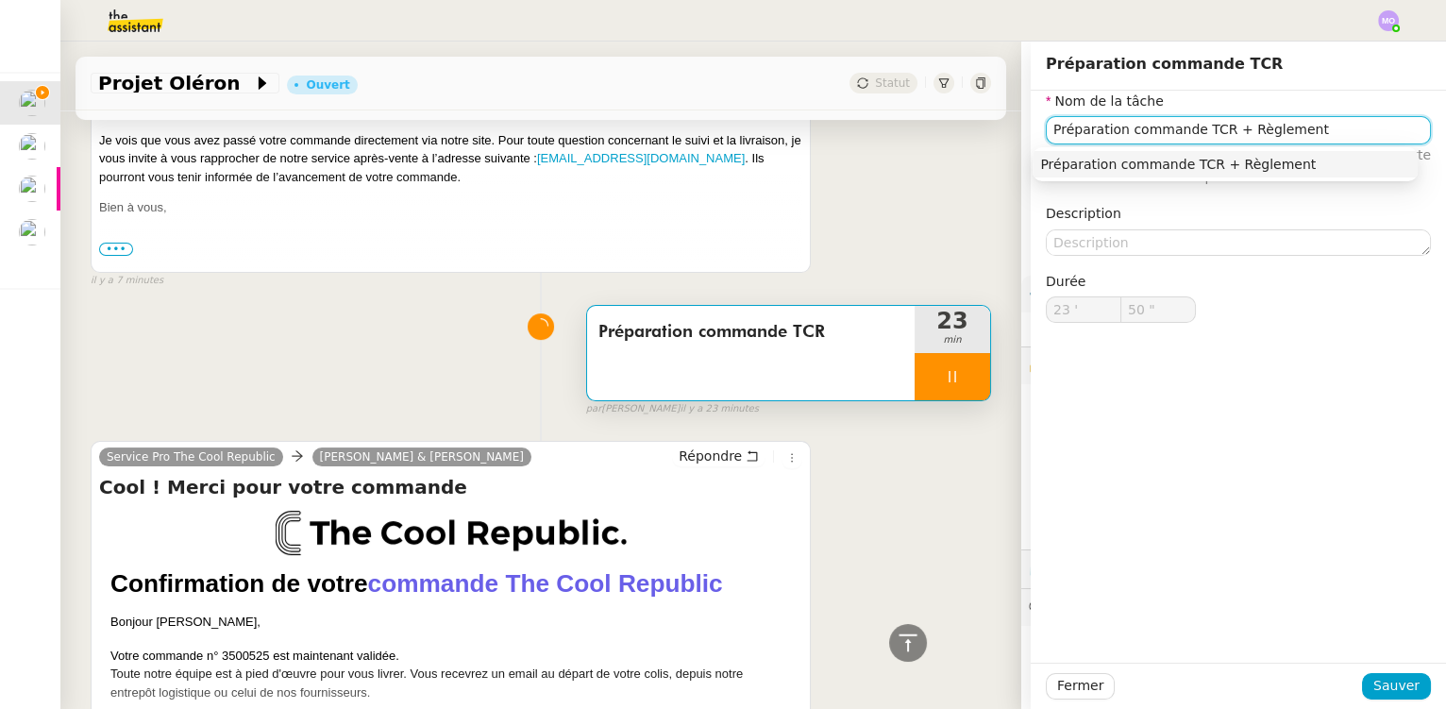
type input "Préparation commande TCR + Règlement"
type input "51 ""
type input "Préparation commande TCR + Règlement SK"
type input "52 ""
type input "Préparation commande TCR + Règlement SKLUM"
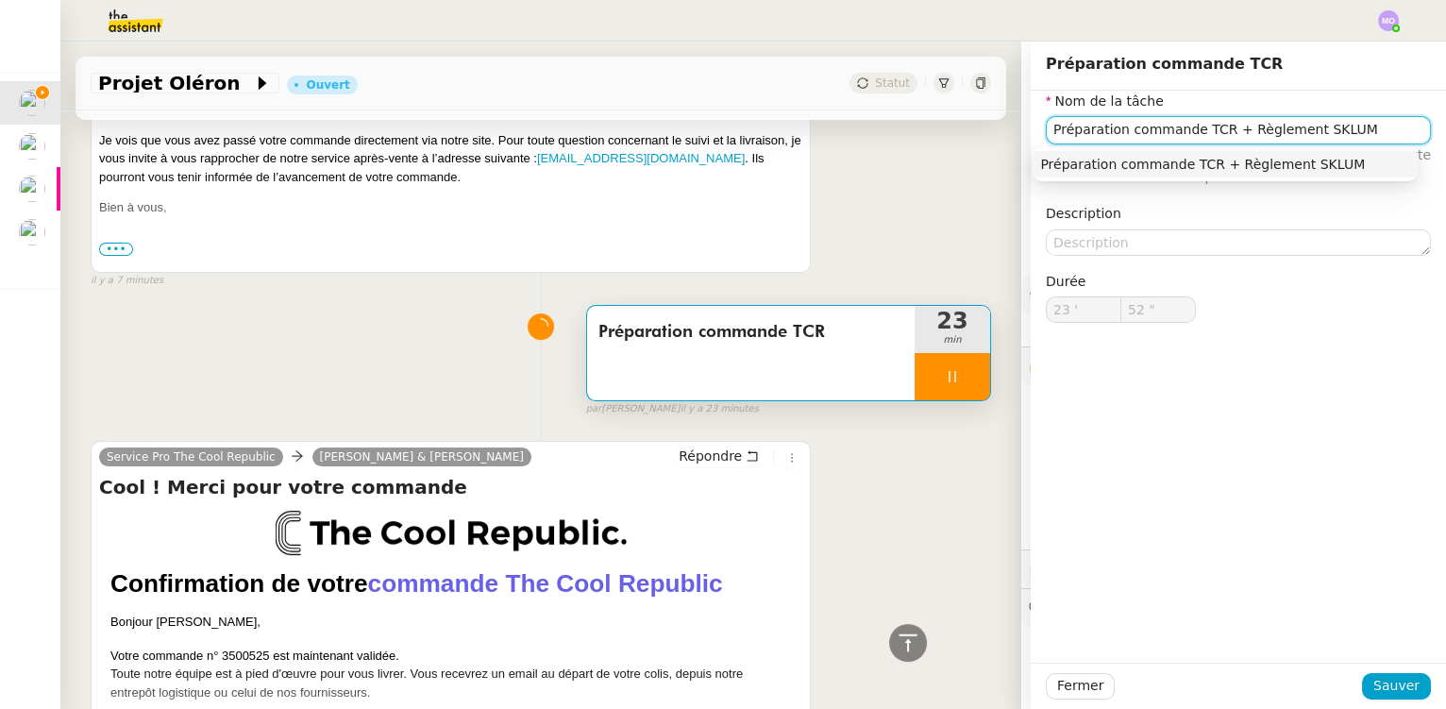
type input "53 ""
type input "Préparation commande TCR + Règlement SKLUM"
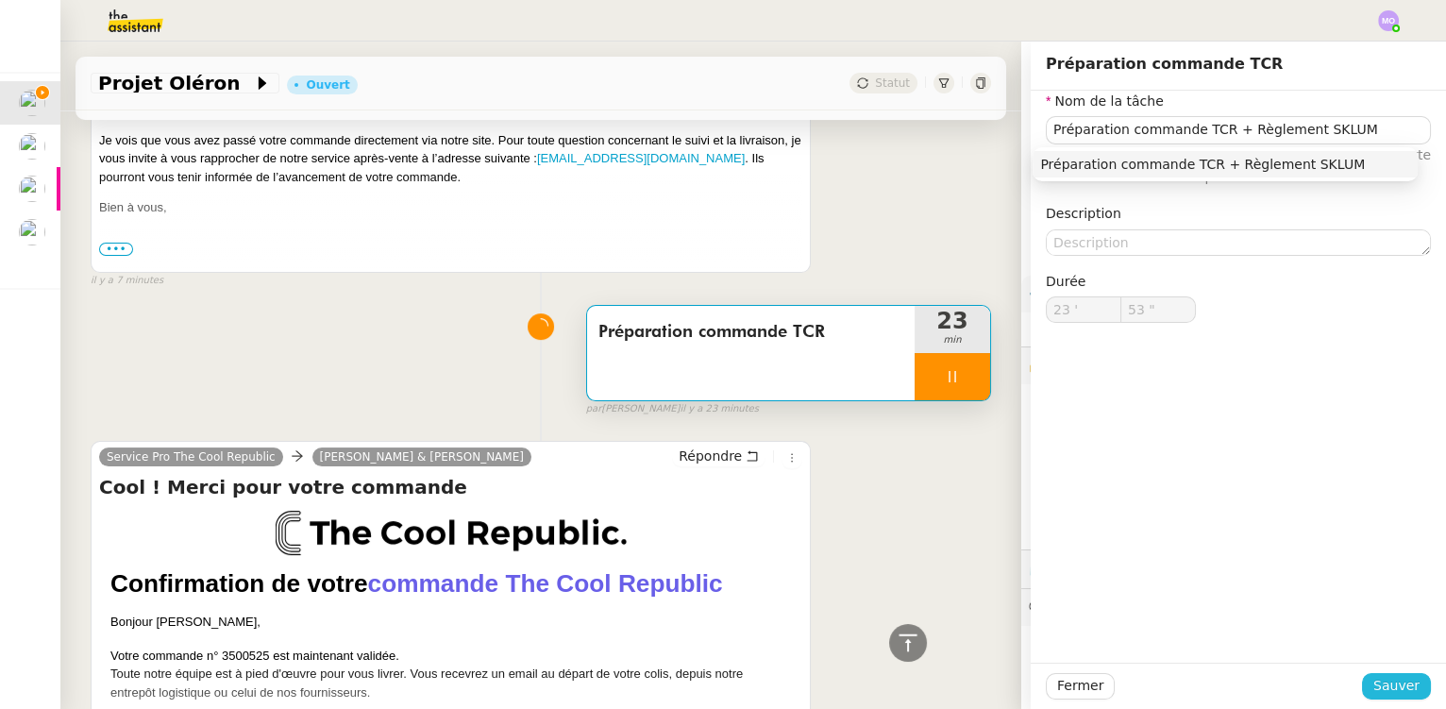
click at [1396, 690] on span "Sauver" at bounding box center [1396, 686] width 46 height 22
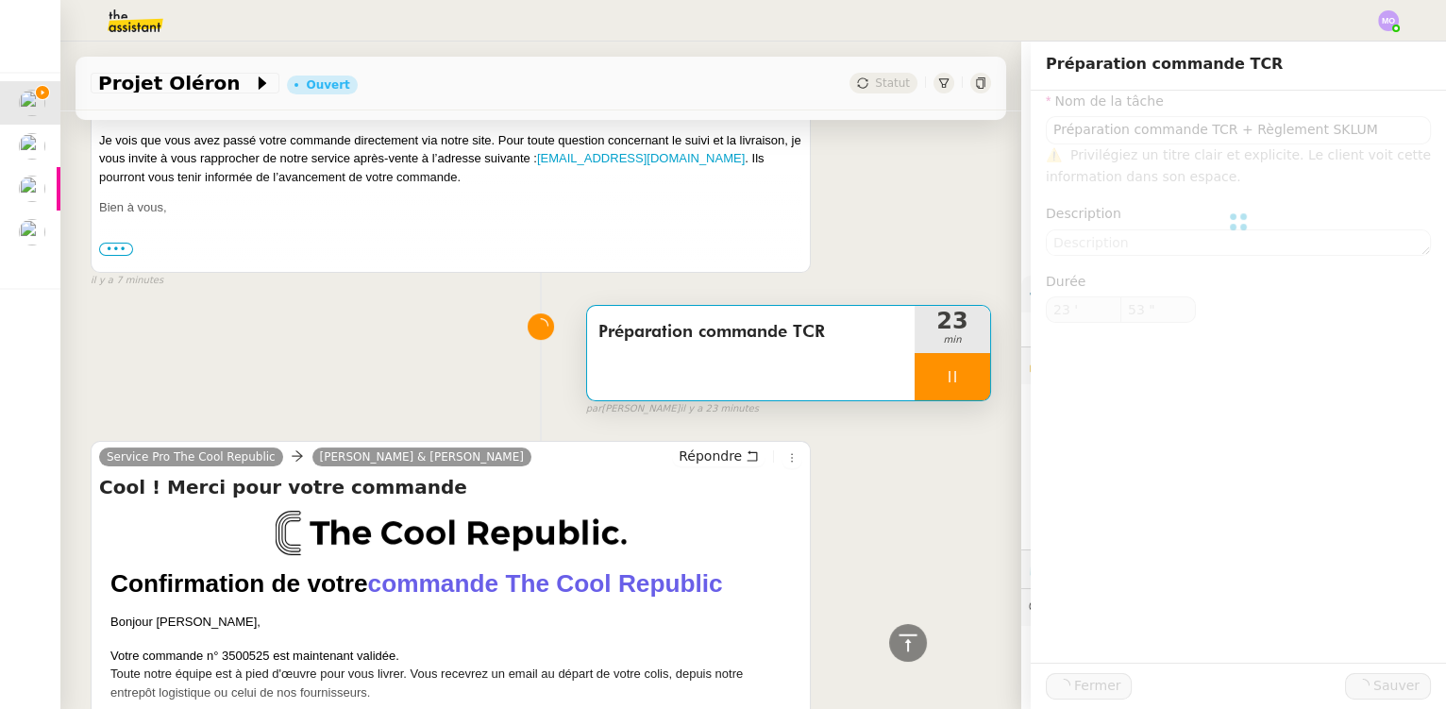
type input "54 ""
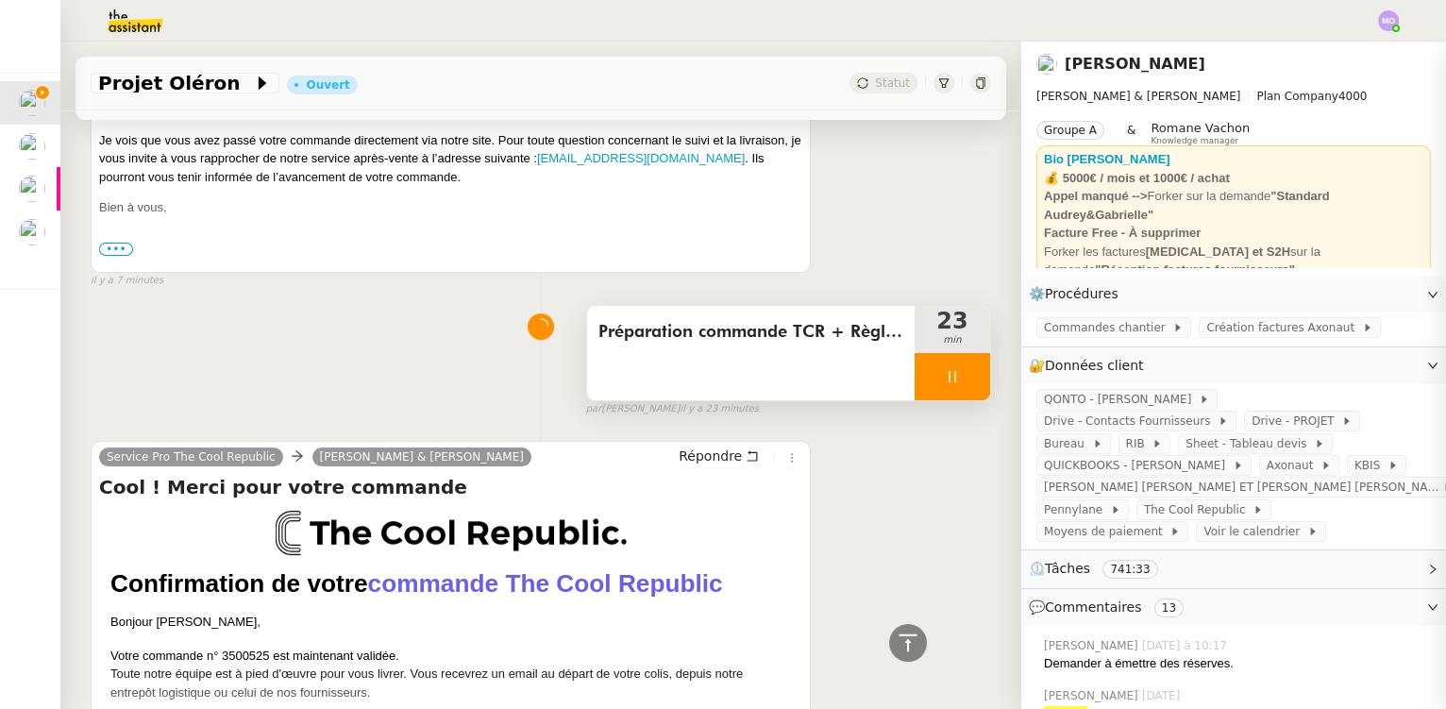
click at [955, 390] on div at bounding box center [953, 376] width 76 height 47
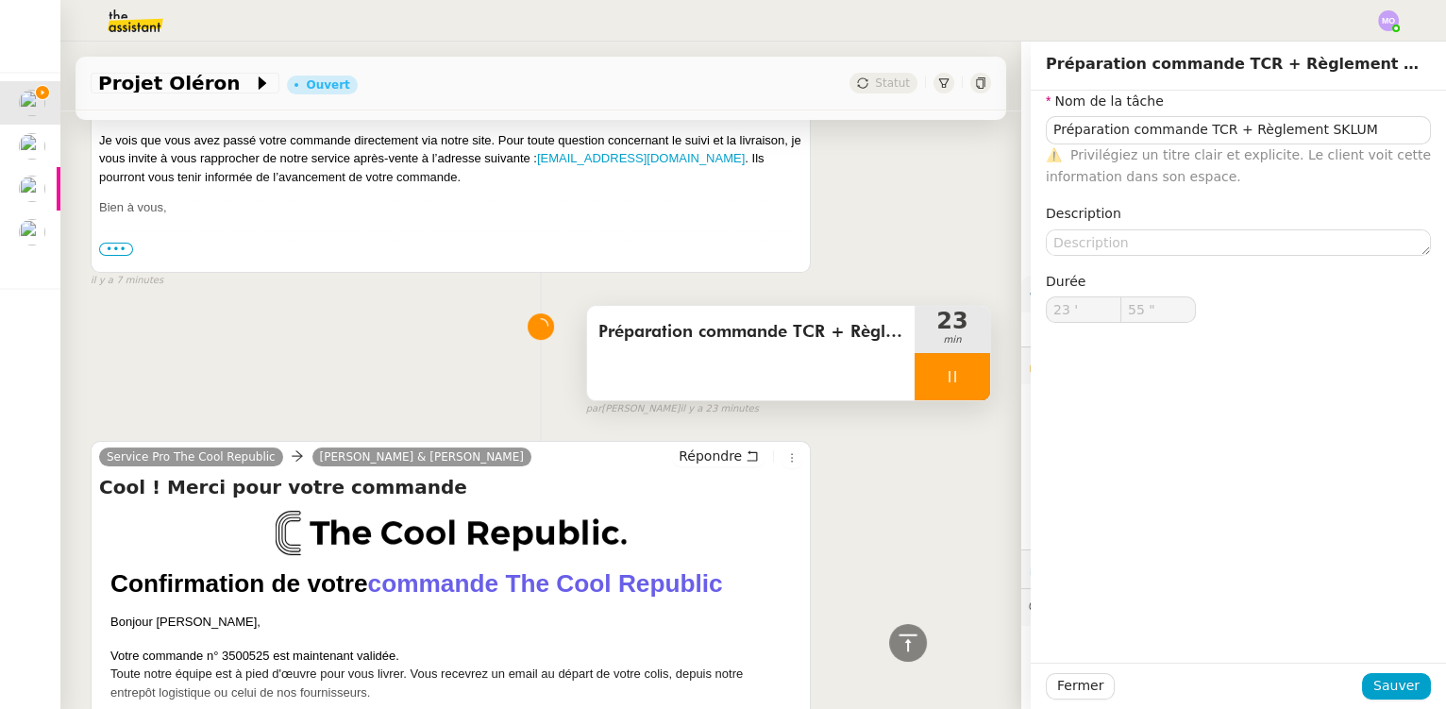
click at [990, 390] on button at bounding box center [990, 376] width 0 height 47
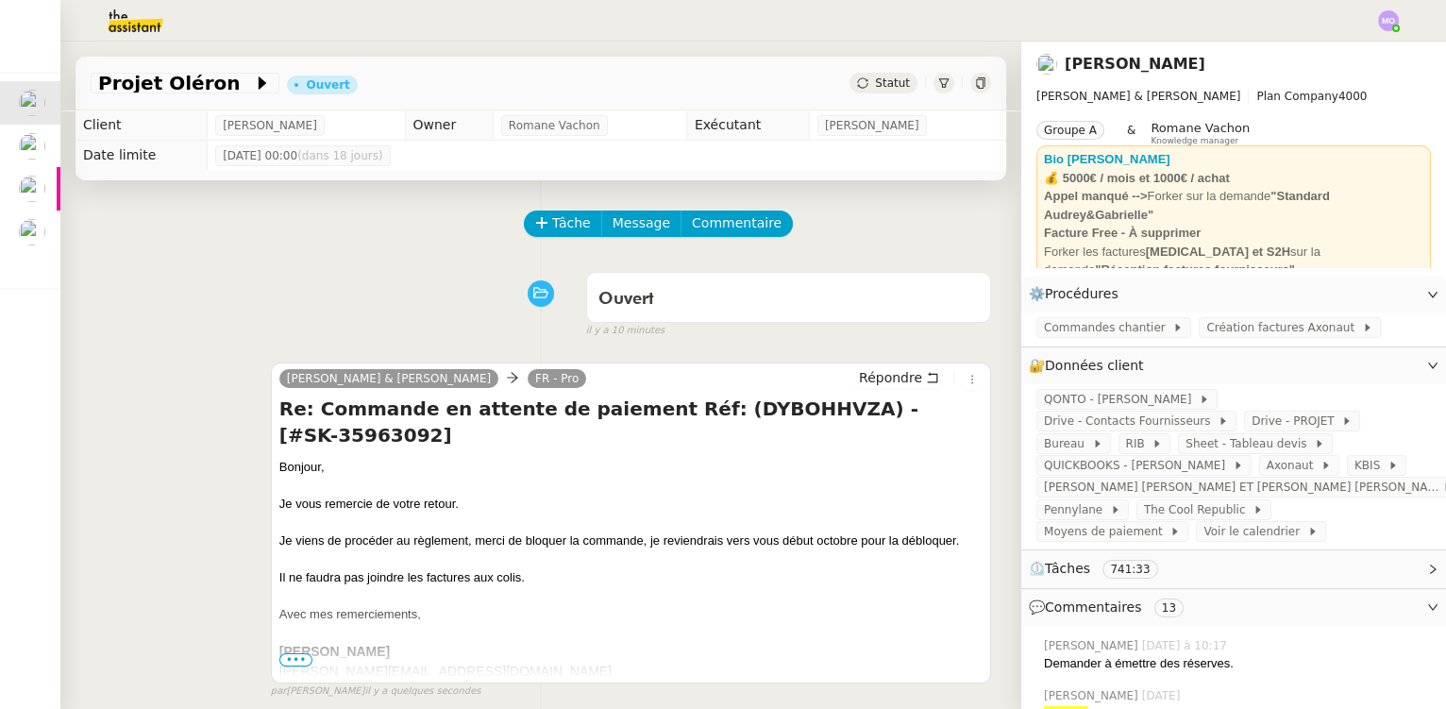
click at [870, 74] on div "Statut" at bounding box center [883, 83] width 68 height 21
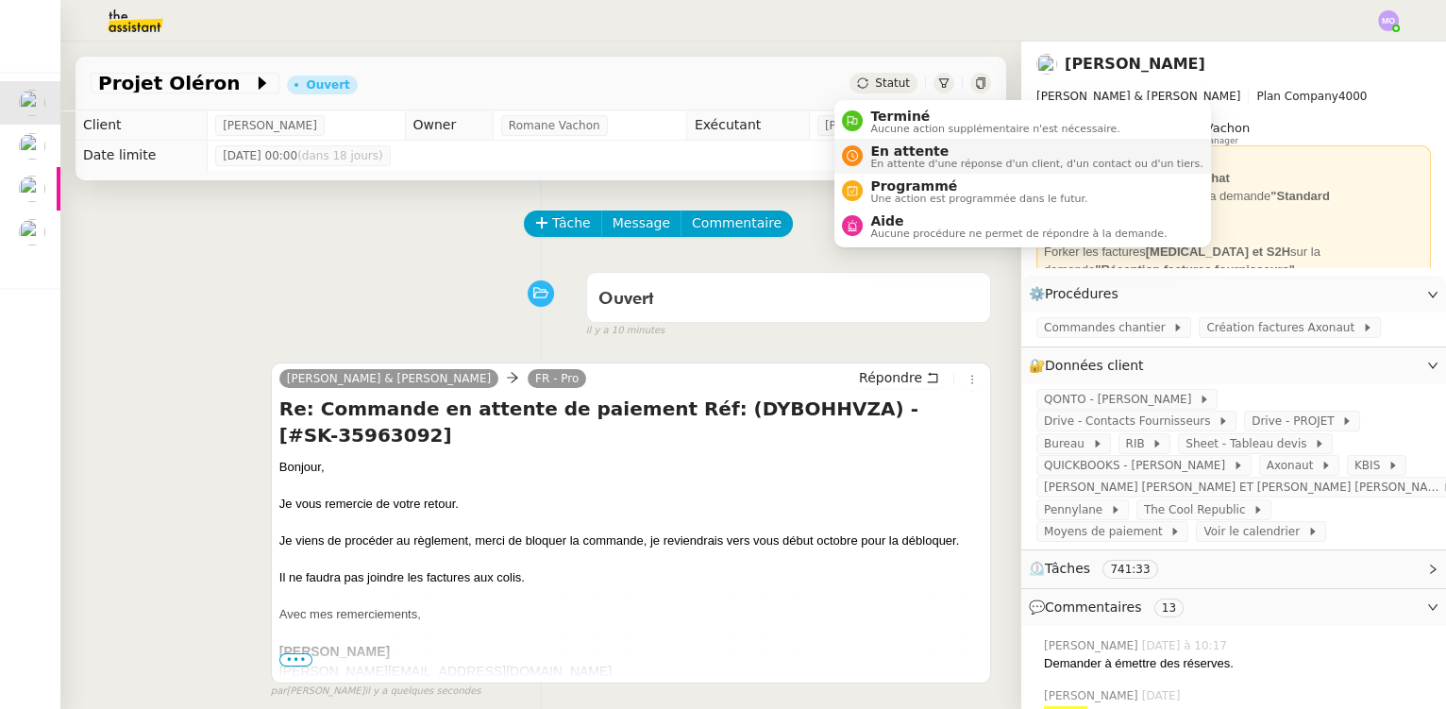
click at [899, 154] on span "En attente" at bounding box center [1036, 150] width 332 height 15
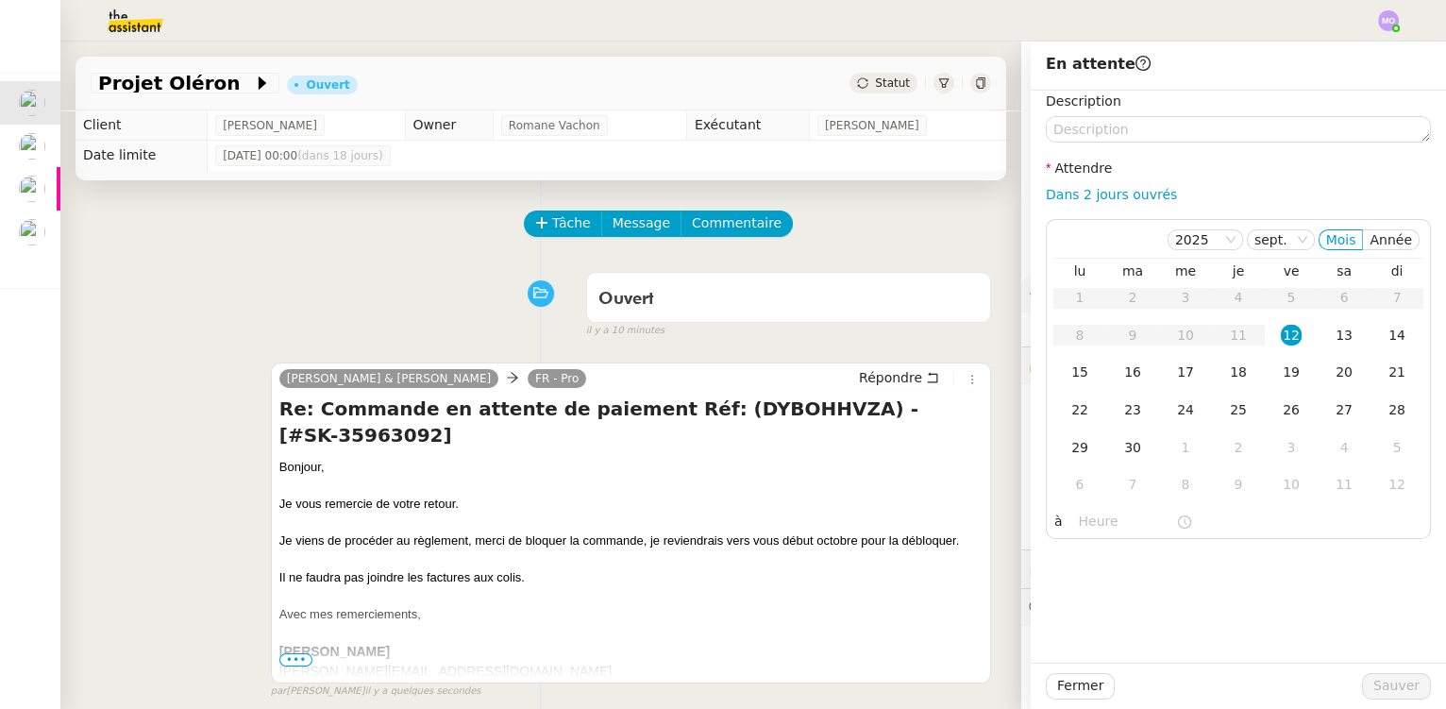
click at [1054, 187] on link "Dans 2 jours ouvrés" at bounding box center [1111, 194] width 131 height 15
type input "07:00"
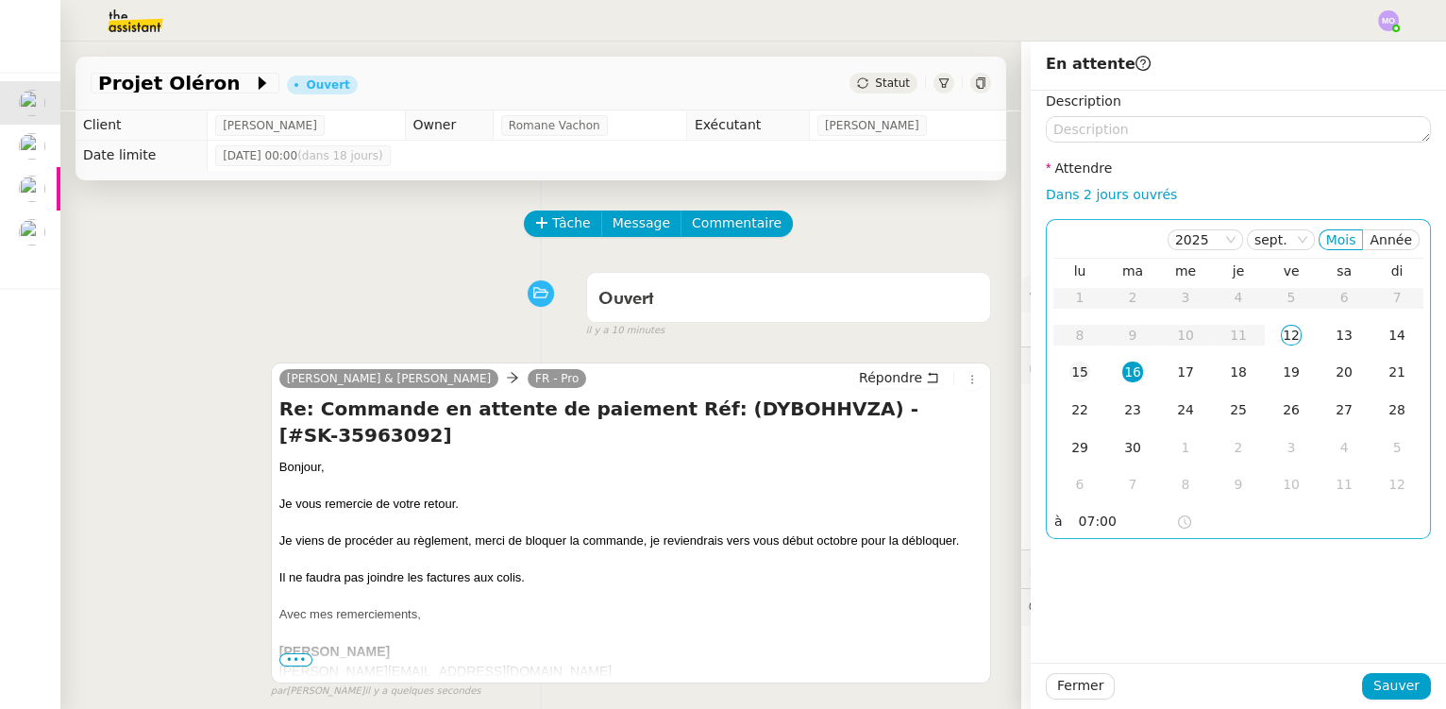
click at [1069, 376] on div "15" at bounding box center [1079, 372] width 21 height 21
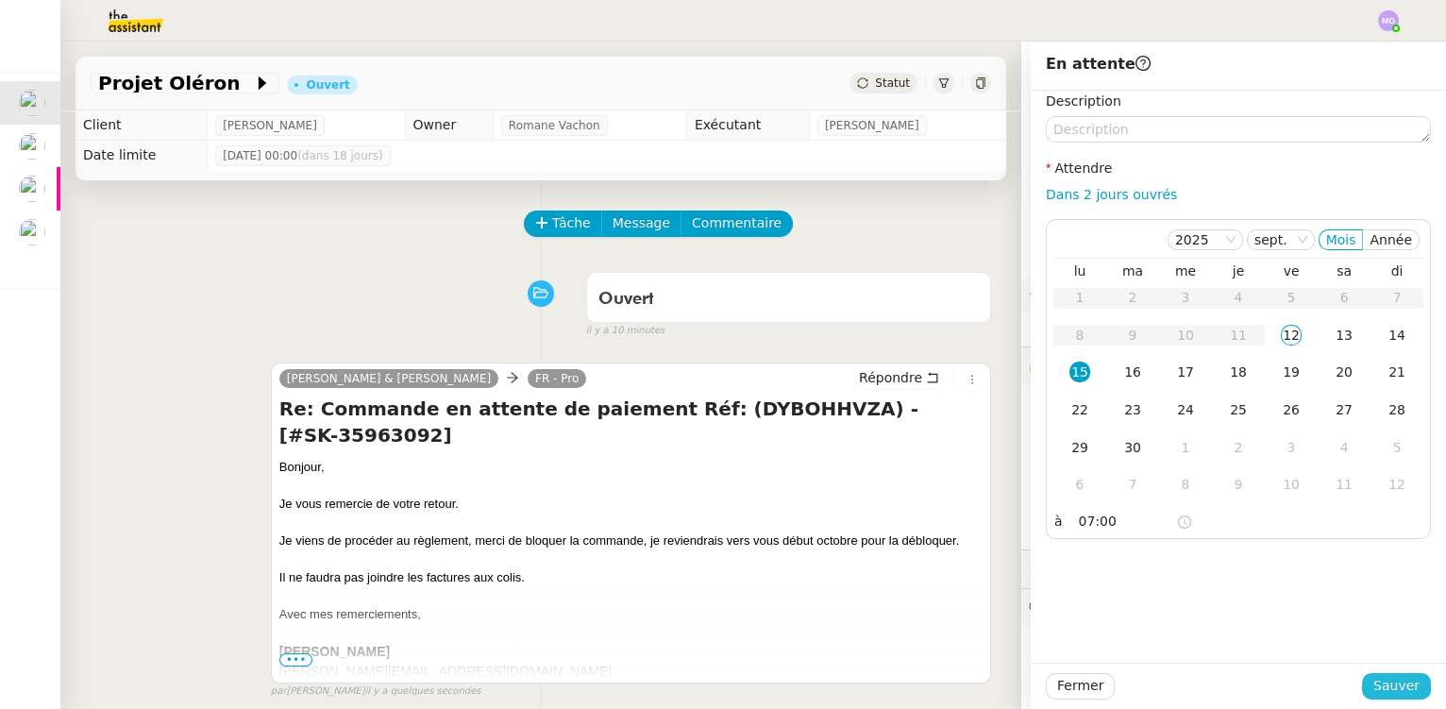
click at [1374, 686] on span "Sauver" at bounding box center [1396, 686] width 46 height 22
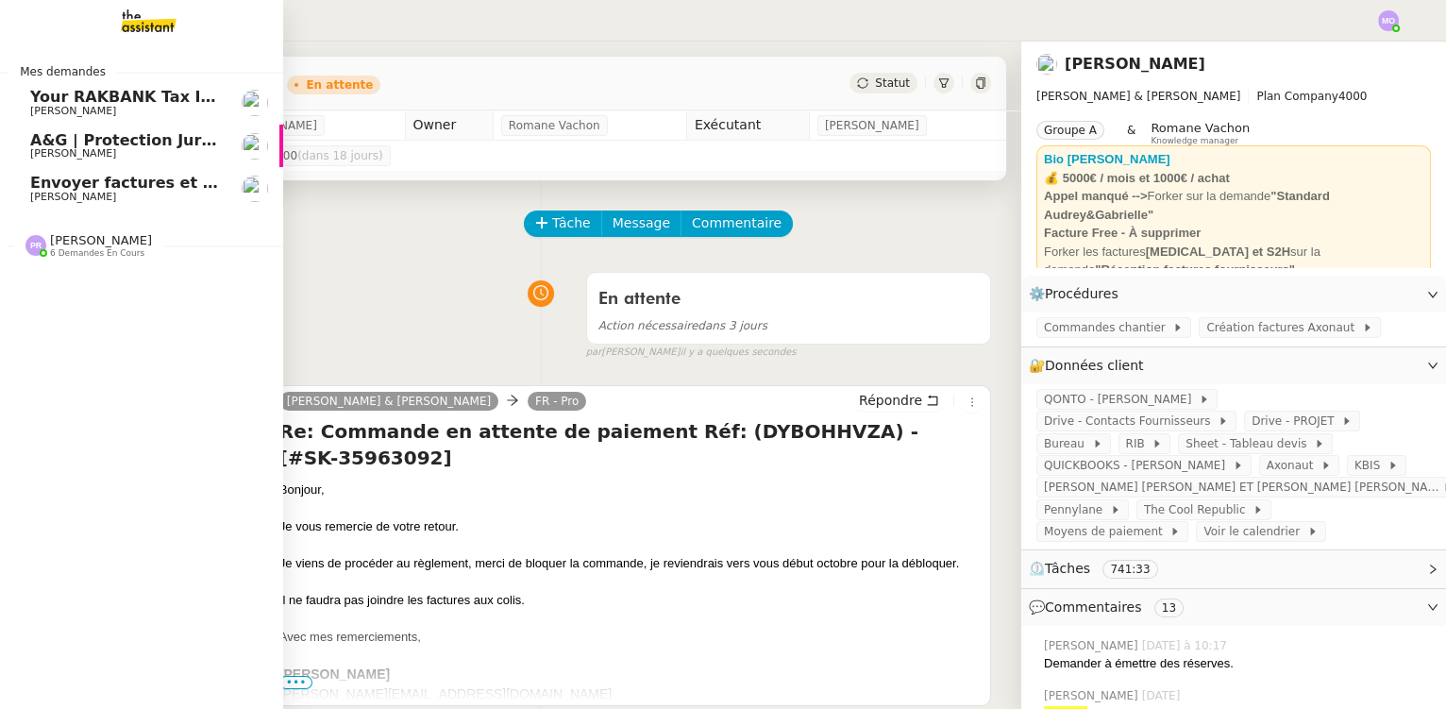
click at [134, 107] on span "[PERSON_NAME]" at bounding box center [125, 111] width 191 height 11
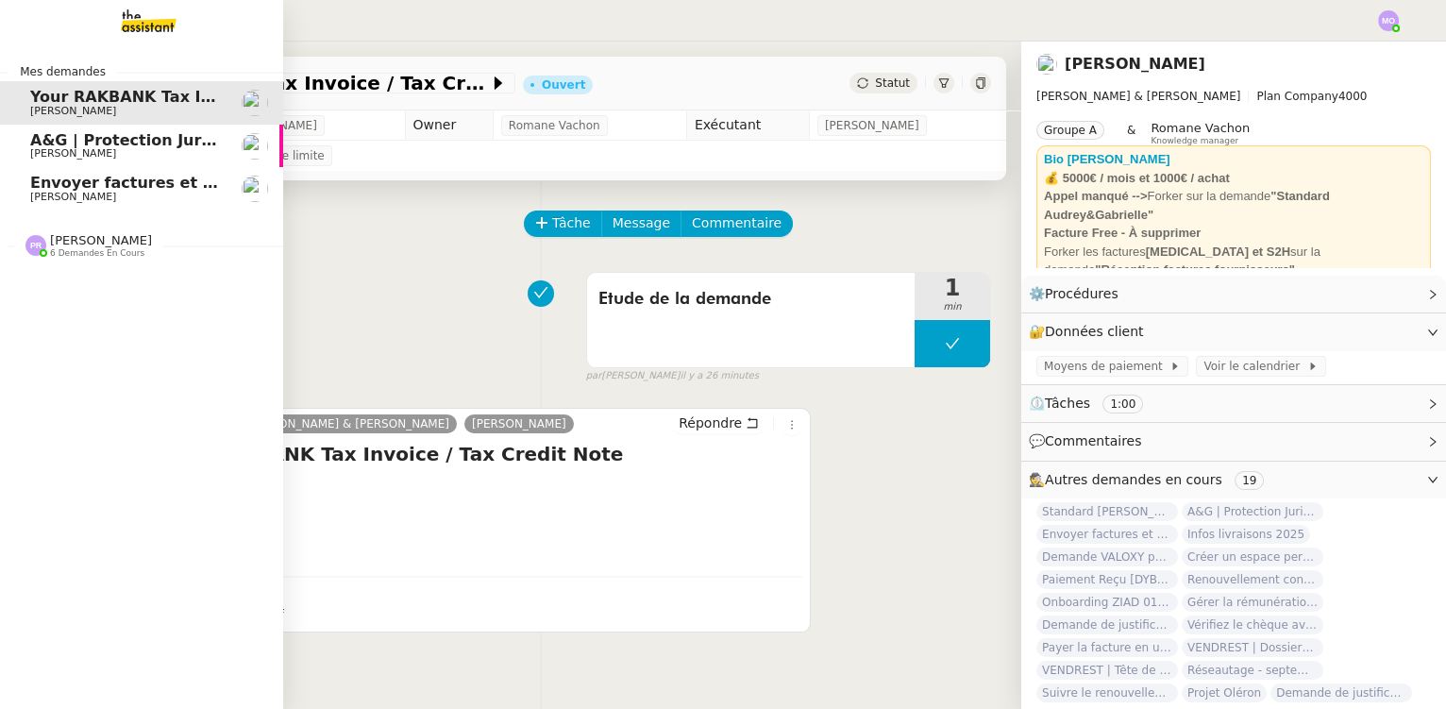
click at [165, 184] on span "Envoyer factures et devis signés" at bounding box center [168, 183] width 277 height 18
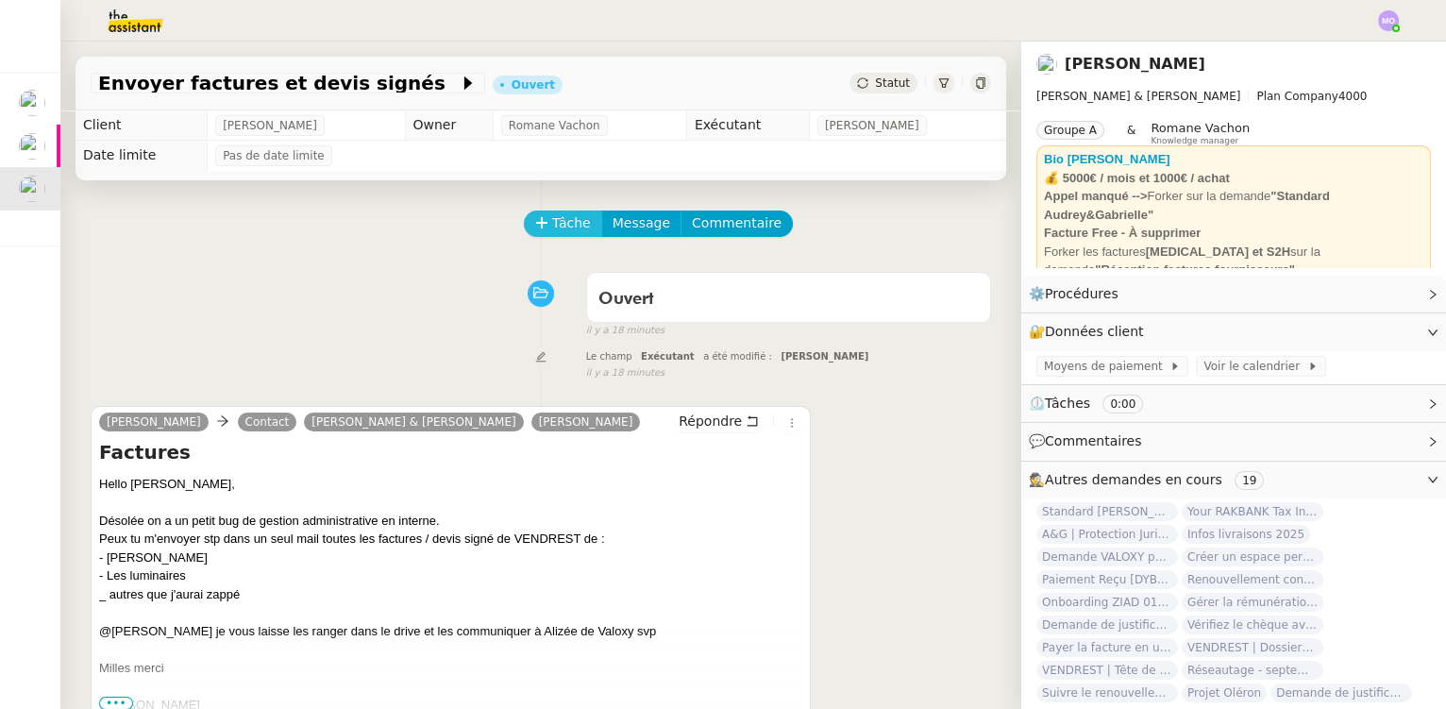
click at [552, 214] on span "Tâche" at bounding box center [571, 223] width 39 height 22
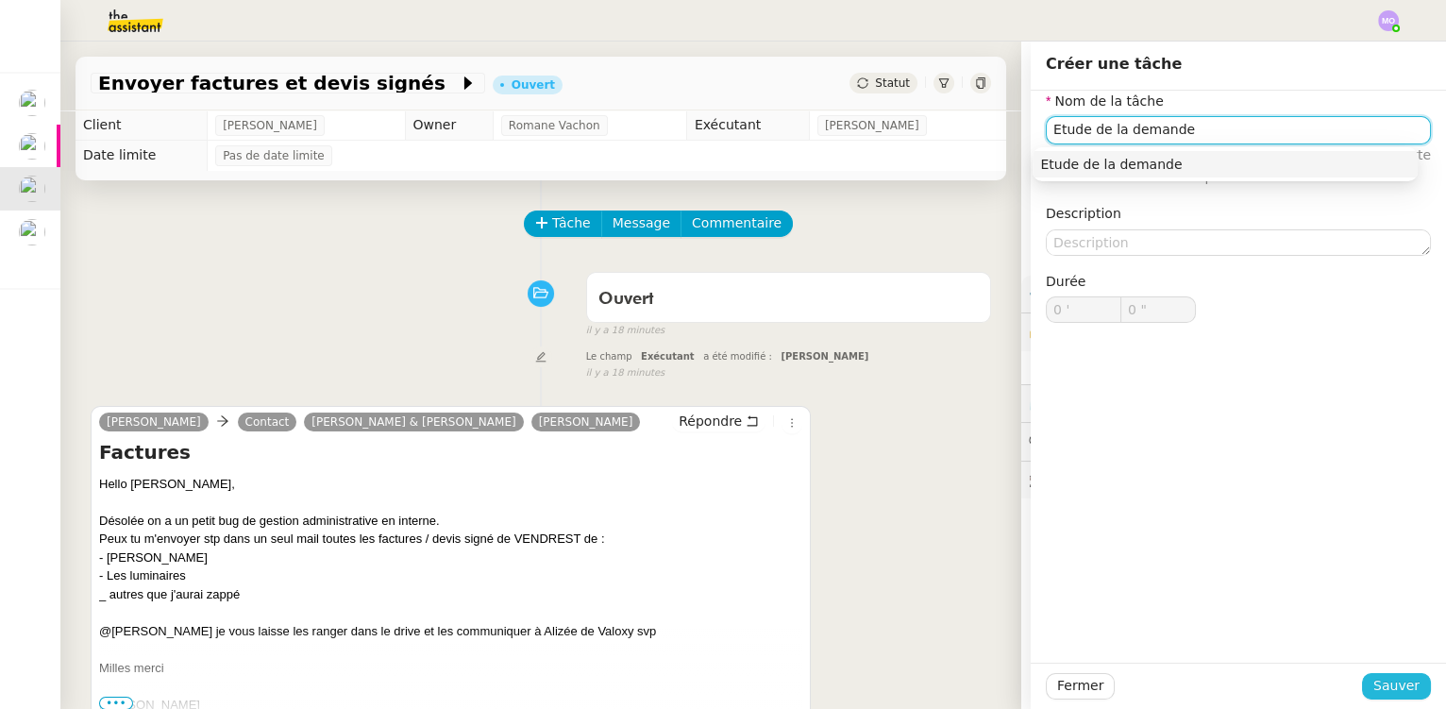
type input "Etude de la demande"
click at [1373, 691] on span "Sauver" at bounding box center [1396, 686] width 46 height 22
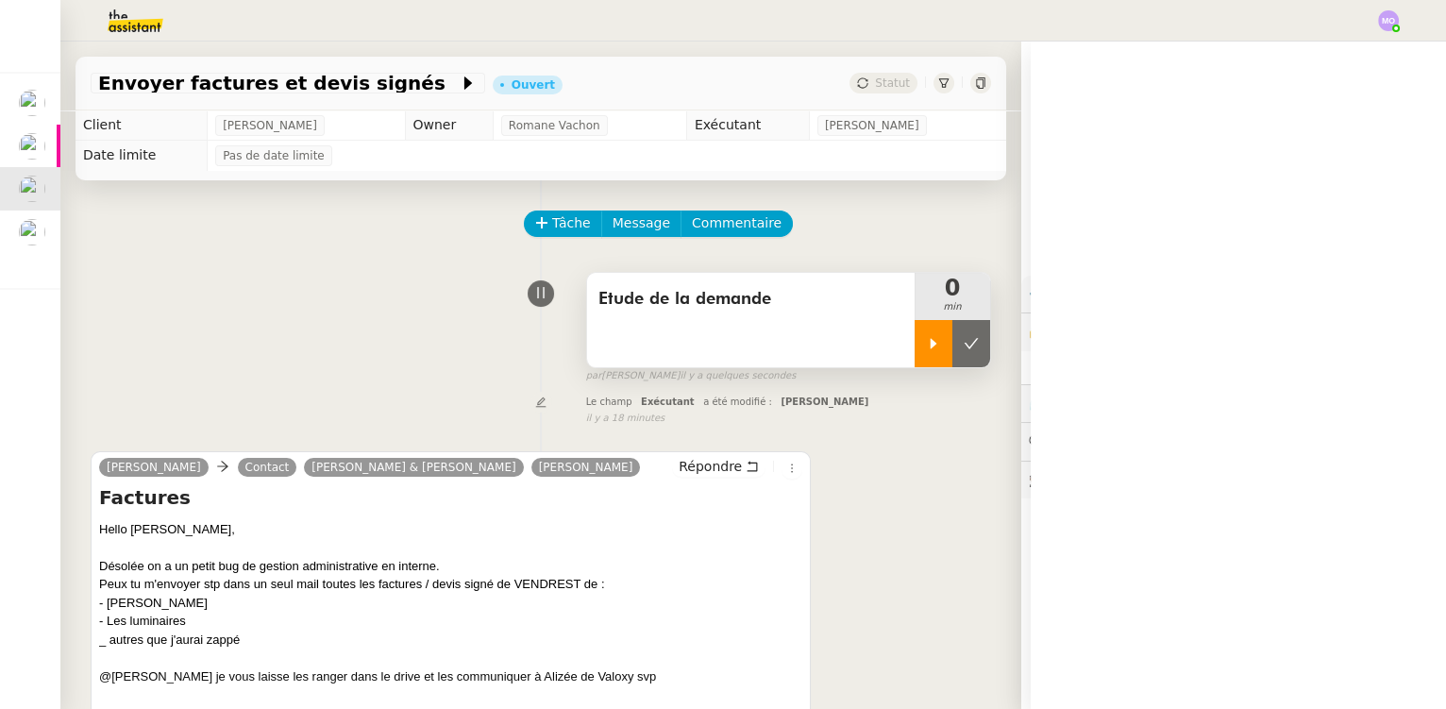
click at [915, 356] on div at bounding box center [934, 343] width 38 height 47
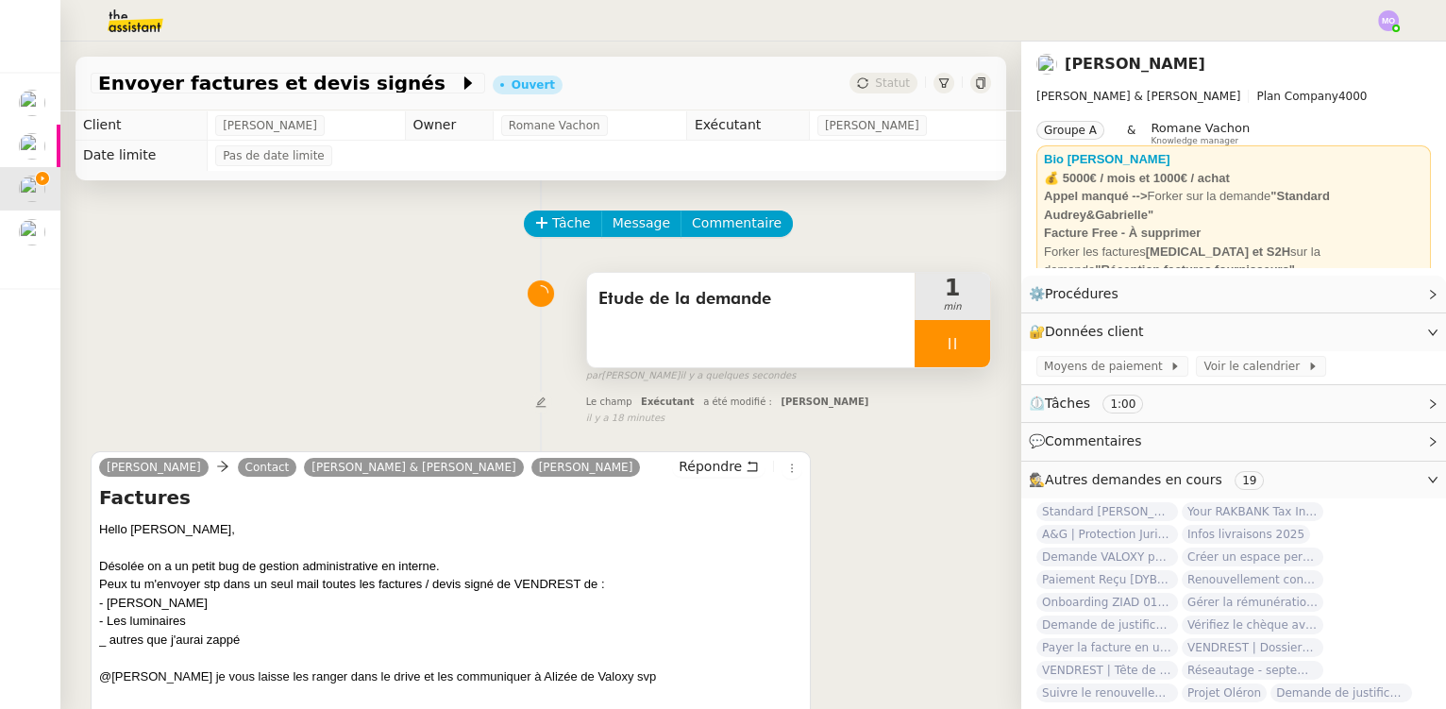
click at [951, 367] on div at bounding box center [953, 343] width 76 height 47
click at [952, 367] on button at bounding box center [971, 343] width 38 height 47
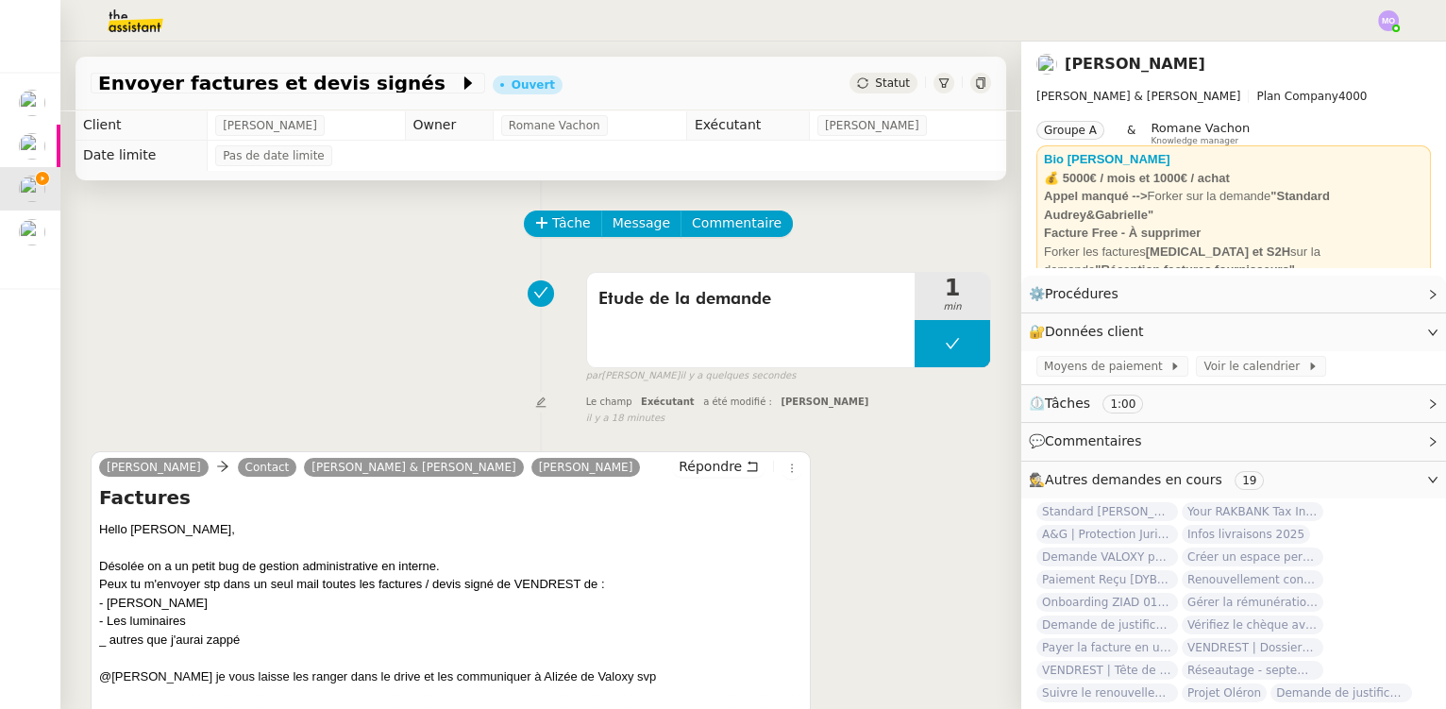
click at [875, 76] on span "Statut" at bounding box center [892, 82] width 35 height 13
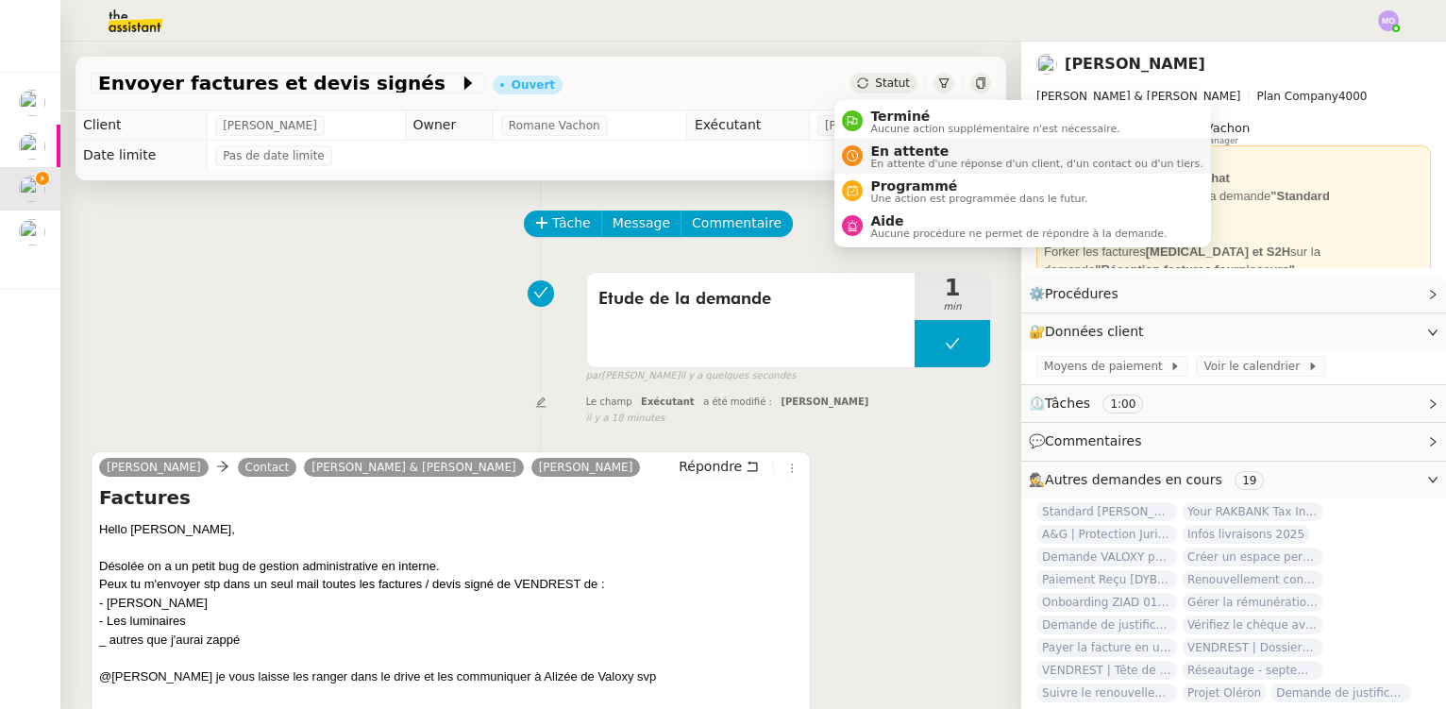
click at [916, 150] on span "En attente" at bounding box center [1036, 150] width 332 height 15
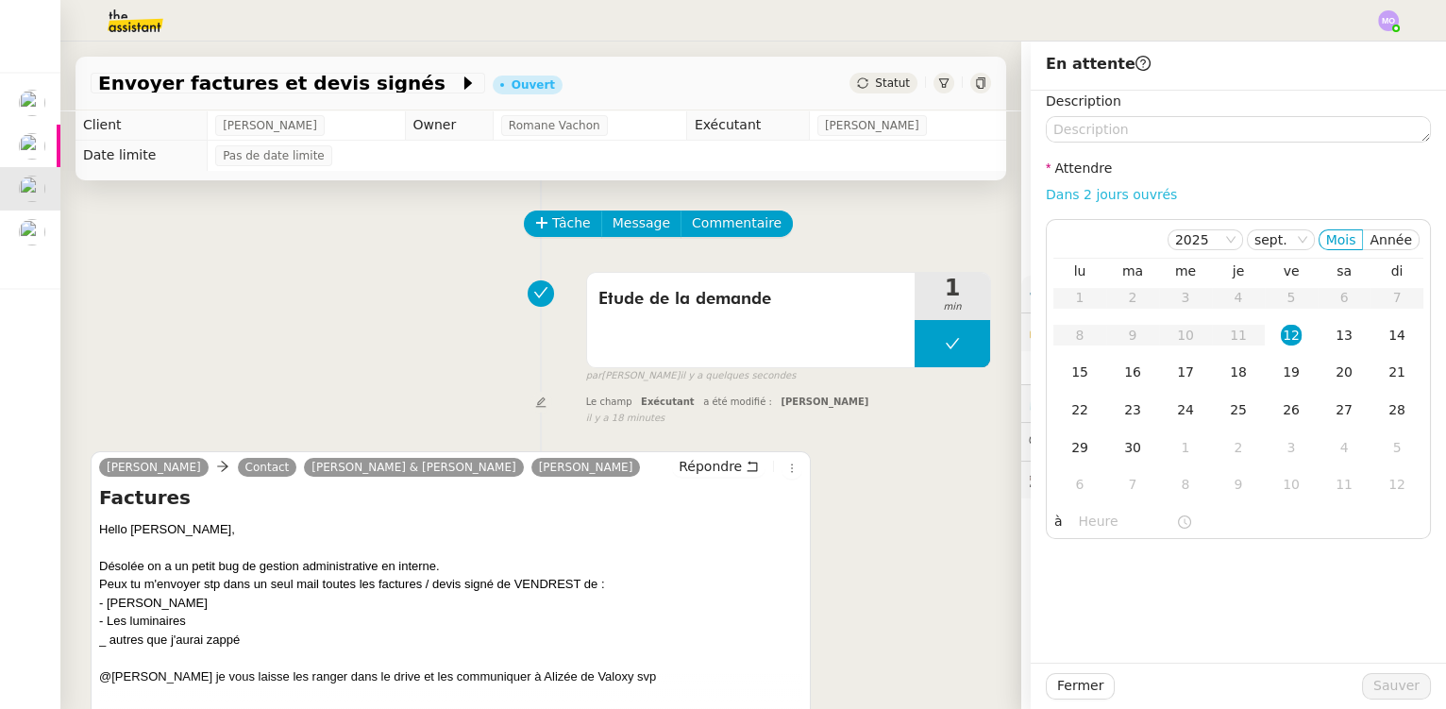
click at [1078, 196] on link "Dans 2 jours ouvrés" at bounding box center [1111, 194] width 131 height 15
type input "07:00"
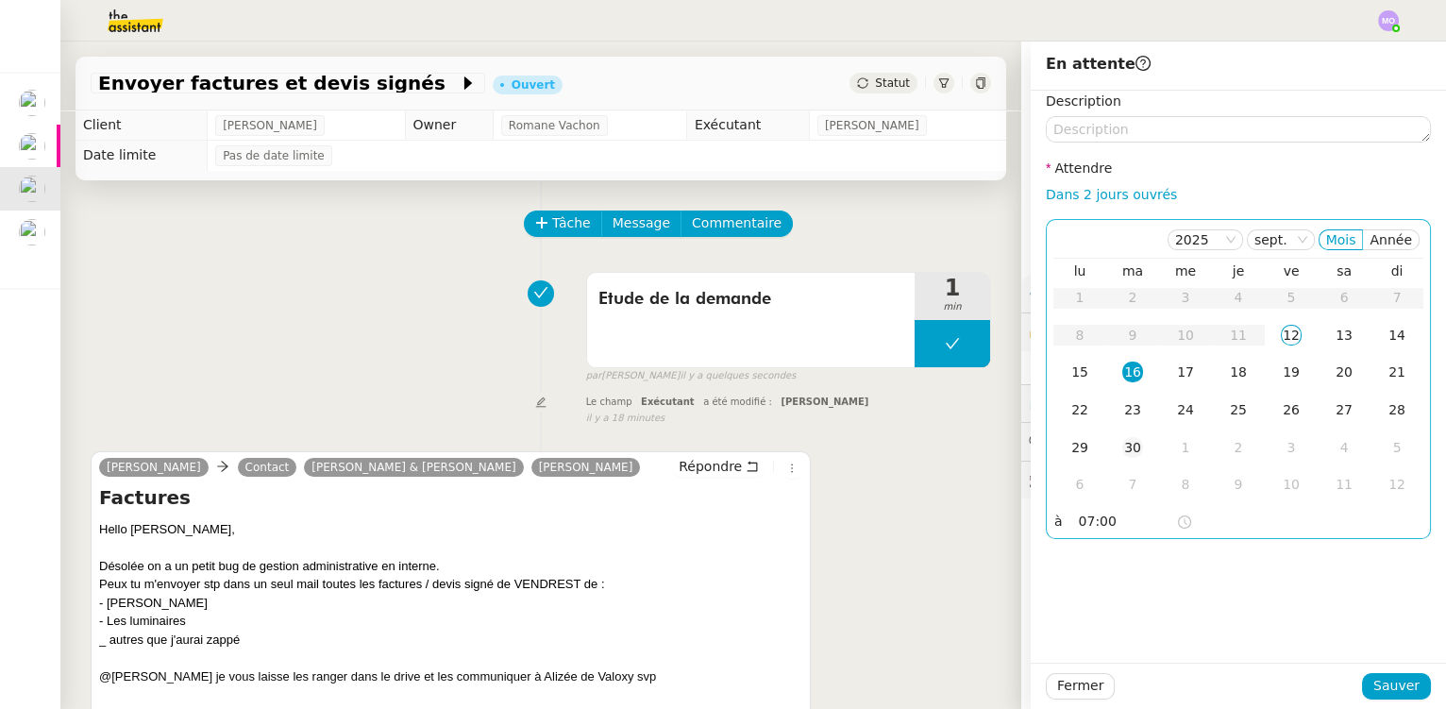
drag, startPoint x: 1069, startPoint y: 369, endPoint x: 1096, endPoint y: 447, distance: 82.7
click at [1069, 369] on div "15" at bounding box center [1079, 372] width 21 height 21
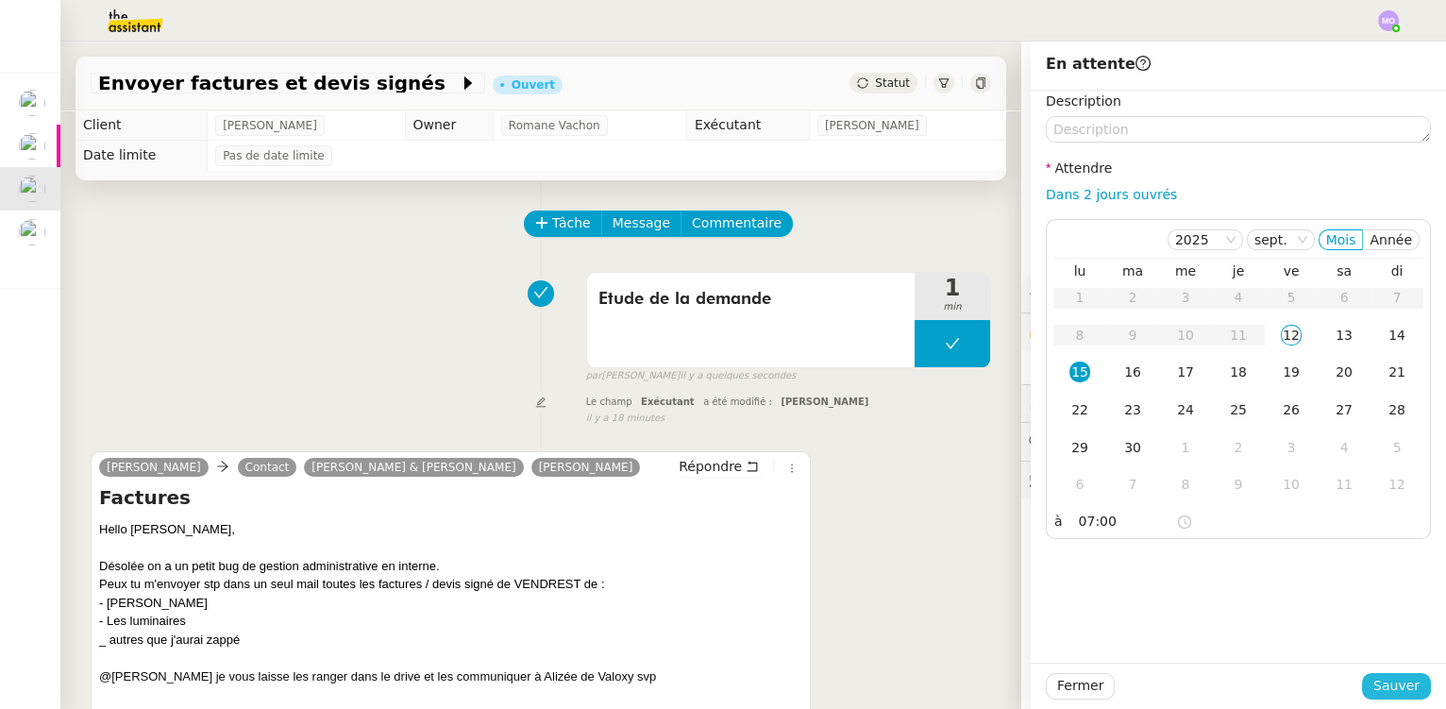
click at [1368, 673] on button "Sauver" at bounding box center [1396, 686] width 69 height 26
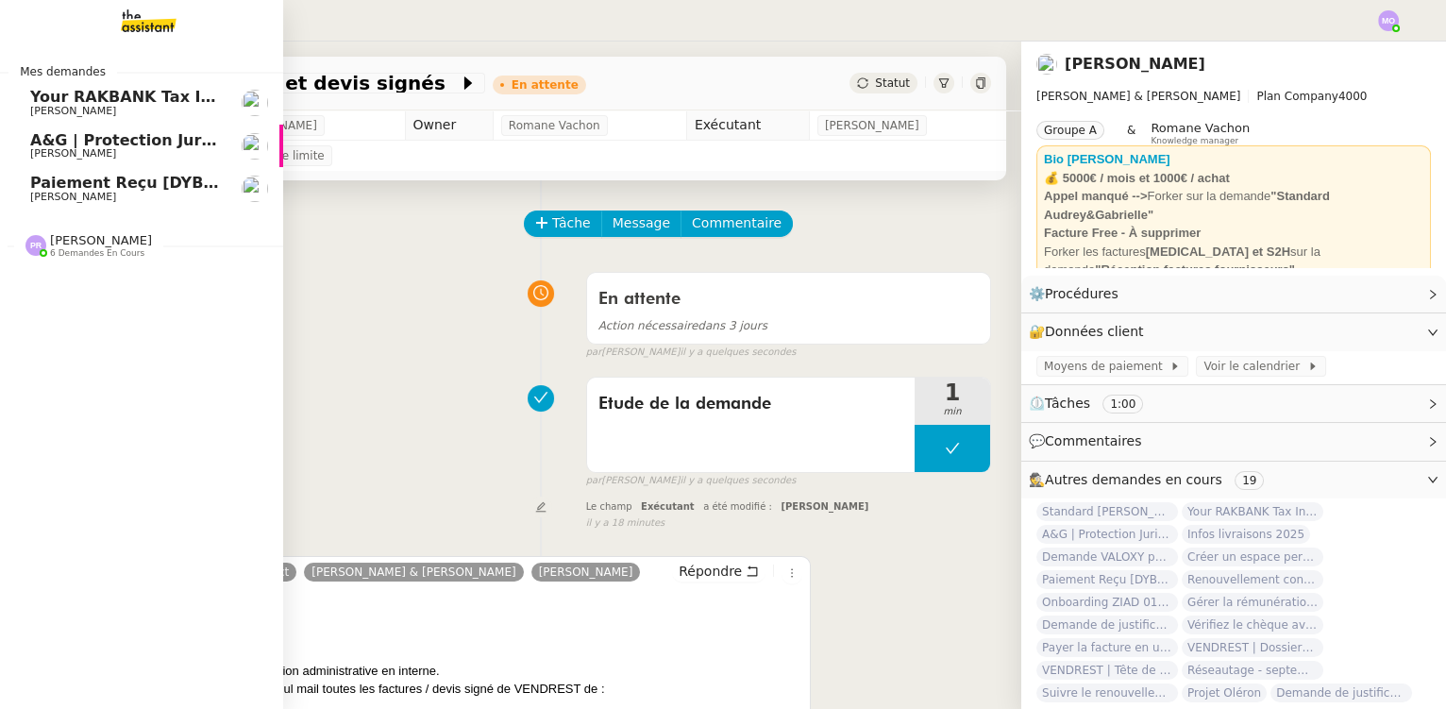
click at [126, 135] on span "A&G | Protection Juridique COVEA" at bounding box center [173, 140] width 287 height 18
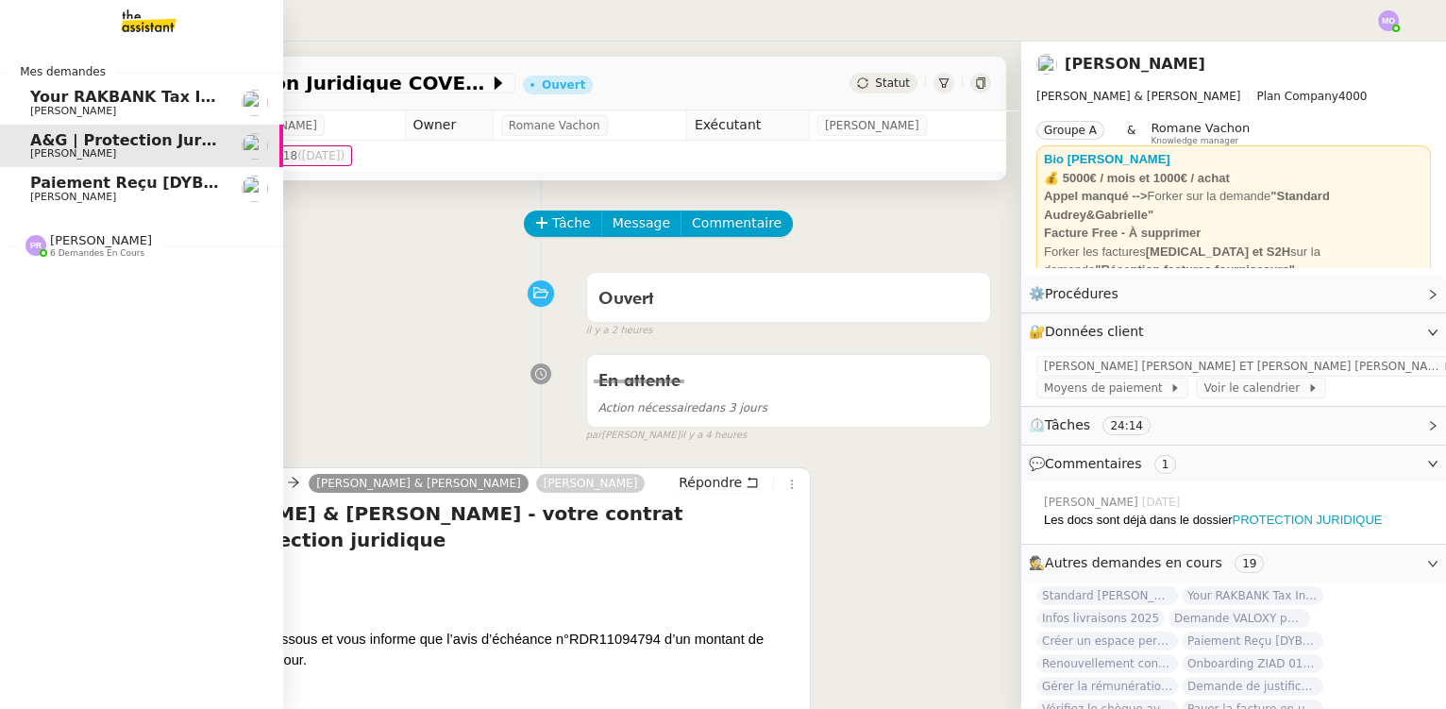
click at [181, 182] on span "Paiement Reçu [DYBOHHVZA]" at bounding box center [156, 183] width 252 height 18
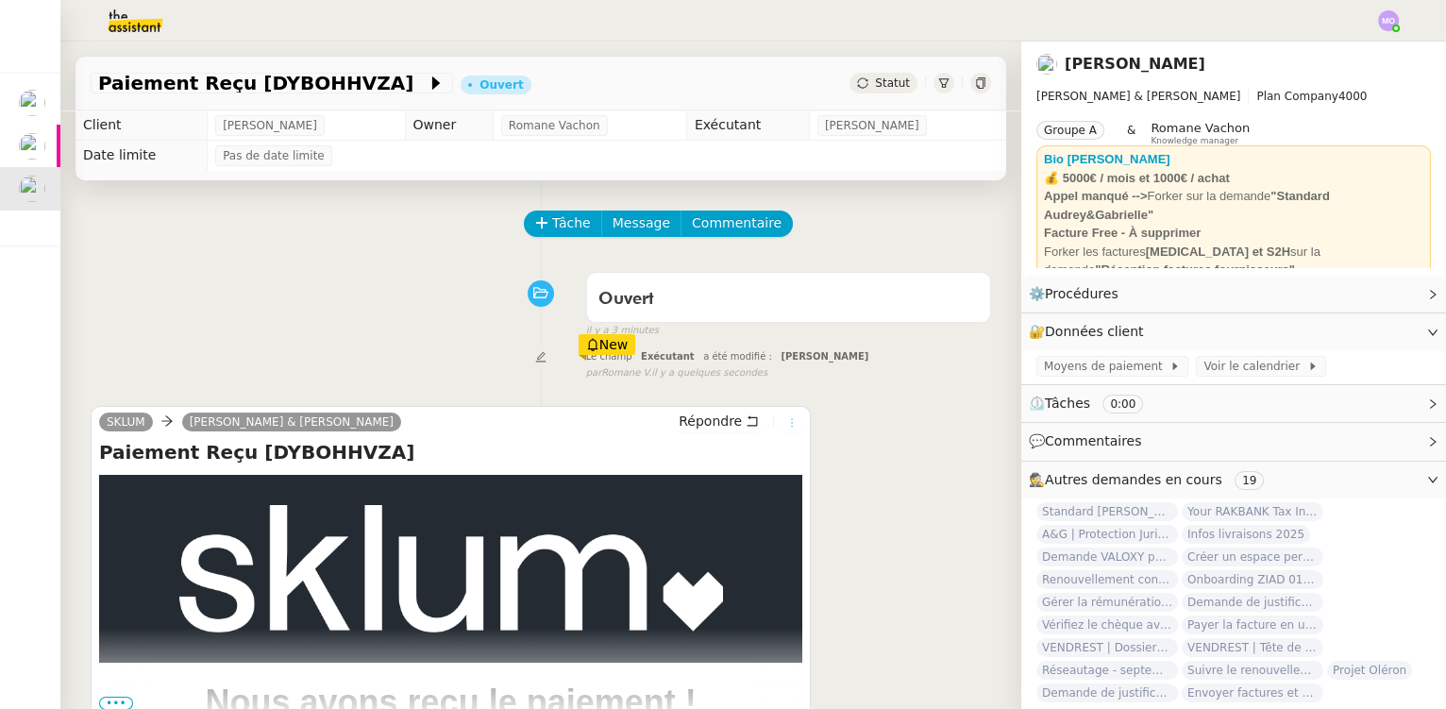
click at [786, 429] on icon at bounding box center [791, 422] width 11 height 11
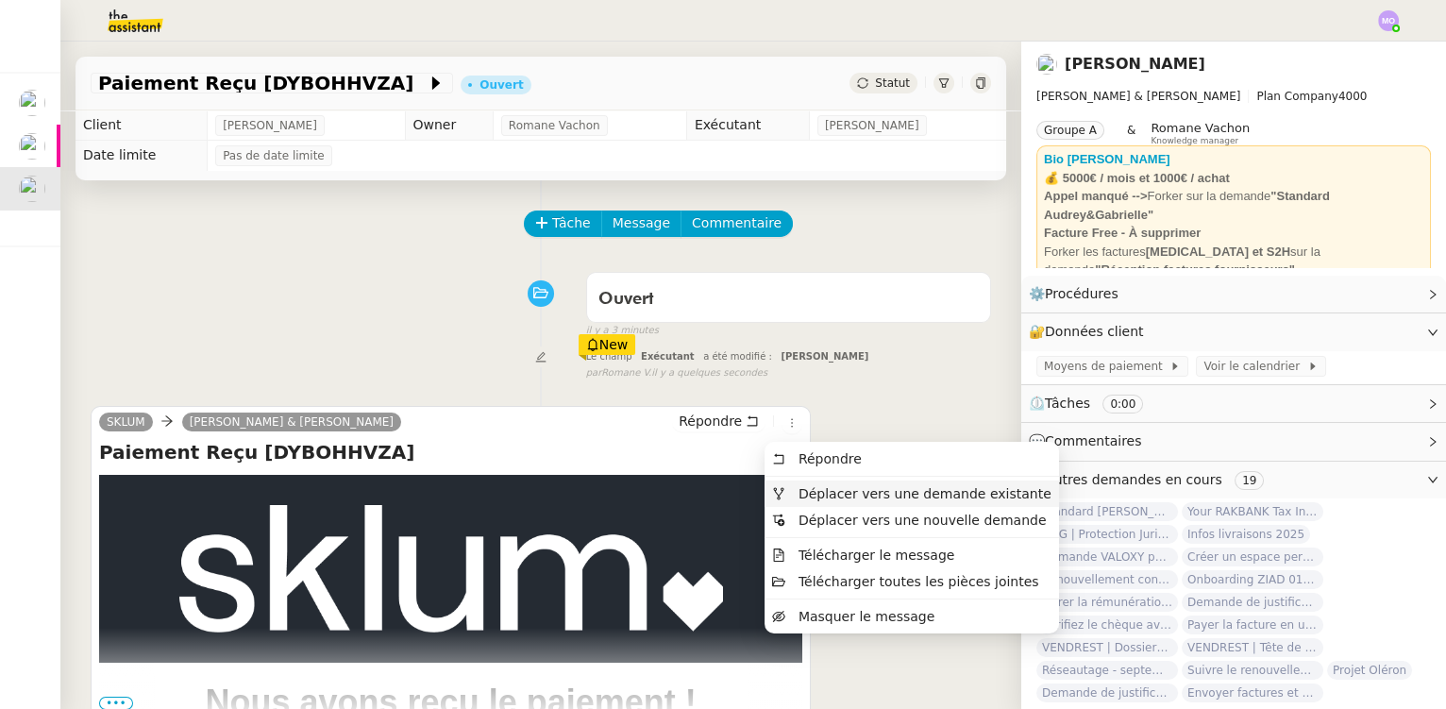
click at [850, 493] on span "Déplacer vers une demande existante" at bounding box center [925, 493] width 253 height 15
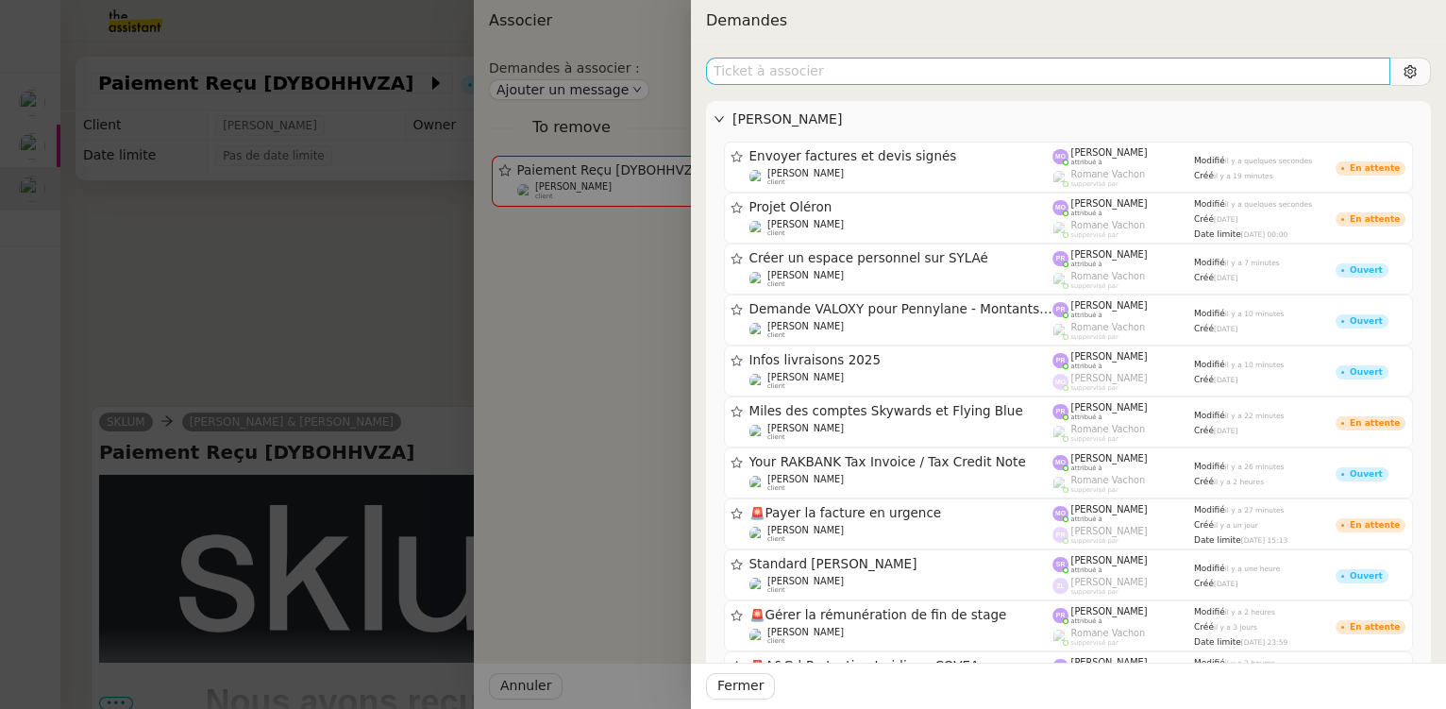
click at [892, 76] on input "text" at bounding box center [1048, 71] width 684 height 27
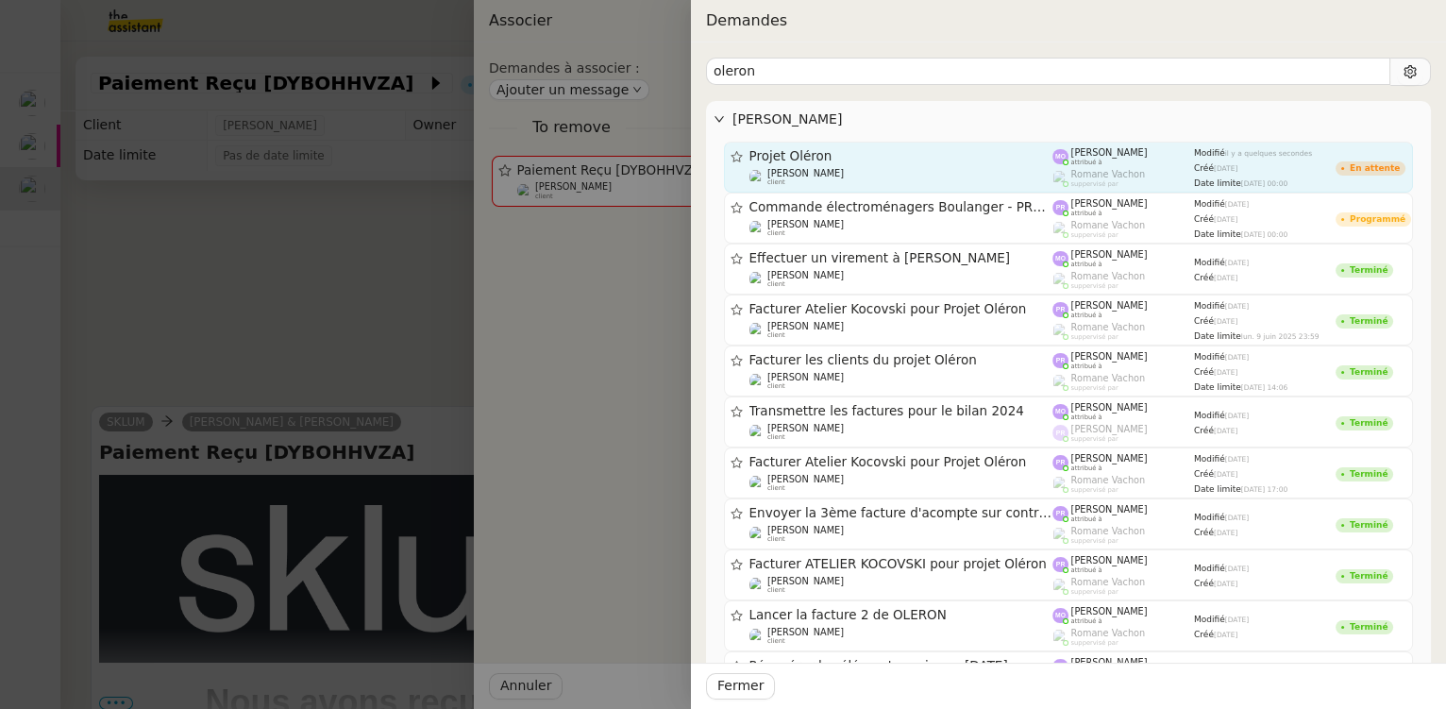
type input "oleron"
click at [877, 162] on div "Projet Oléron" at bounding box center [901, 156] width 304 height 16
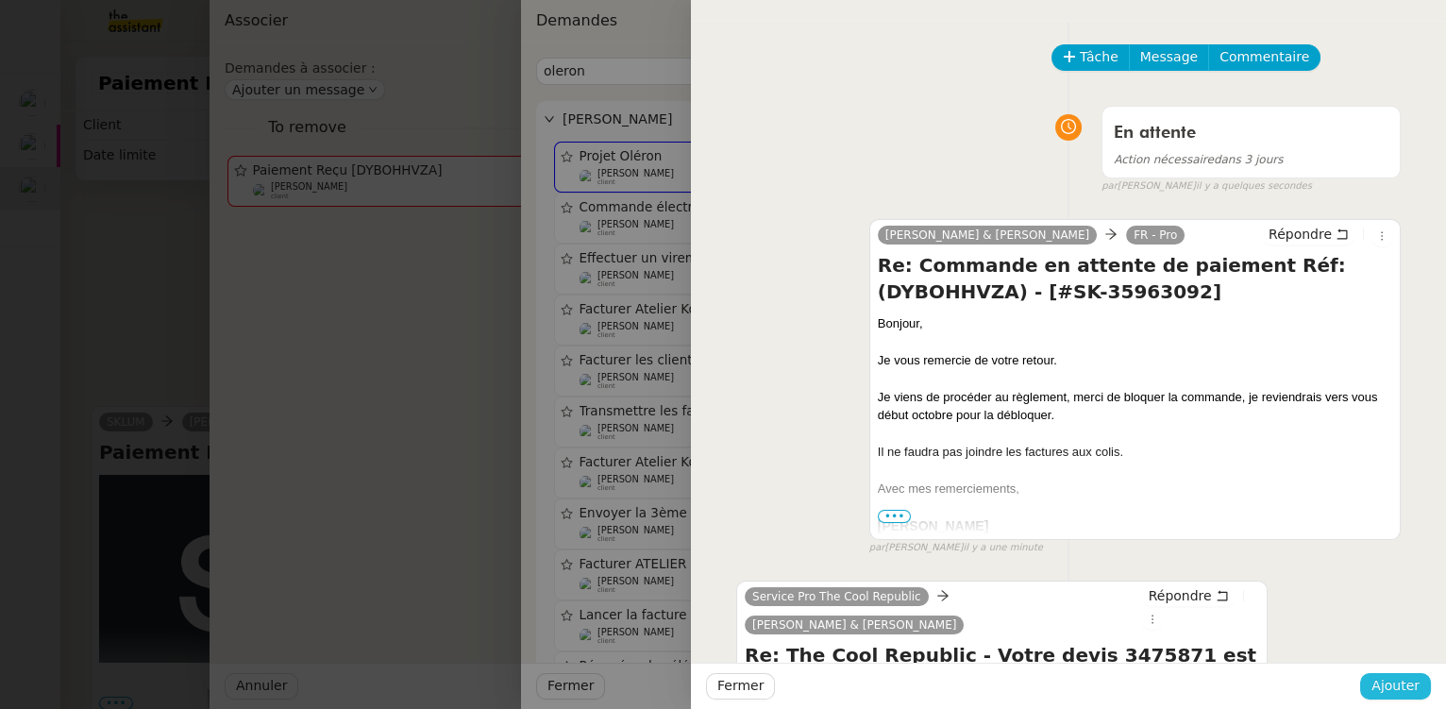
click at [1382, 693] on span "Ajouter" at bounding box center [1395, 686] width 48 height 22
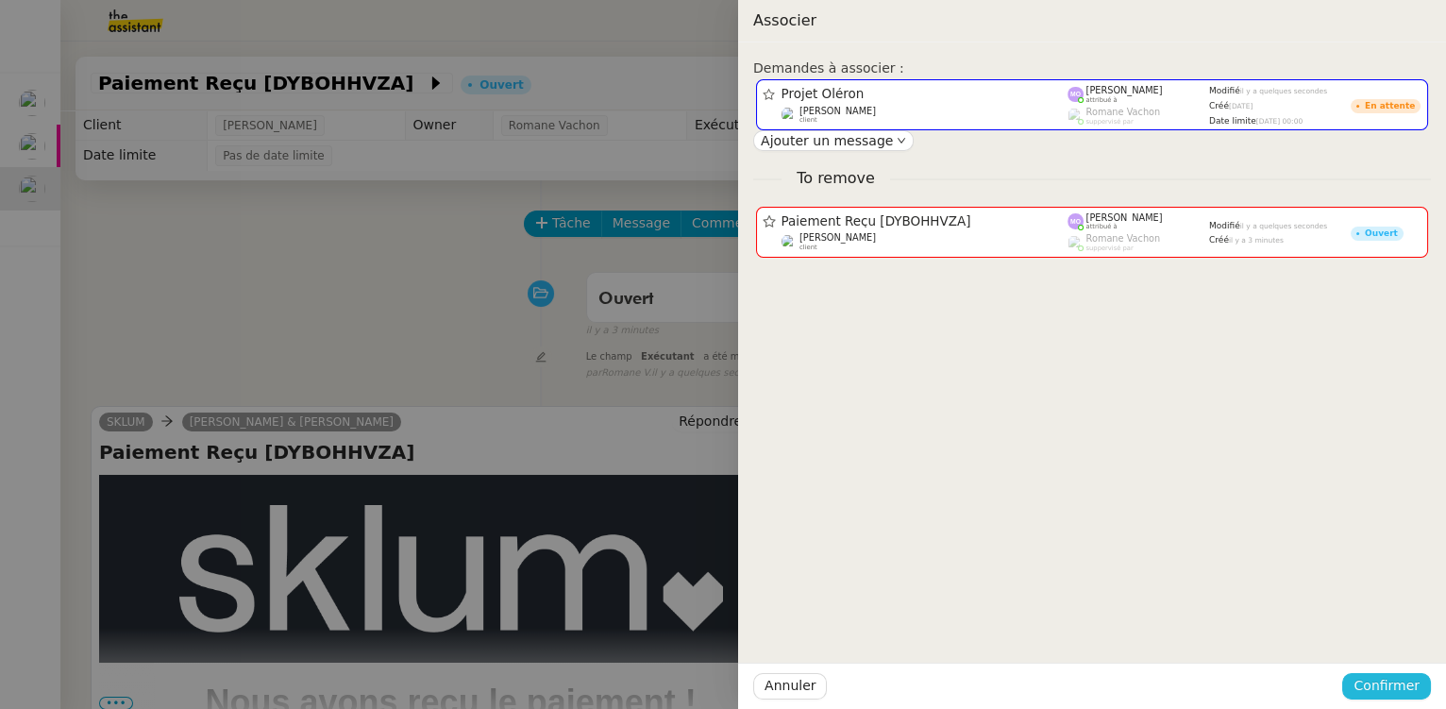
click at [1404, 691] on span "Confirmer" at bounding box center [1387, 686] width 66 height 22
click at [1388, 639] on span "Ajouter" at bounding box center [1388, 636] width 48 height 19
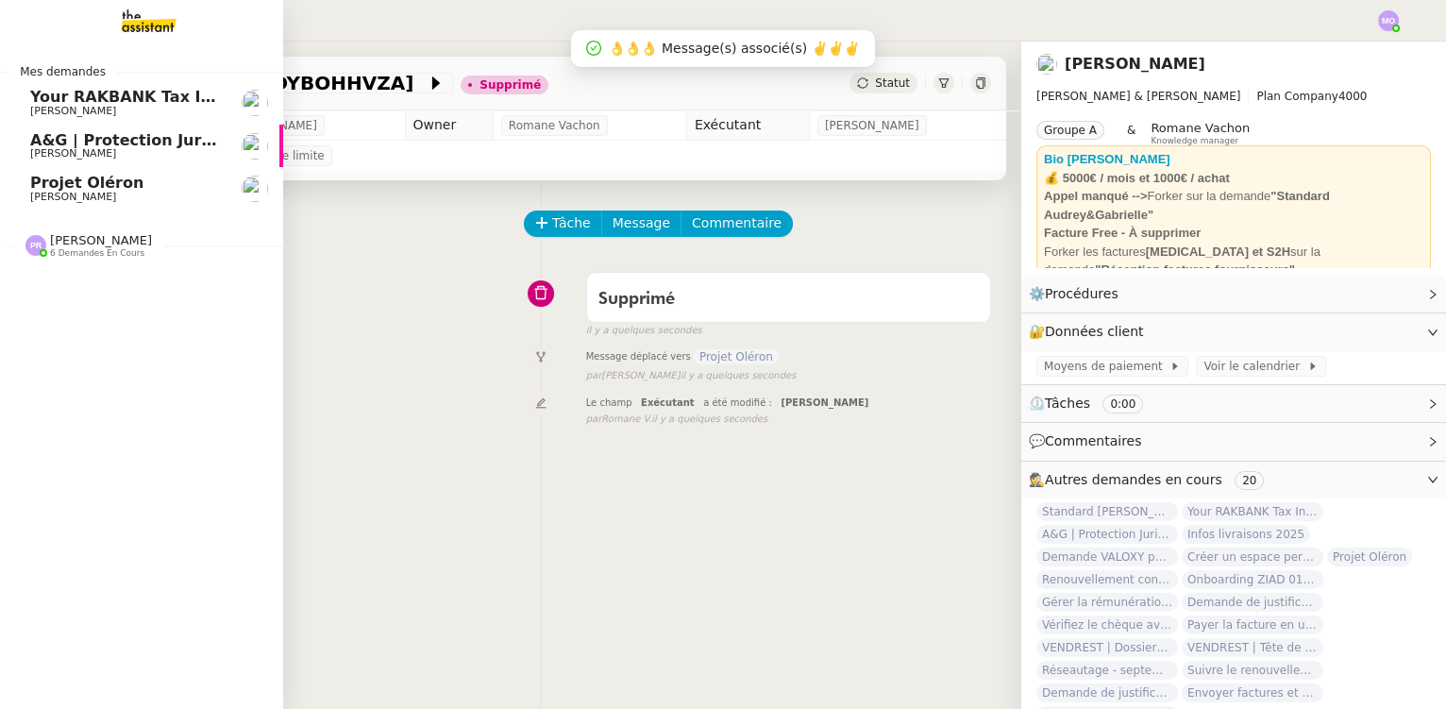
click at [126, 109] on span "[PERSON_NAME]" at bounding box center [125, 111] width 191 height 11
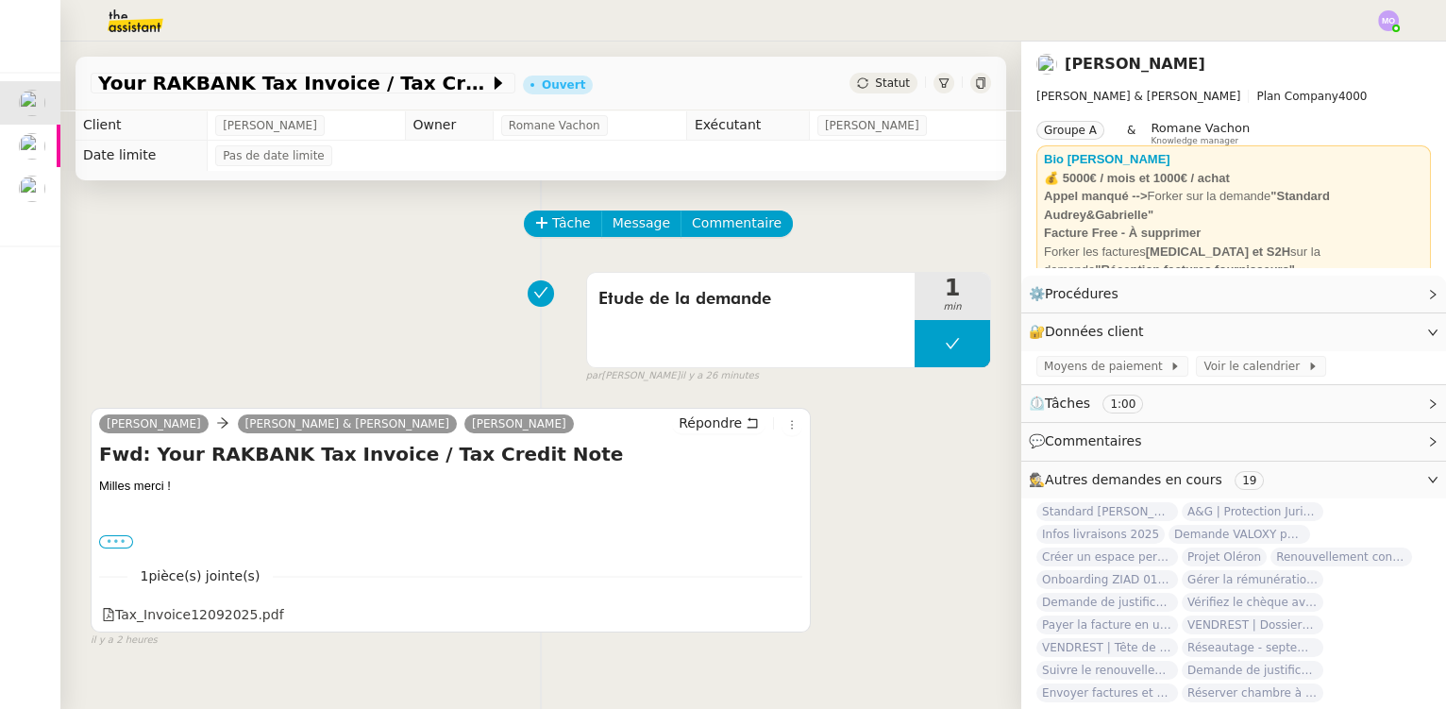
click at [115, 545] on label "•••" at bounding box center [116, 541] width 34 height 13
click at [0, 0] on input "•••" at bounding box center [0, 0] width 0 height 0
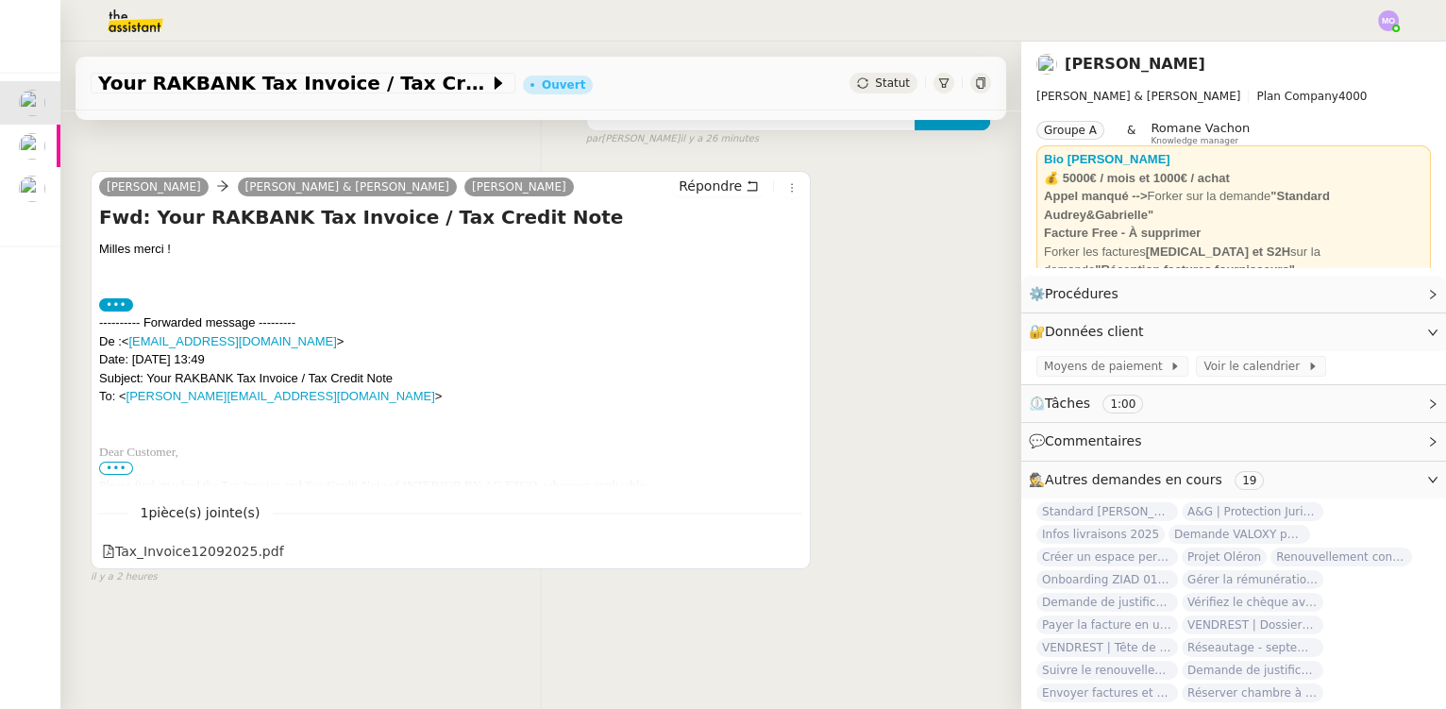
scroll to position [251, 0]
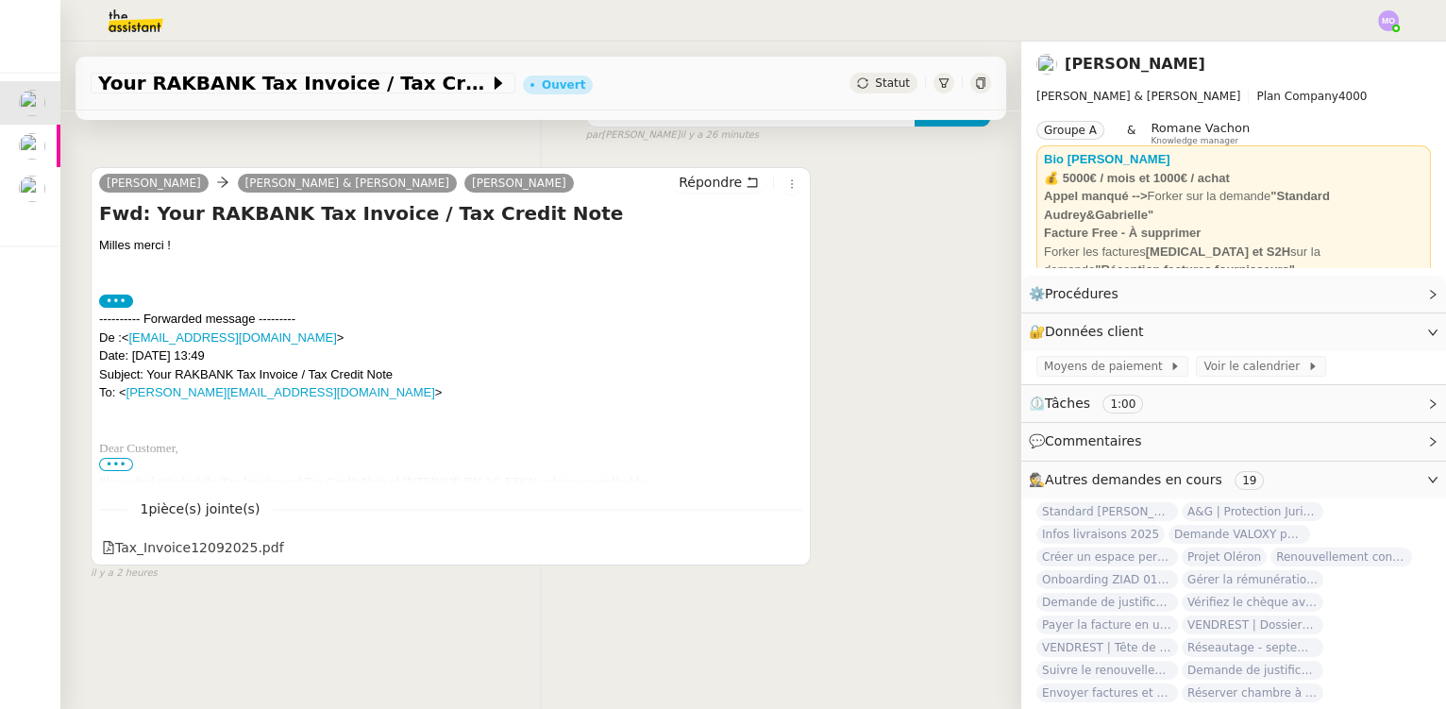
click at [118, 460] on span "•••" at bounding box center [116, 464] width 34 height 13
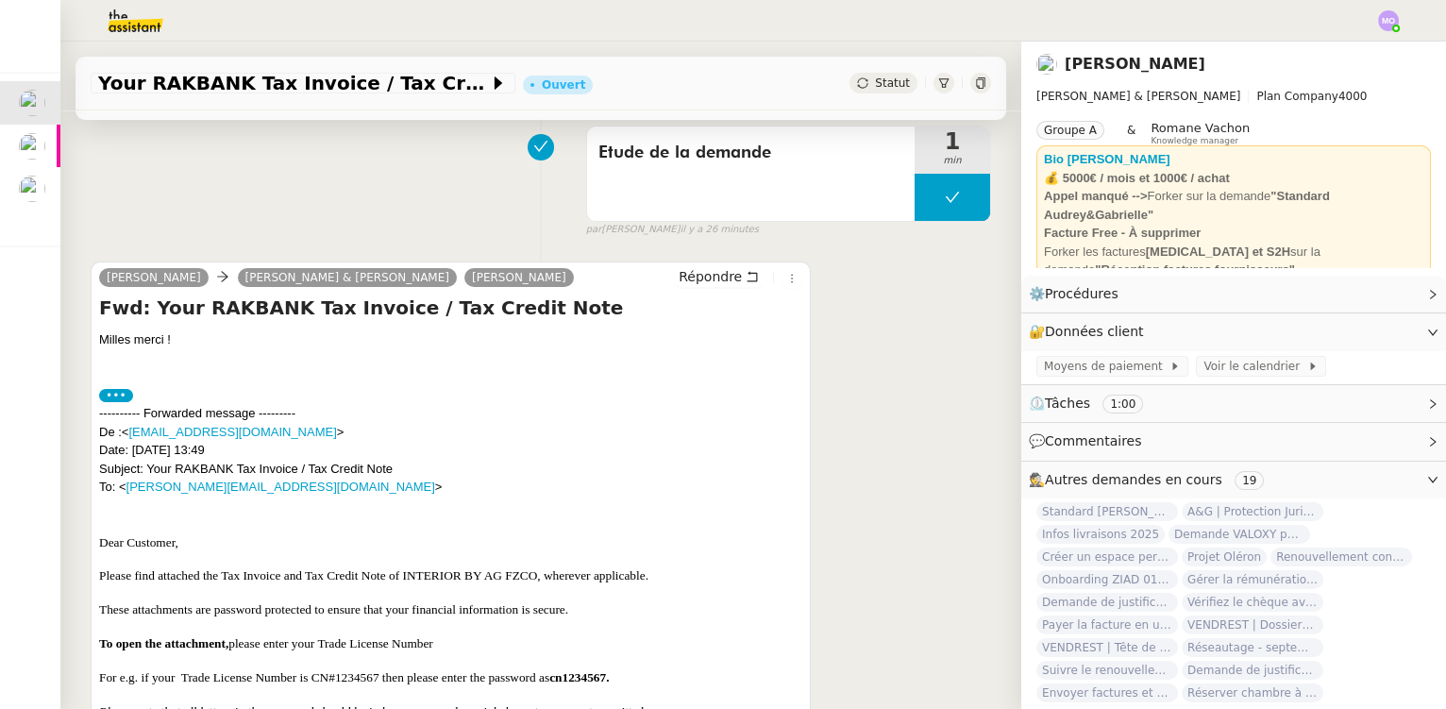
scroll to position [0, 0]
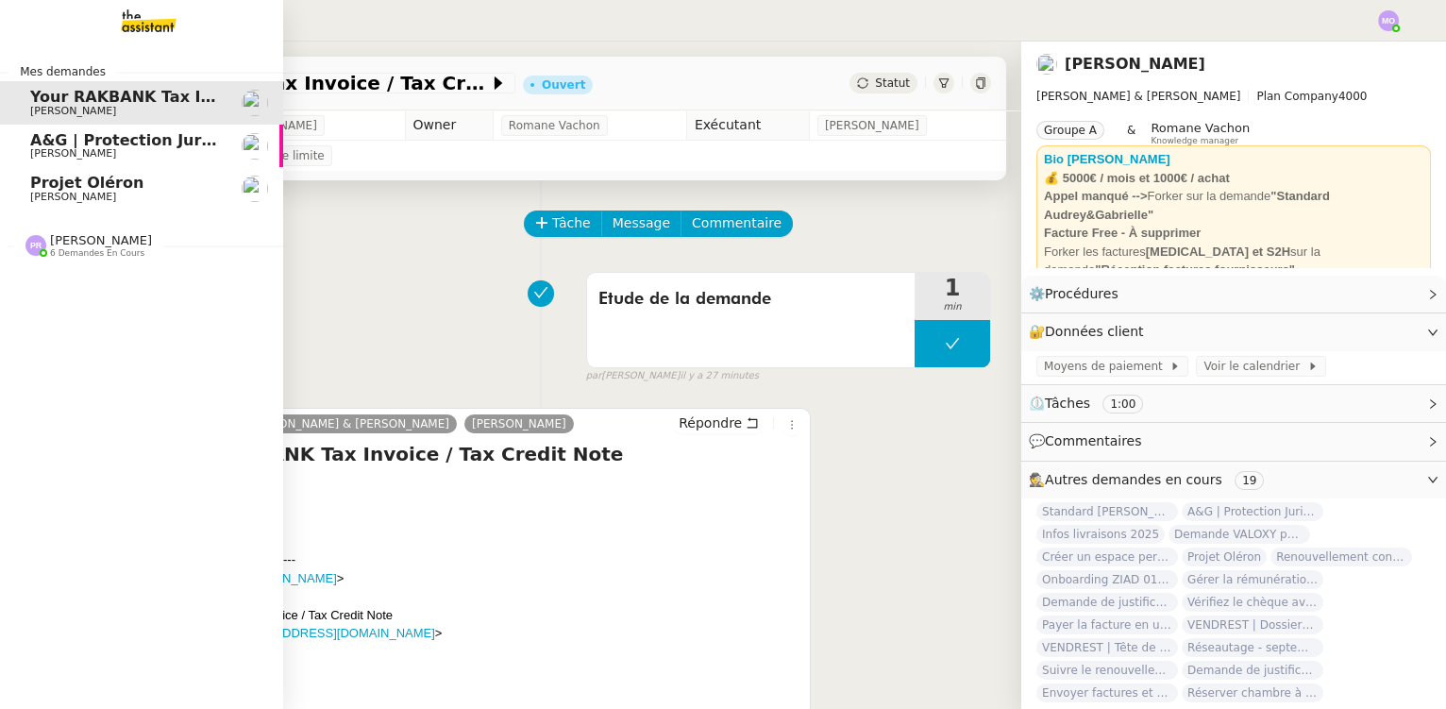
click at [137, 187] on span "Projet Oléron" at bounding box center [125, 183] width 191 height 17
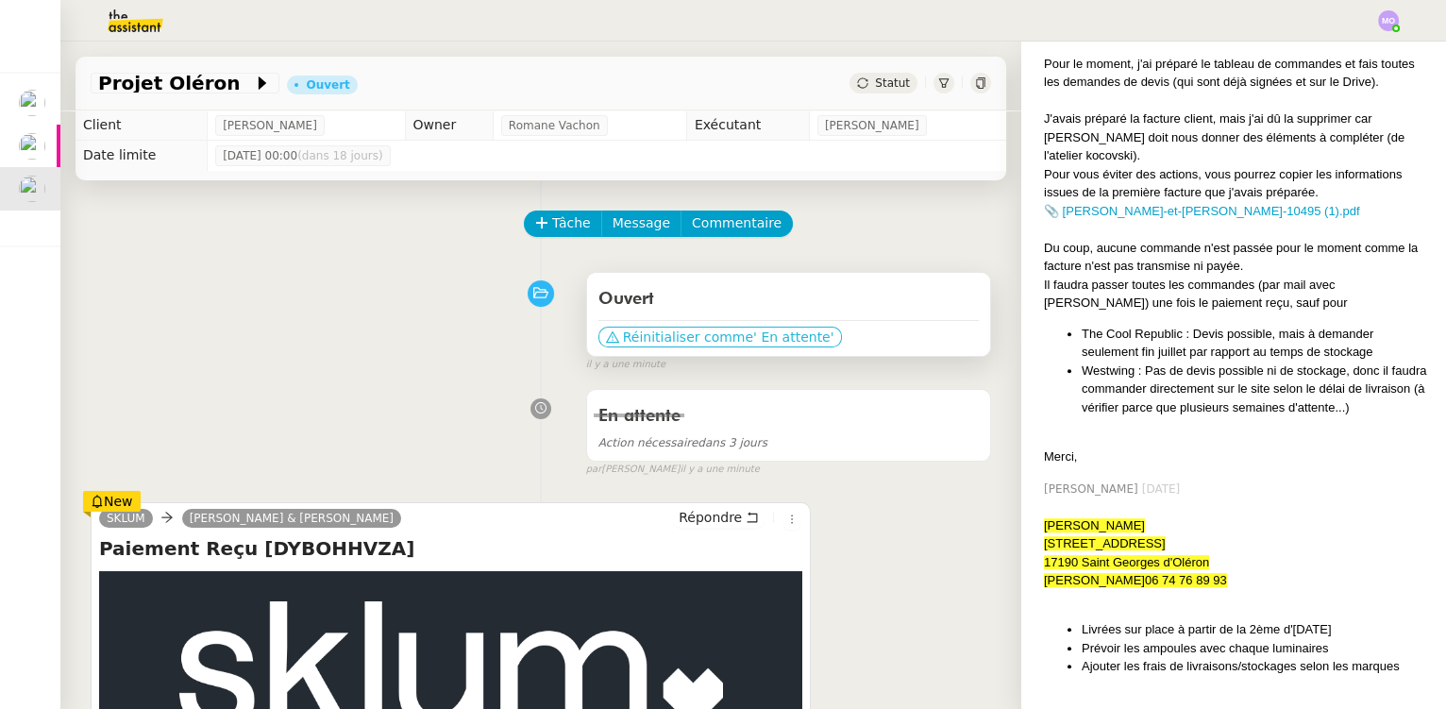
click at [753, 334] on span "' En attente'" at bounding box center [793, 337] width 80 height 19
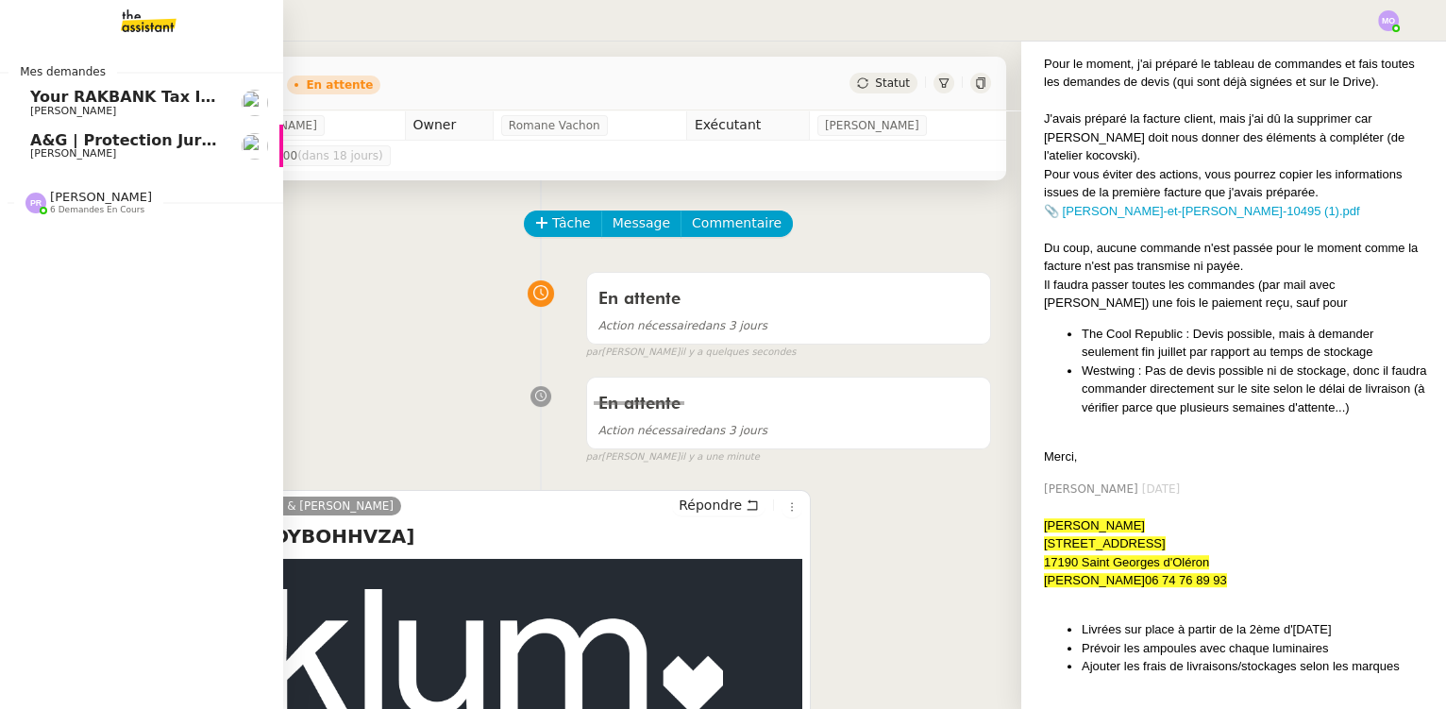
click at [106, 198] on span "[PERSON_NAME]" at bounding box center [101, 197] width 102 height 14
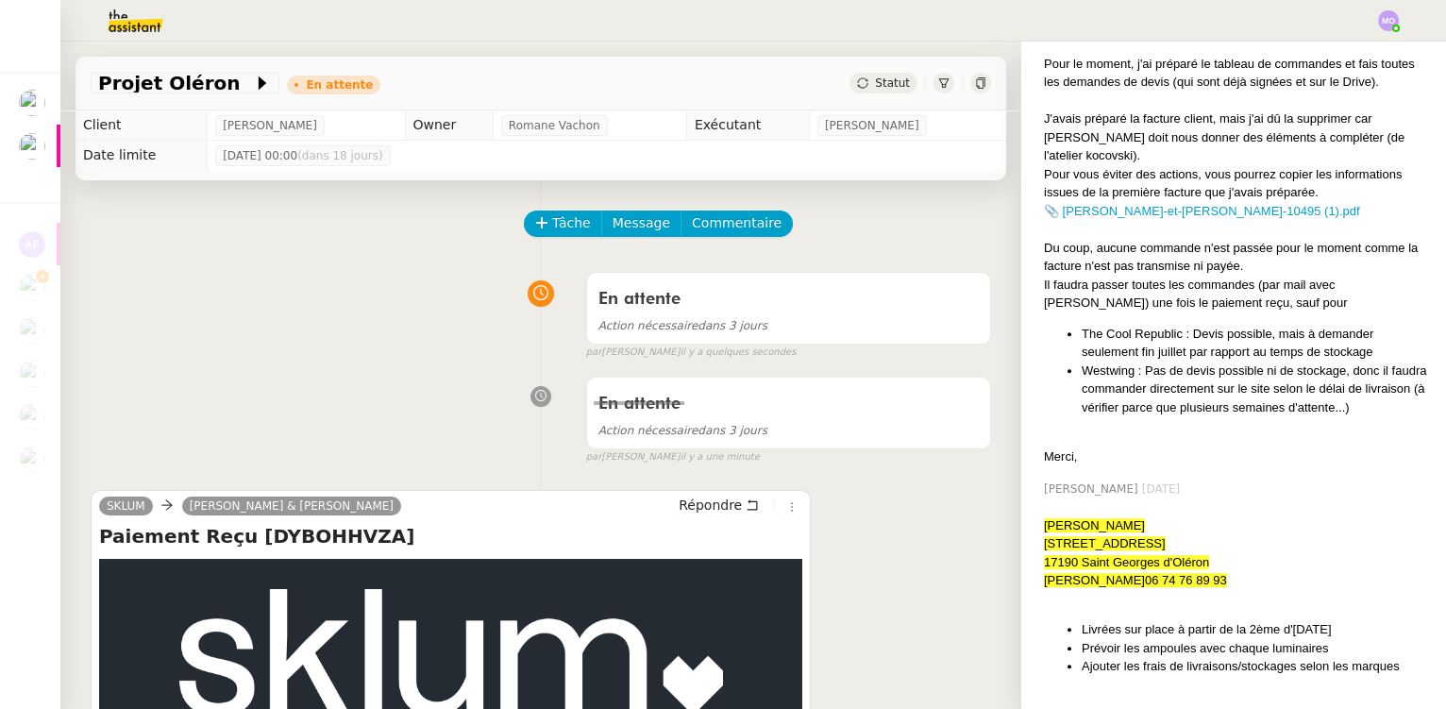
click at [437, 293] on div "En attente Action nécessaire dans 3 jours false par [PERSON_NAME] il y a quelqu…" at bounding box center [541, 311] width 900 height 97
click at [260, 227] on div "Tâche Message Commentaire" at bounding box center [541, 232] width 900 height 45
